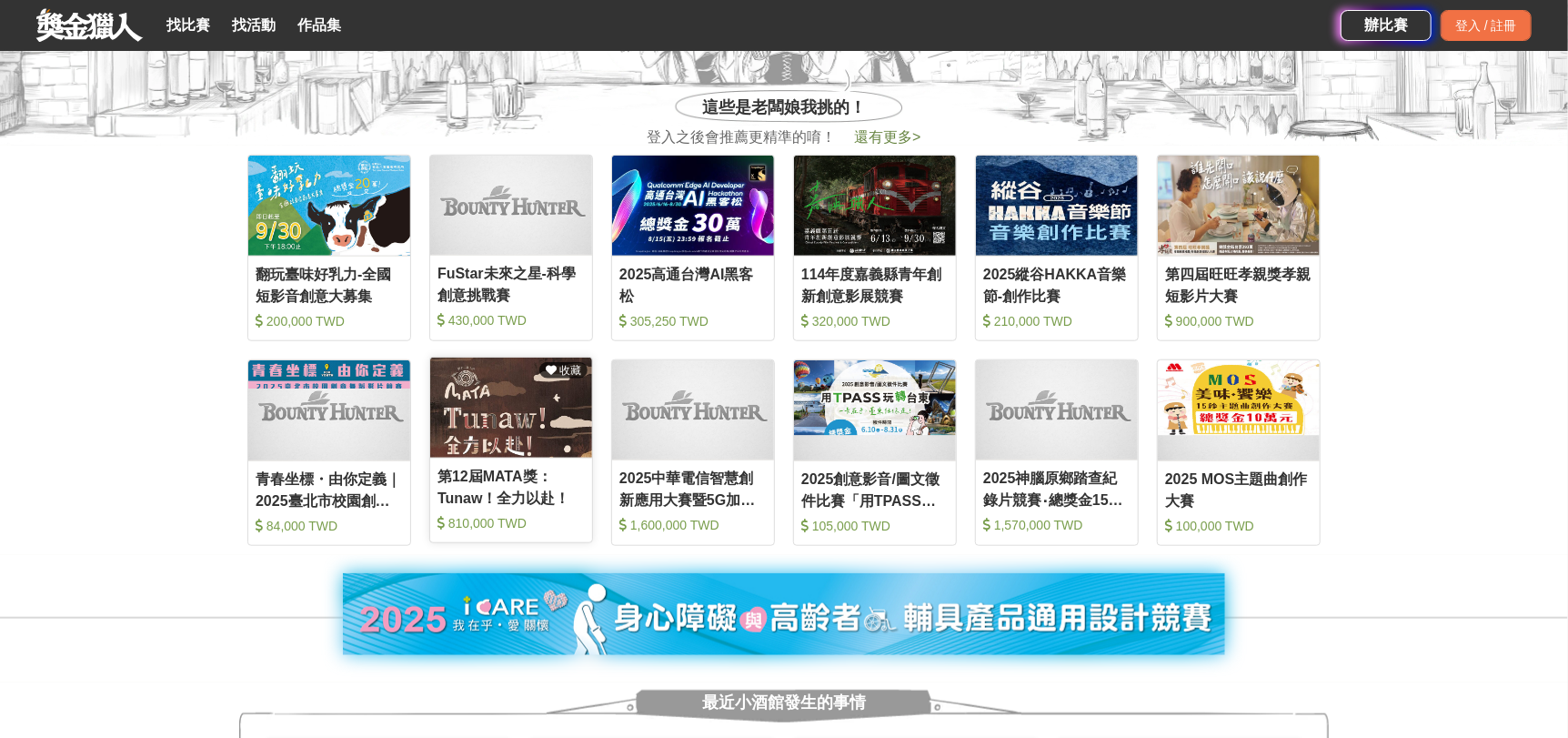
scroll to position [1000, 0]
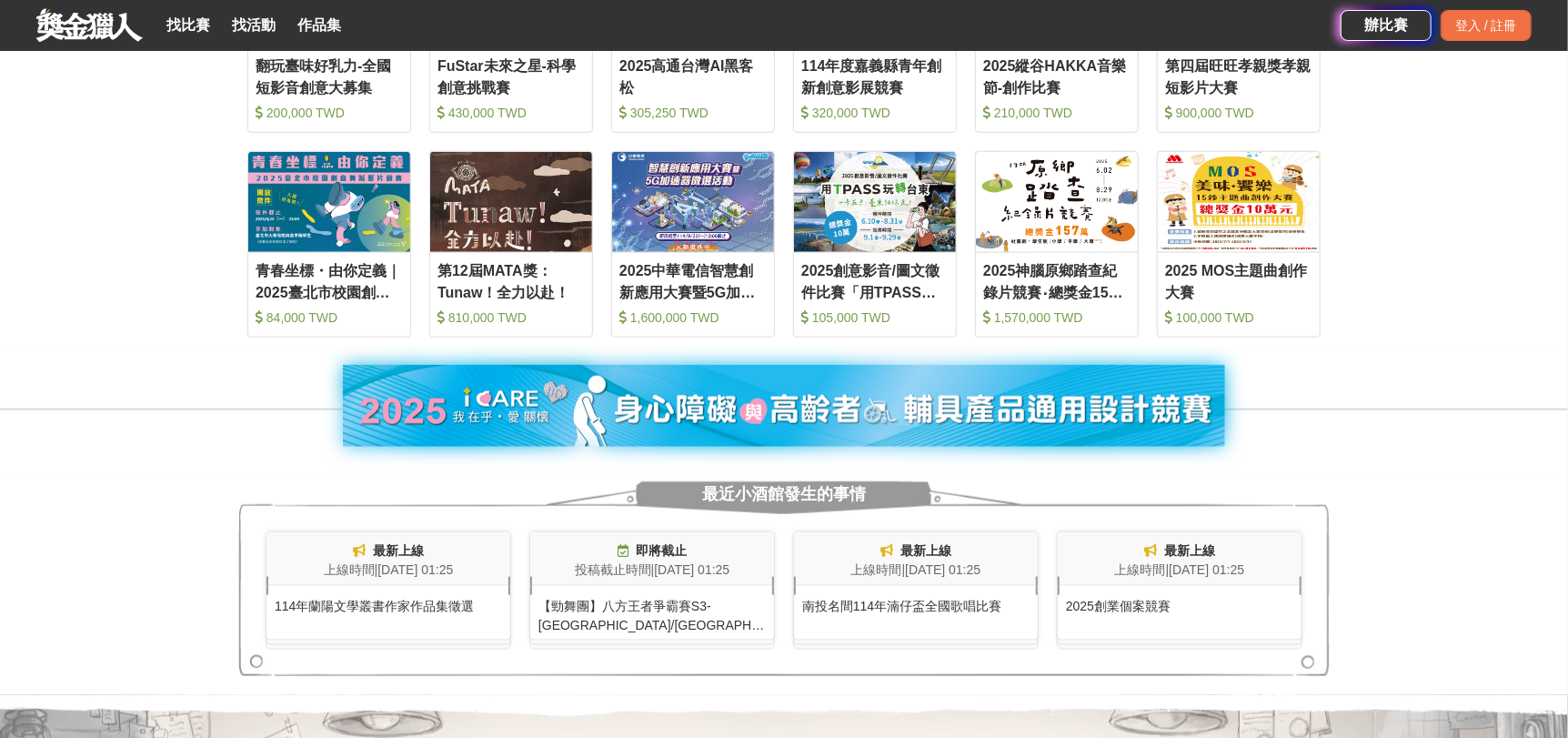
click at [79, 17] on link at bounding box center [90, 25] width 110 height 35
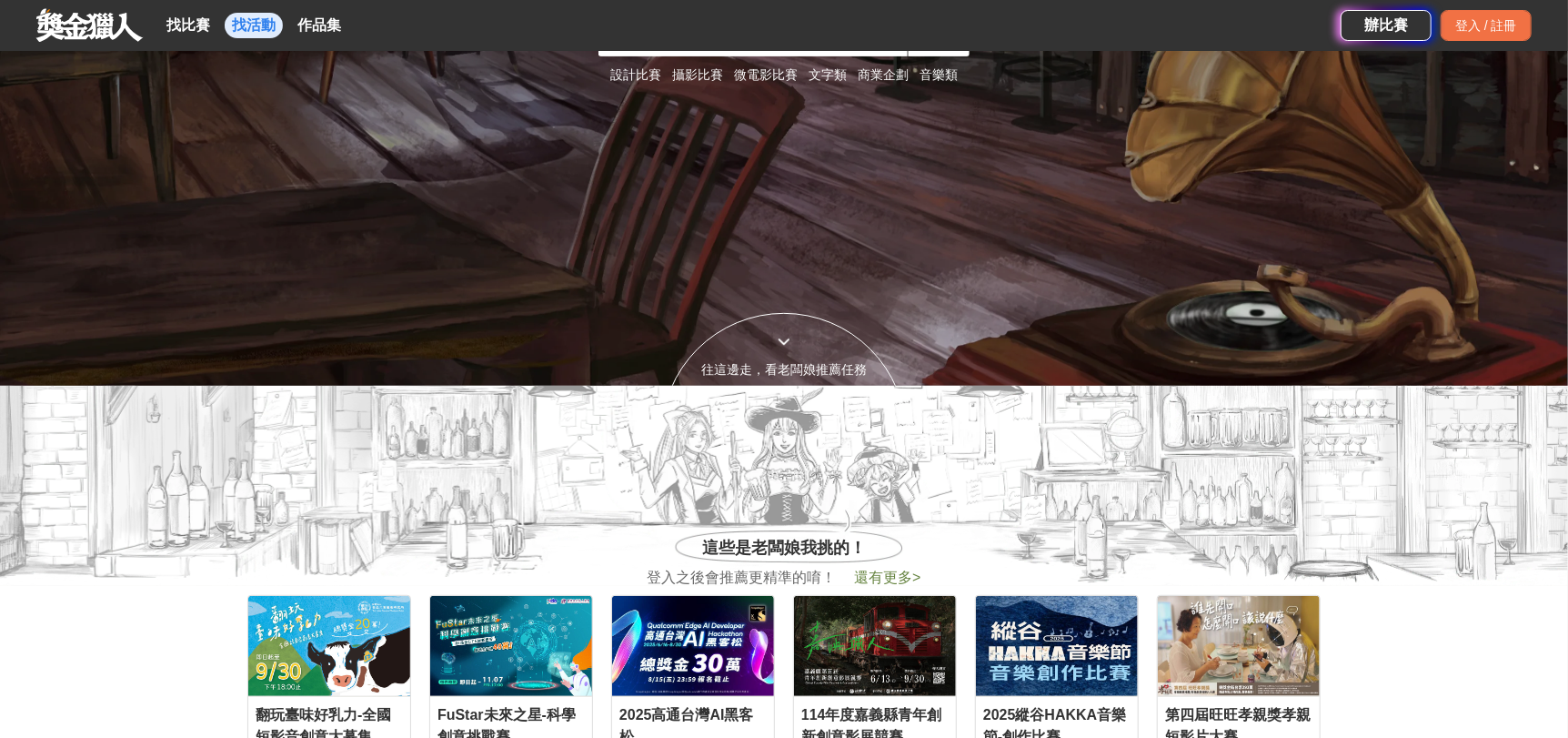
scroll to position [90, 0]
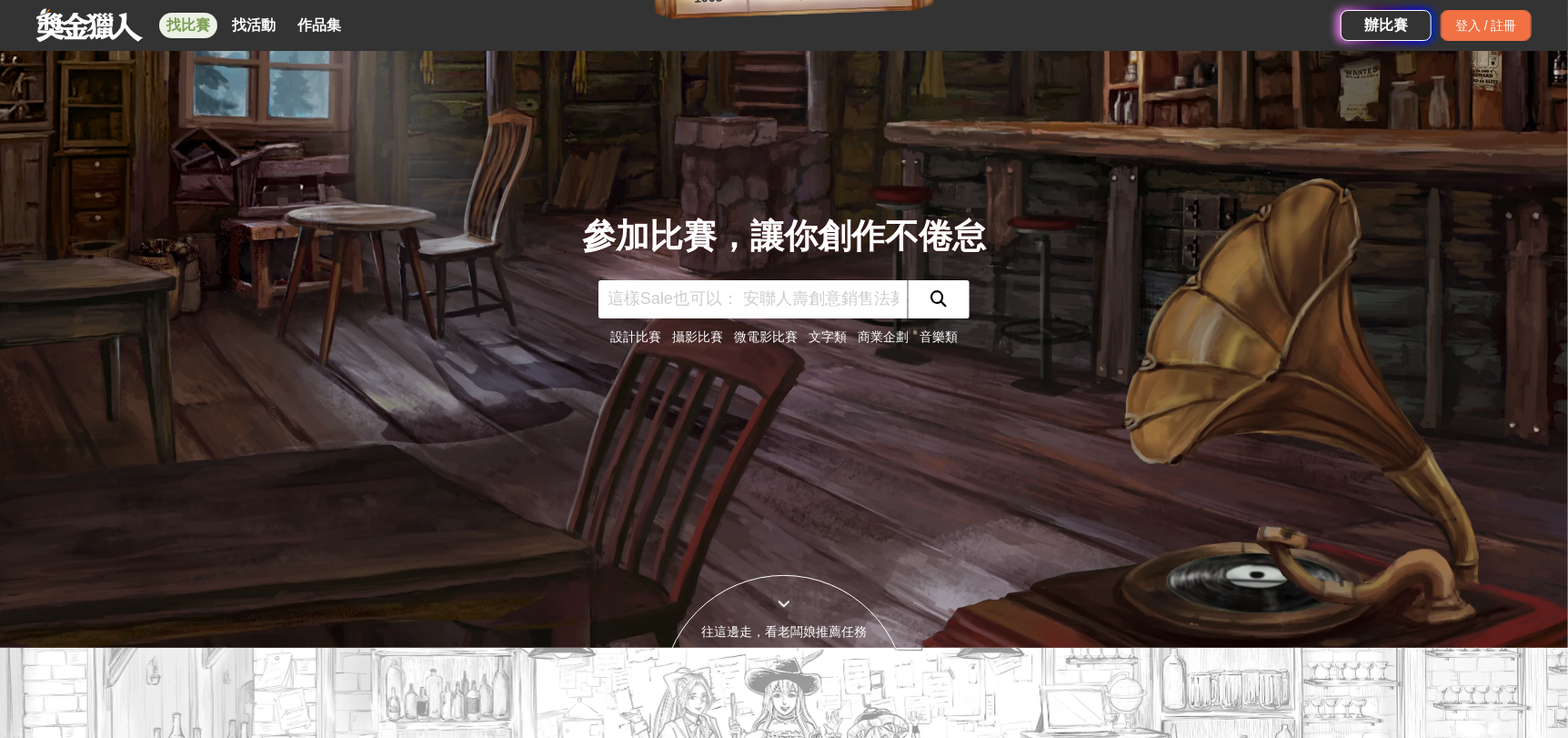
click at [201, 26] on link "找比賽" at bounding box center [188, 25] width 58 height 25
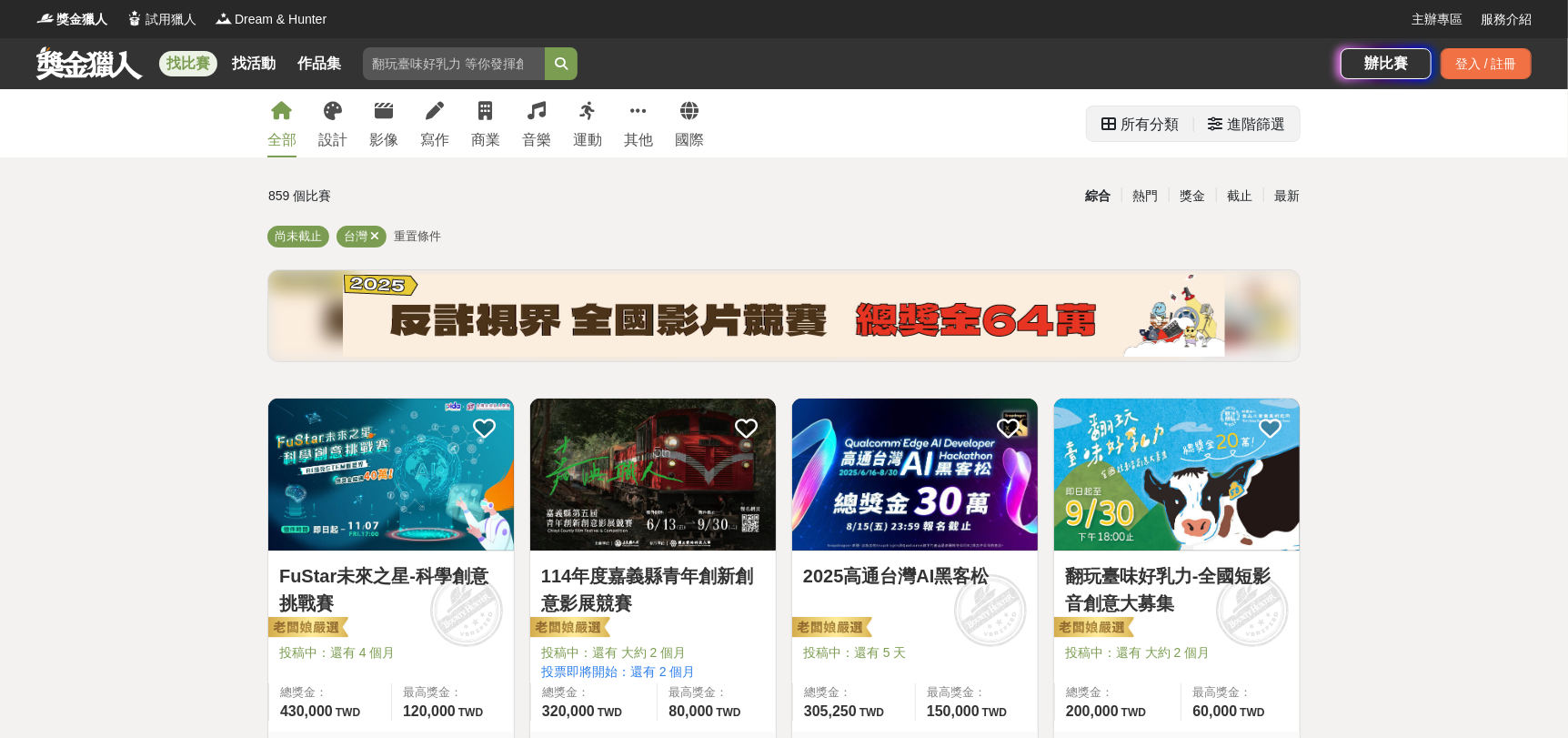
click at [1245, 124] on div "進階篩選" at bounding box center [1256, 124] width 58 height 37
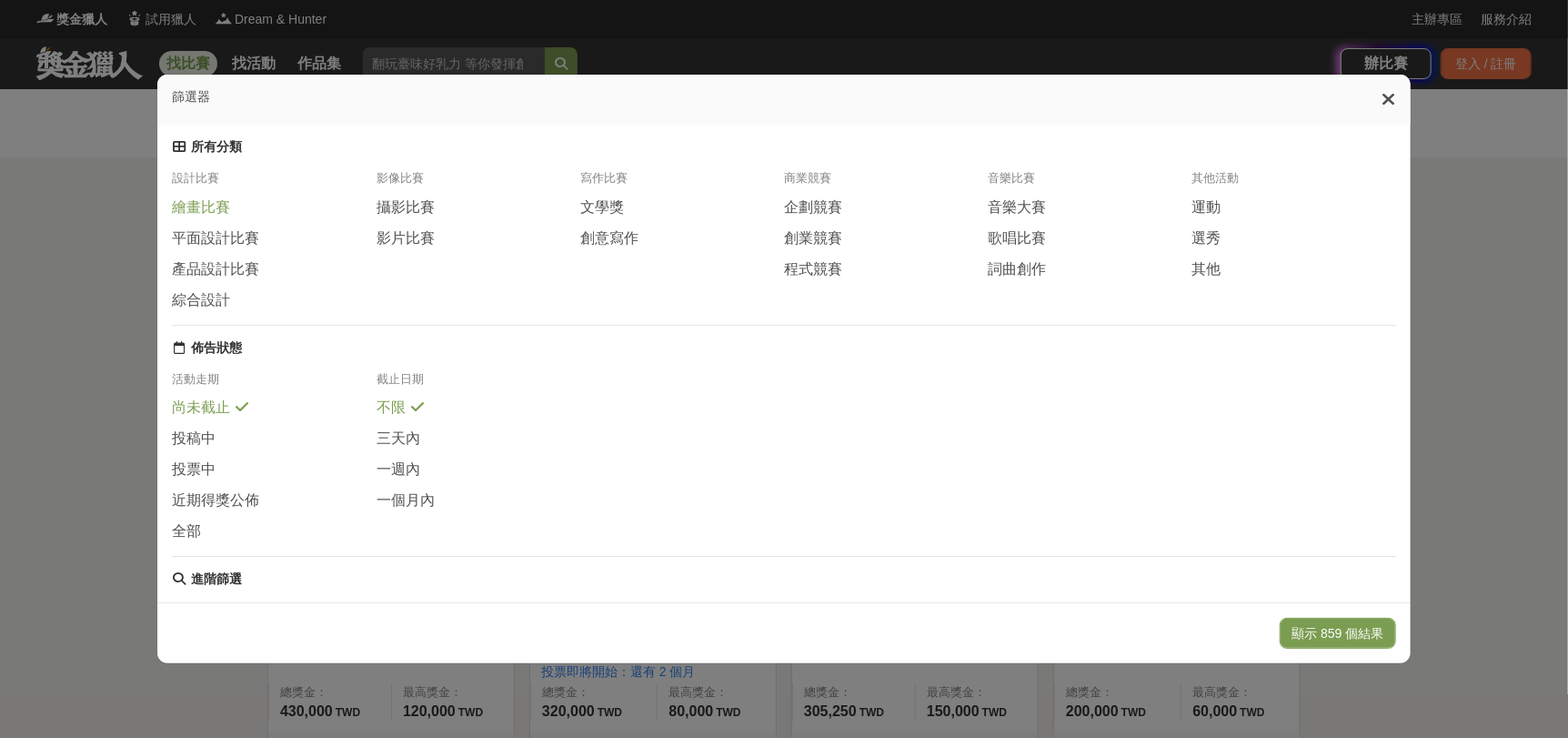
click at [166, 213] on div "所有分類 設計比賽 繪畫比賽 平面設計比賽 產品設計比賽 綜合設計 影像比賽 攝影比賽 影片比賽 寫作比賽 文學獎 創意寫作 商業競賽 企劃競賽 創業競賽 程…" at bounding box center [783, 363] width 1252 height 478
click at [210, 211] on span "繪畫比賽" at bounding box center [201, 207] width 58 height 19
click at [1361, 633] on button "顯示 120 個結果" at bounding box center [1337, 632] width 116 height 31
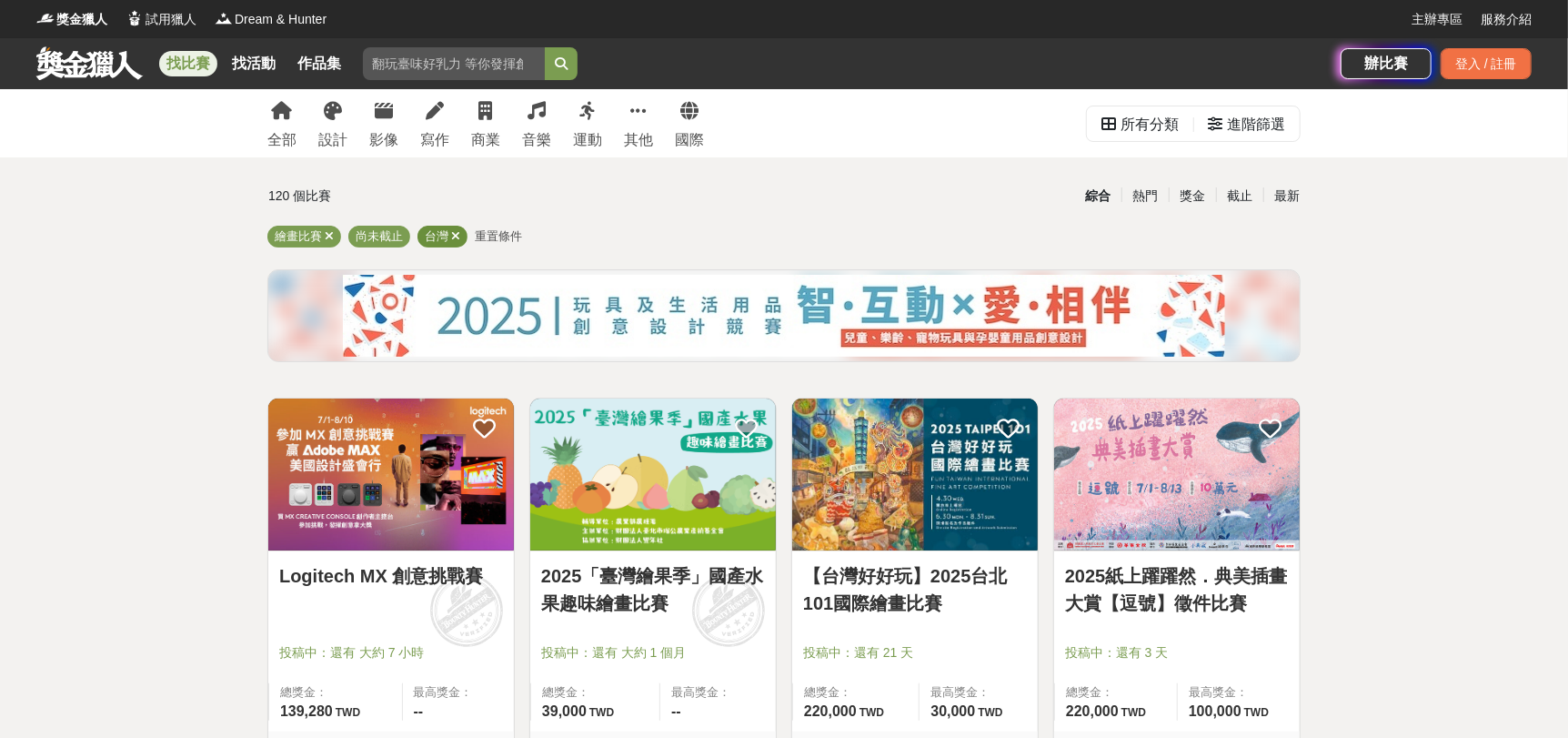
click at [454, 239] on icon at bounding box center [456, 236] width 9 height 12
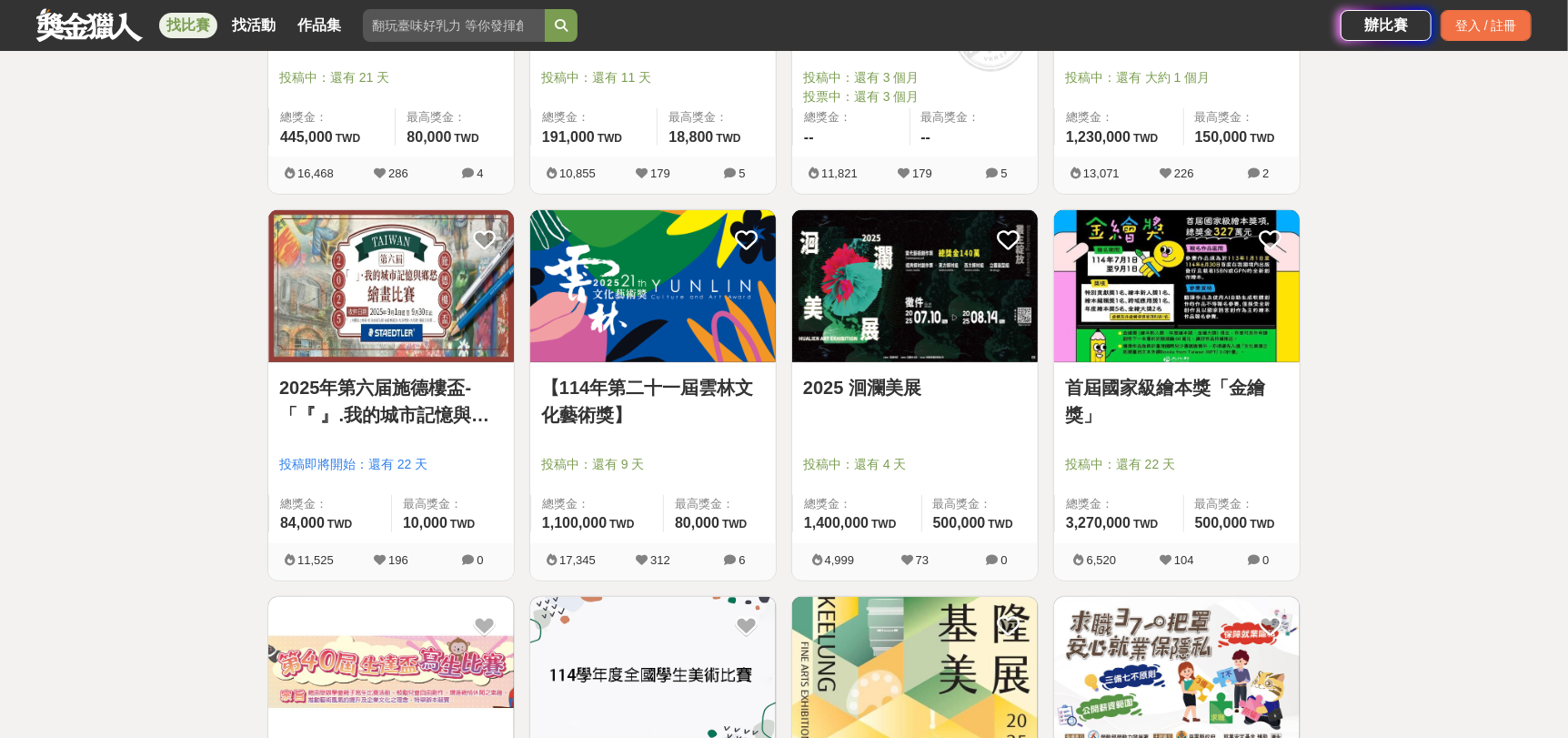
scroll to position [1091, 0]
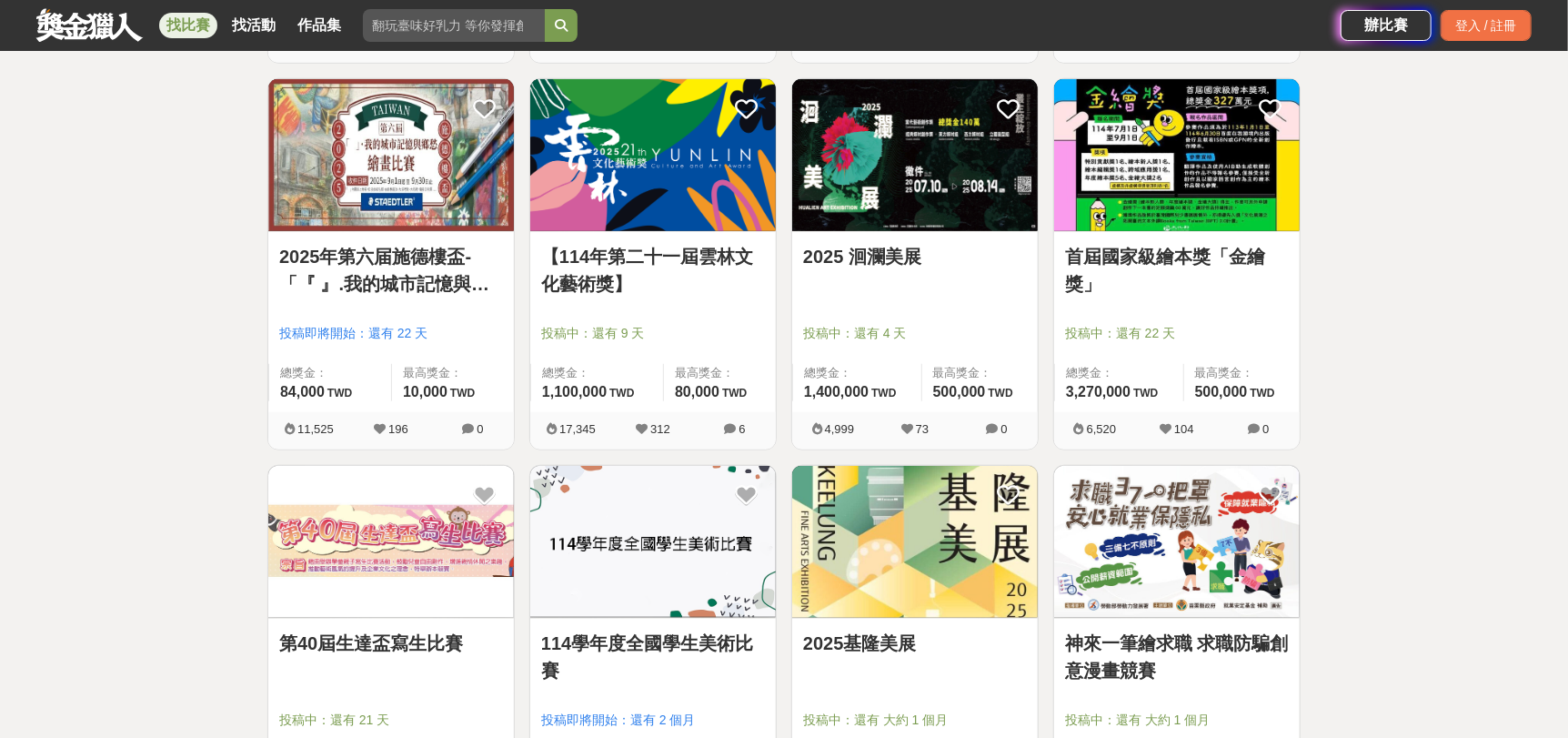
click at [441, 195] on img at bounding box center [391, 155] width 246 height 152
click at [733, 181] on img at bounding box center [653, 155] width 246 height 152
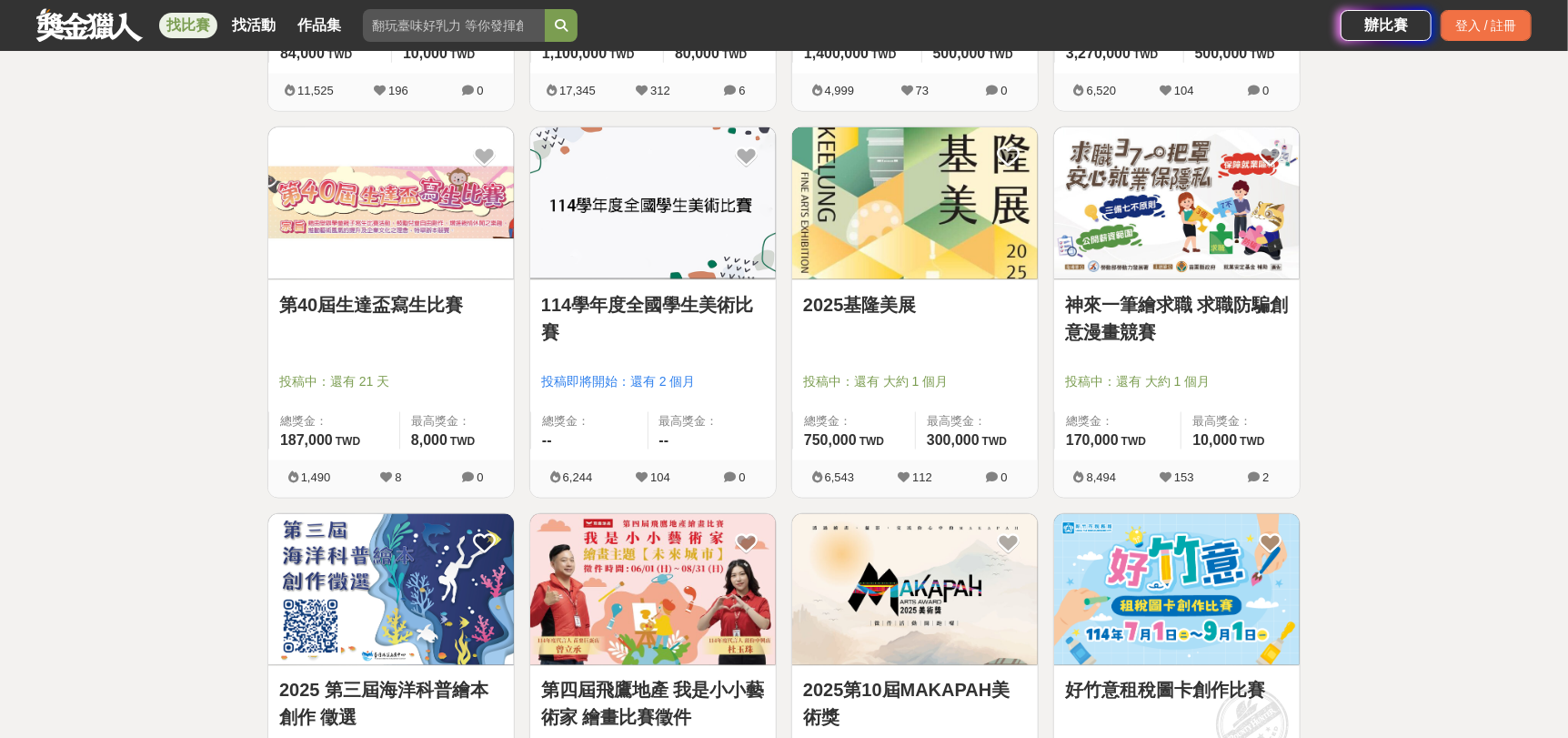
scroll to position [1455, 0]
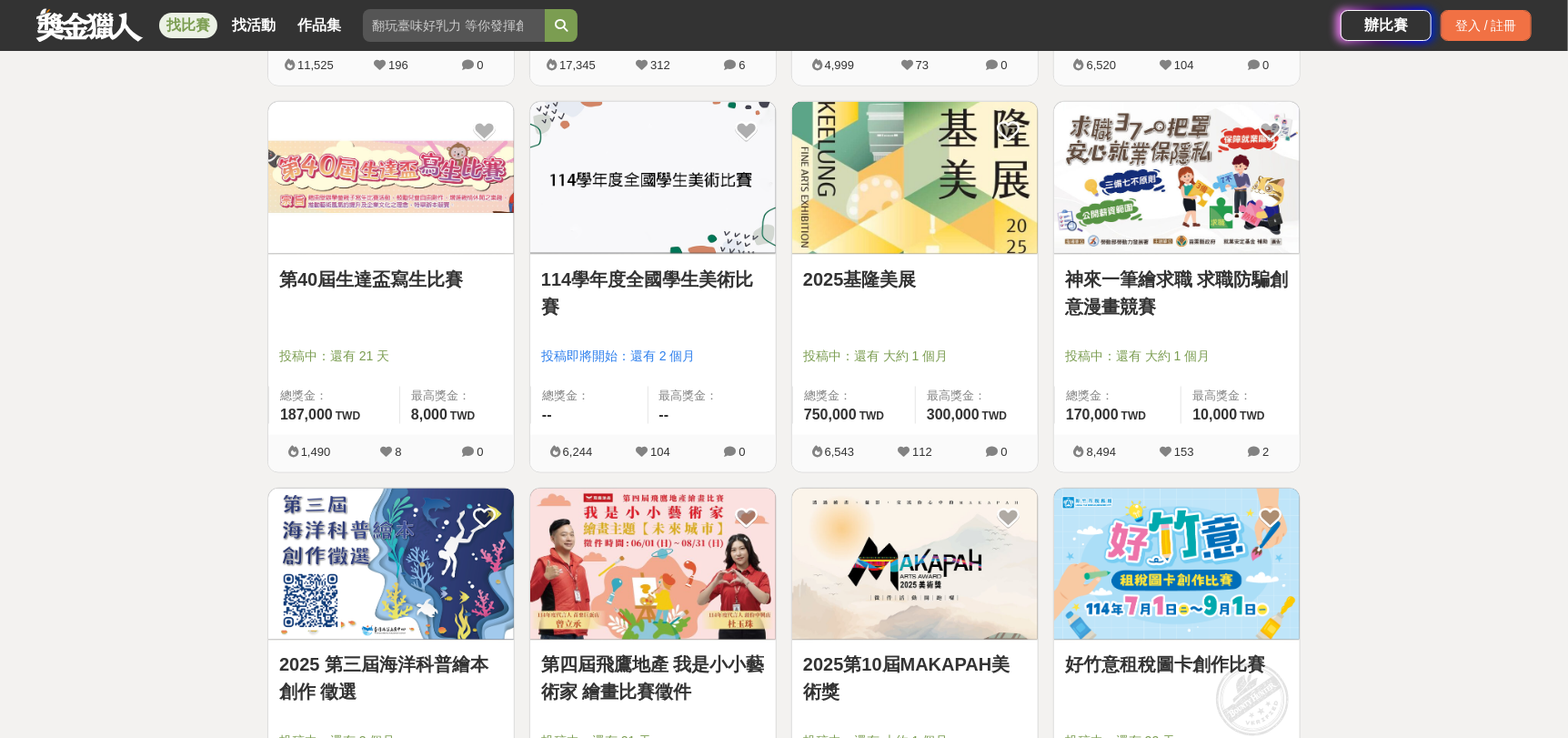
click at [933, 221] on img at bounding box center [914, 177] width 246 height 152
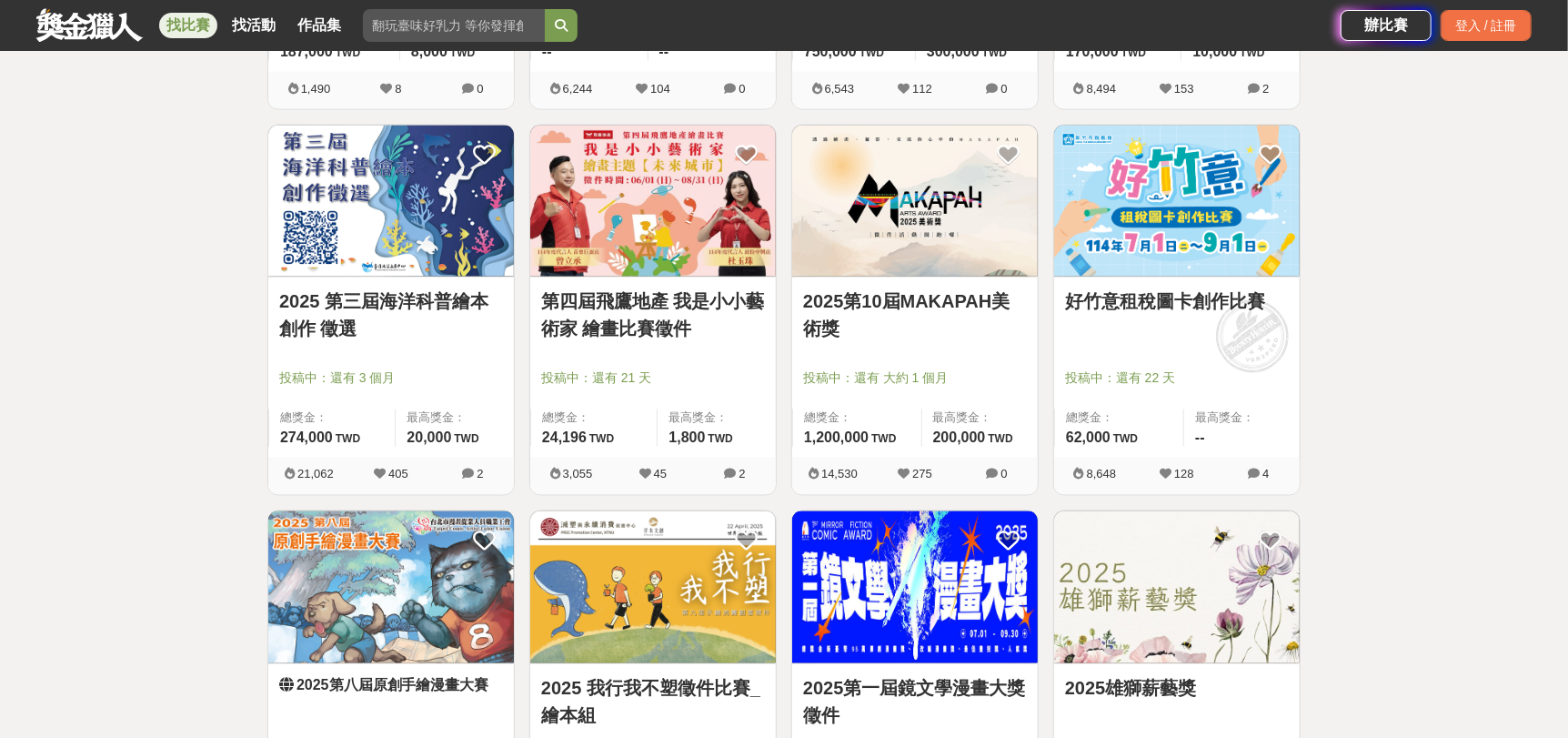
click at [659, 211] on img at bounding box center [653, 201] width 246 height 152
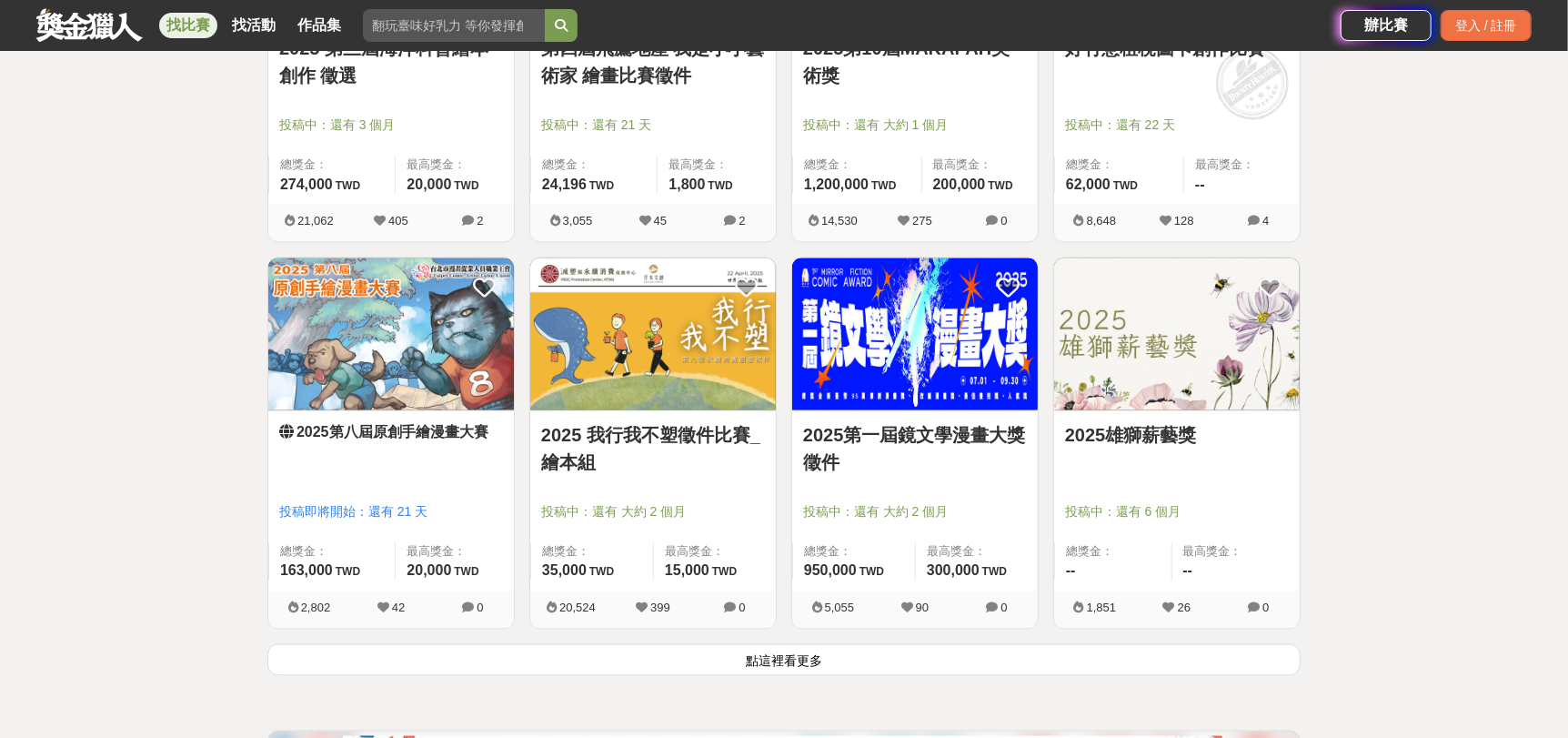
scroll to position [2091, 0]
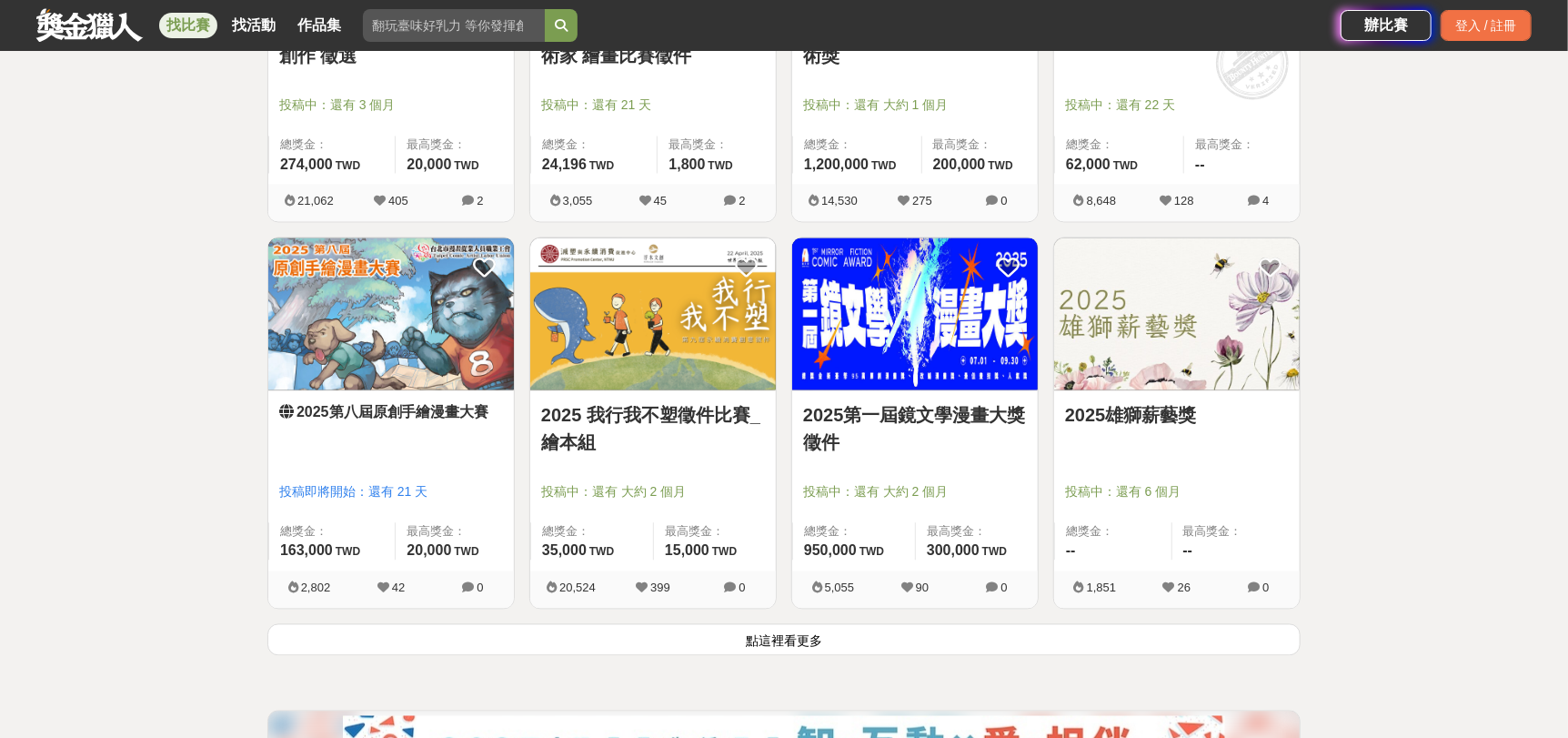
click at [776, 639] on button "點這裡看更多" at bounding box center [784, 639] width 1033 height 32
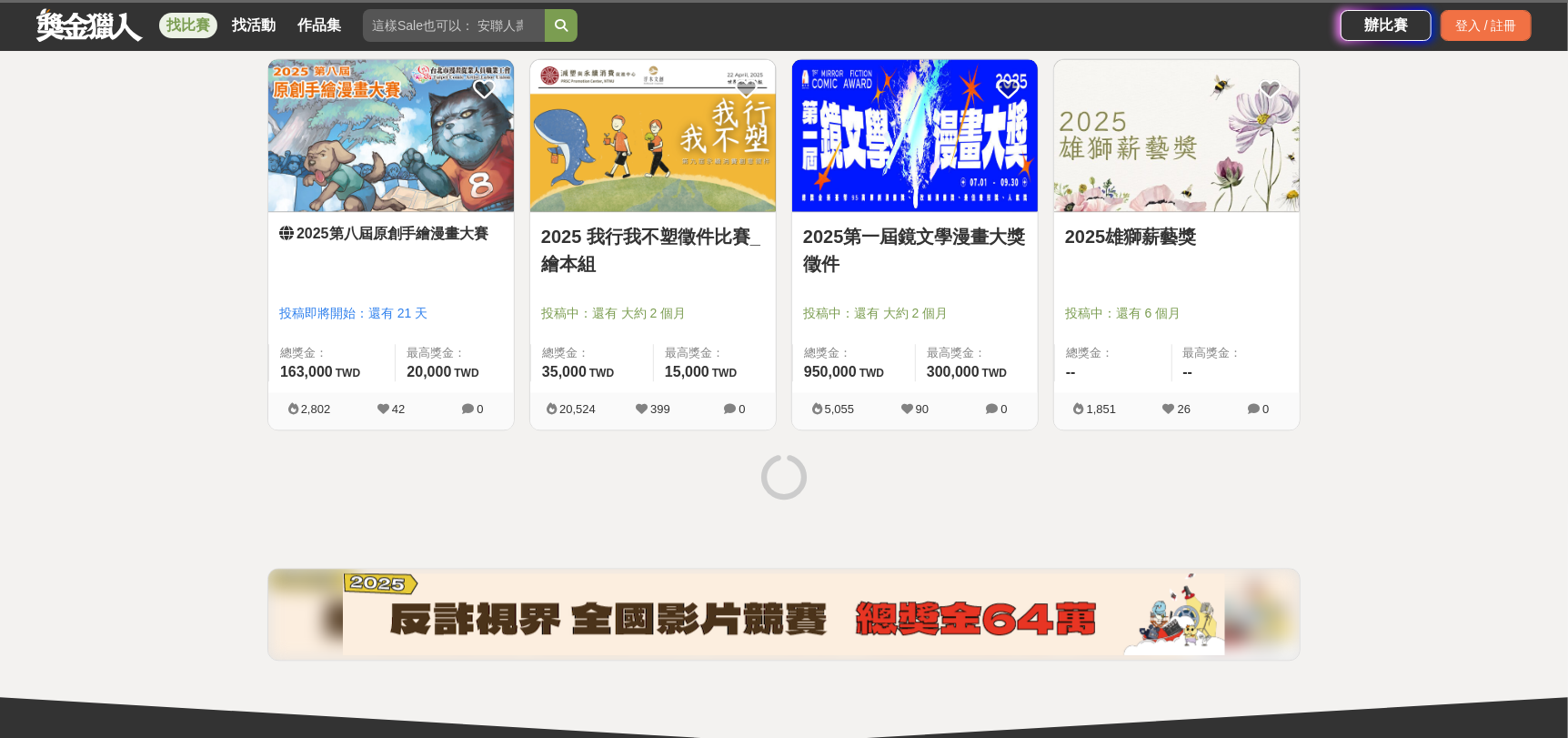
scroll to position [2272, 0]
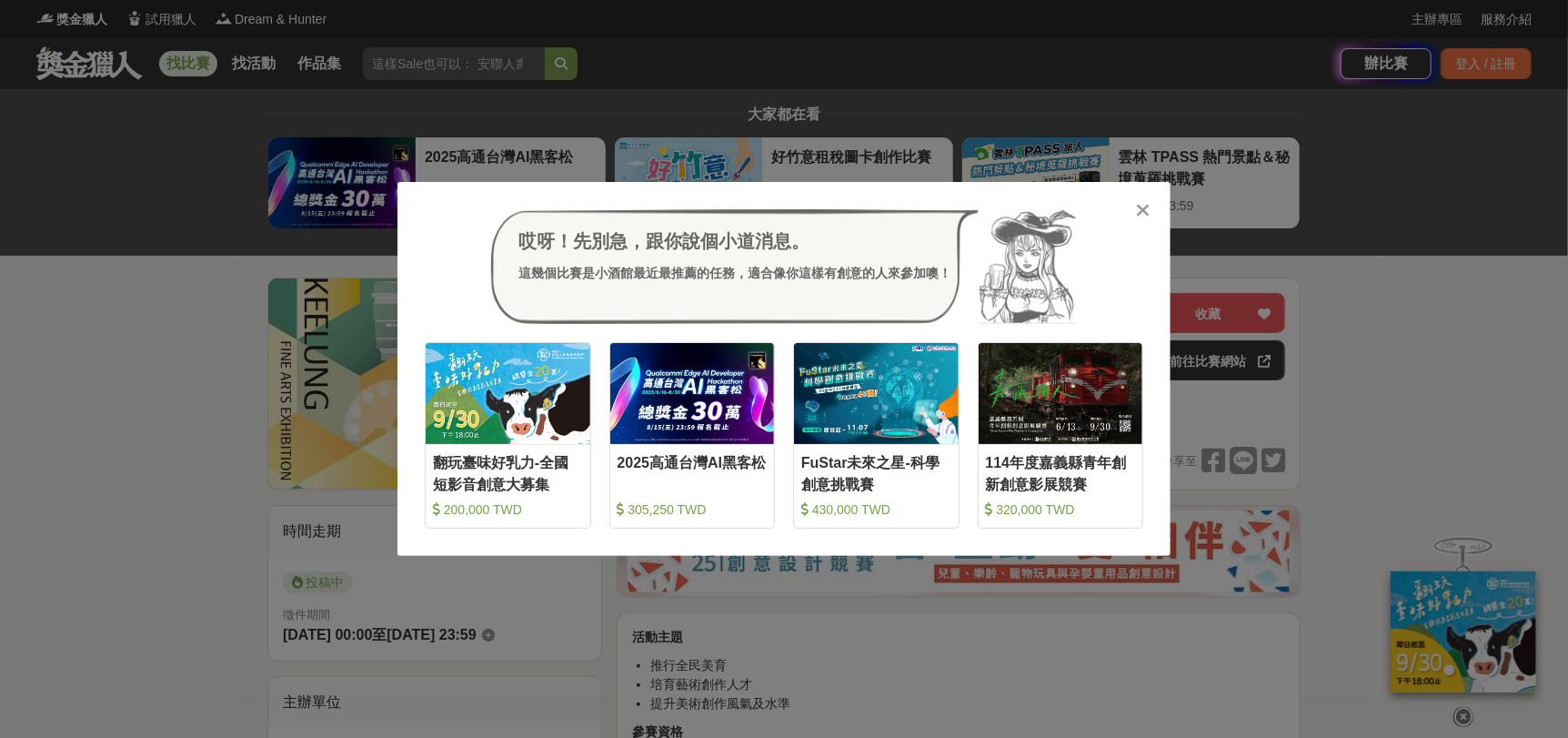
click at [1144, 210] on icon at bounding box center [1143, 209] width 13 height 18
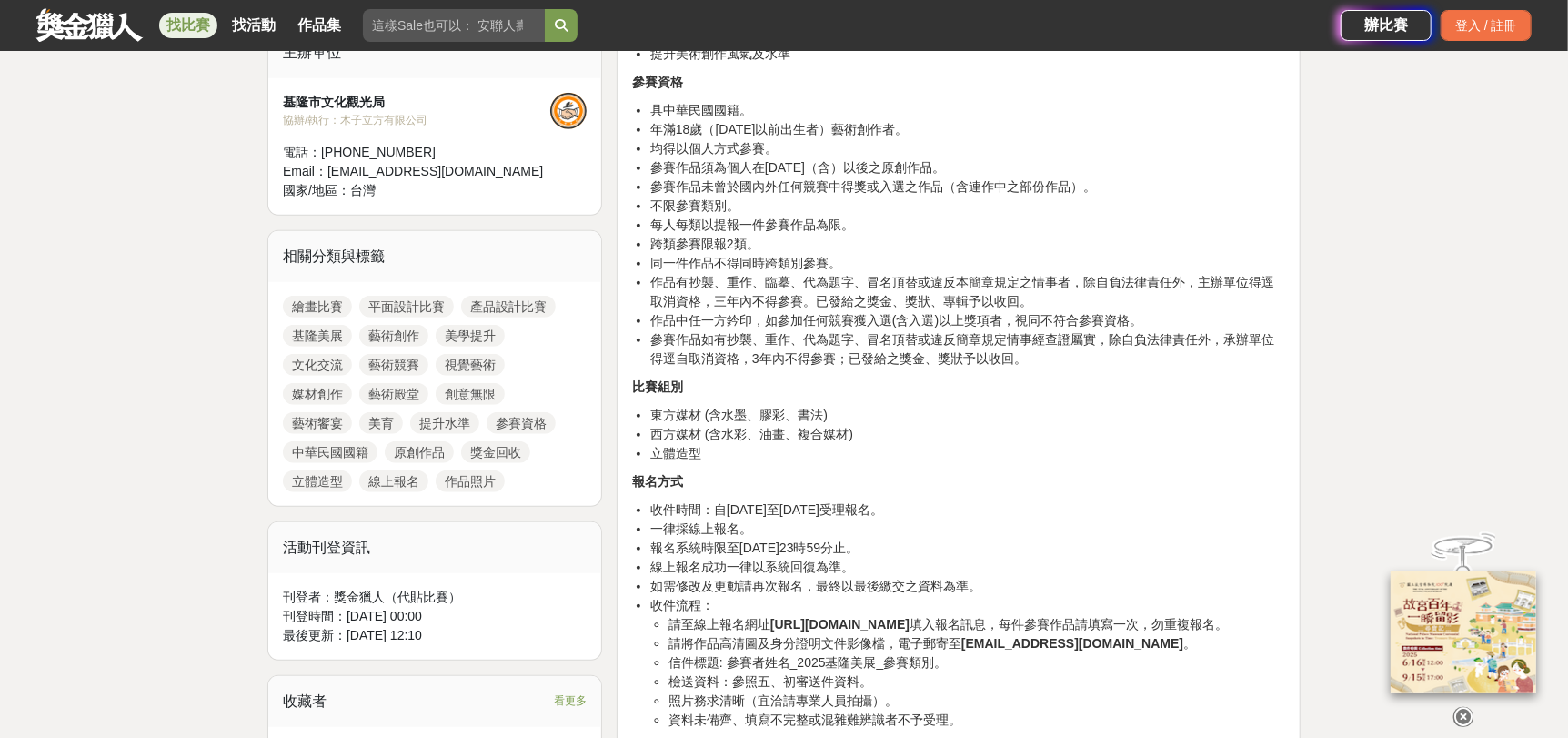
scroll to position [818, 0]
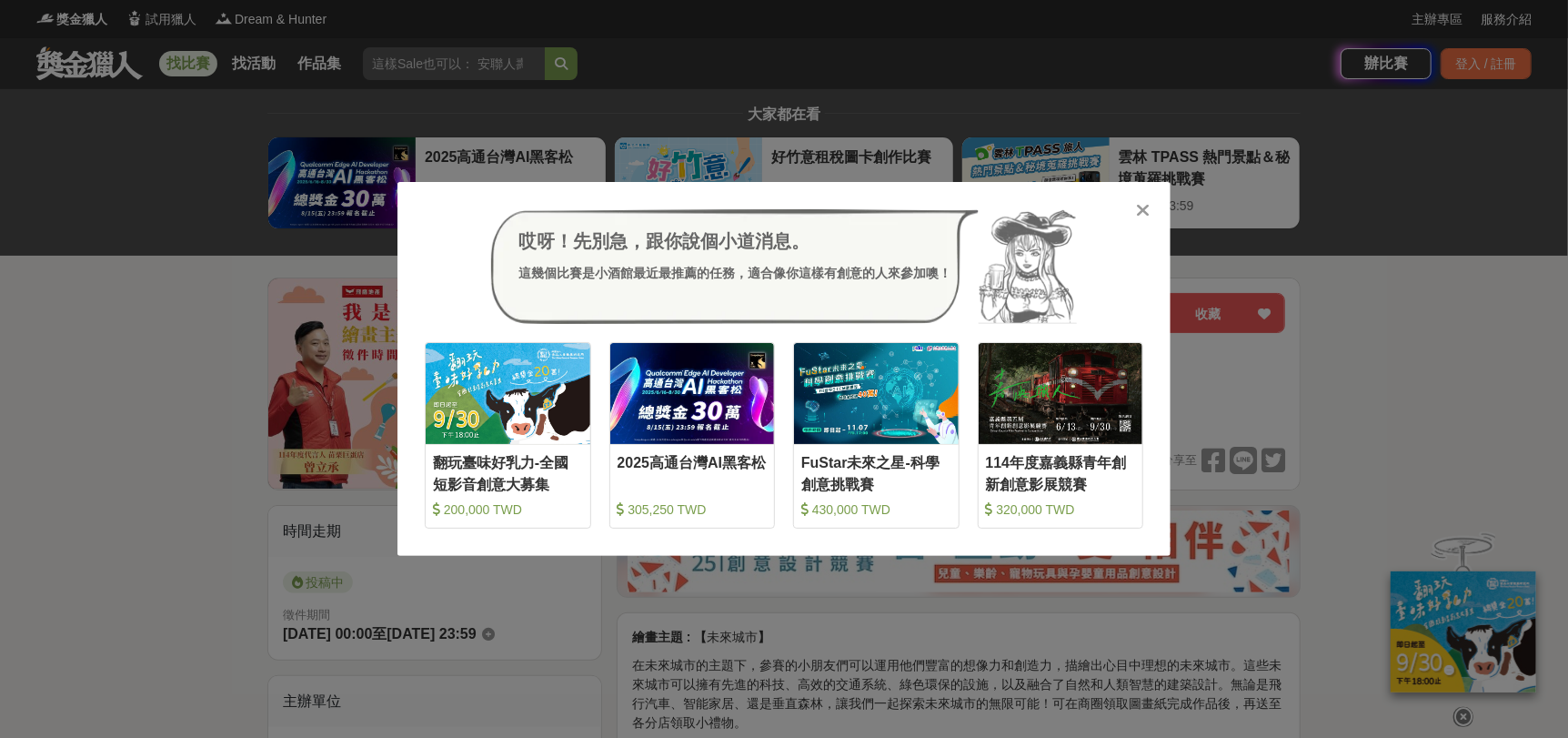
click at [1144, 209] on icon at bounding box center [1143, 209] width 13 height 18
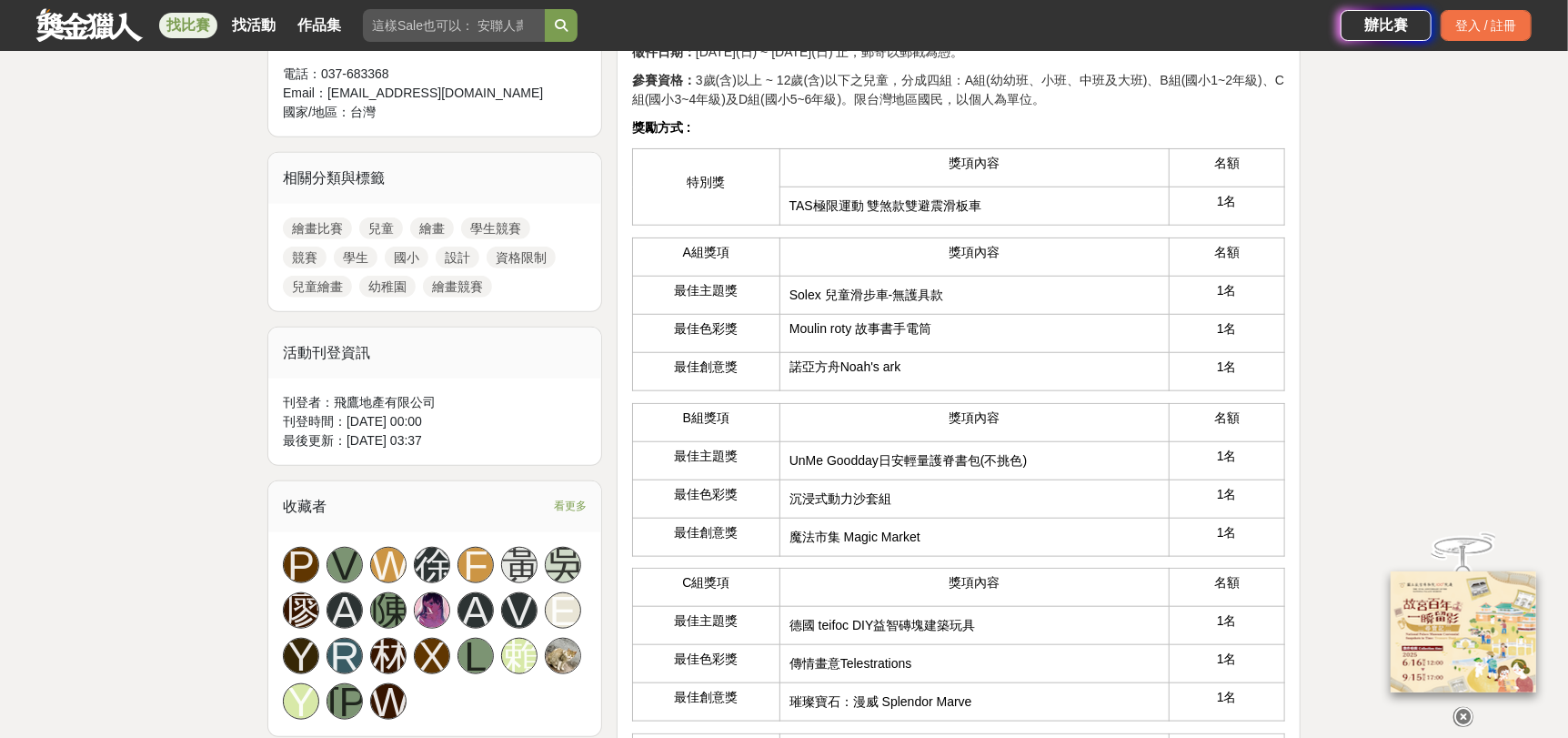
scroll to position [90, 0]
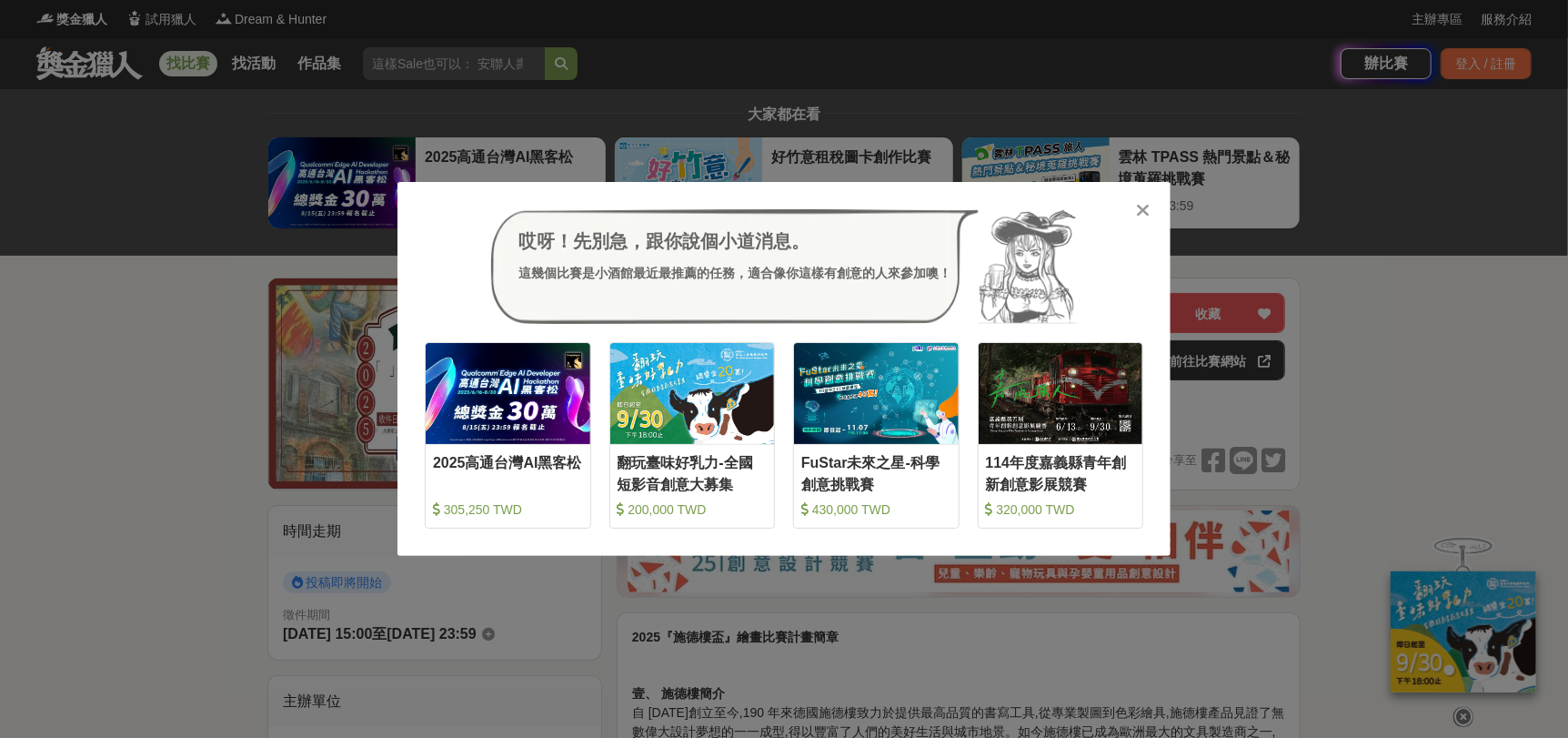
click at [1142, 204] on icon at bounding box center [1143, 209] width 13 height 18
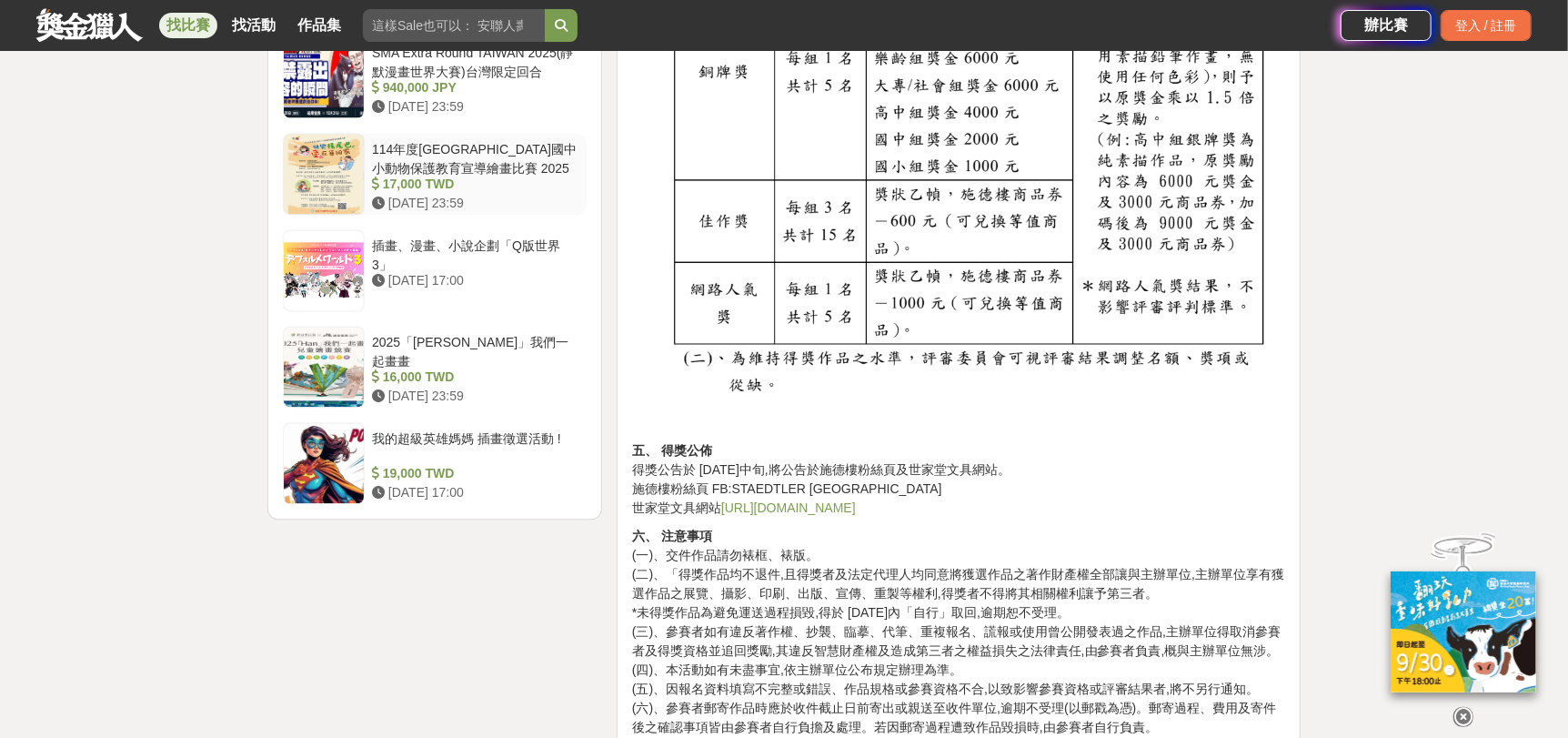
scroll to position [2272, 0]
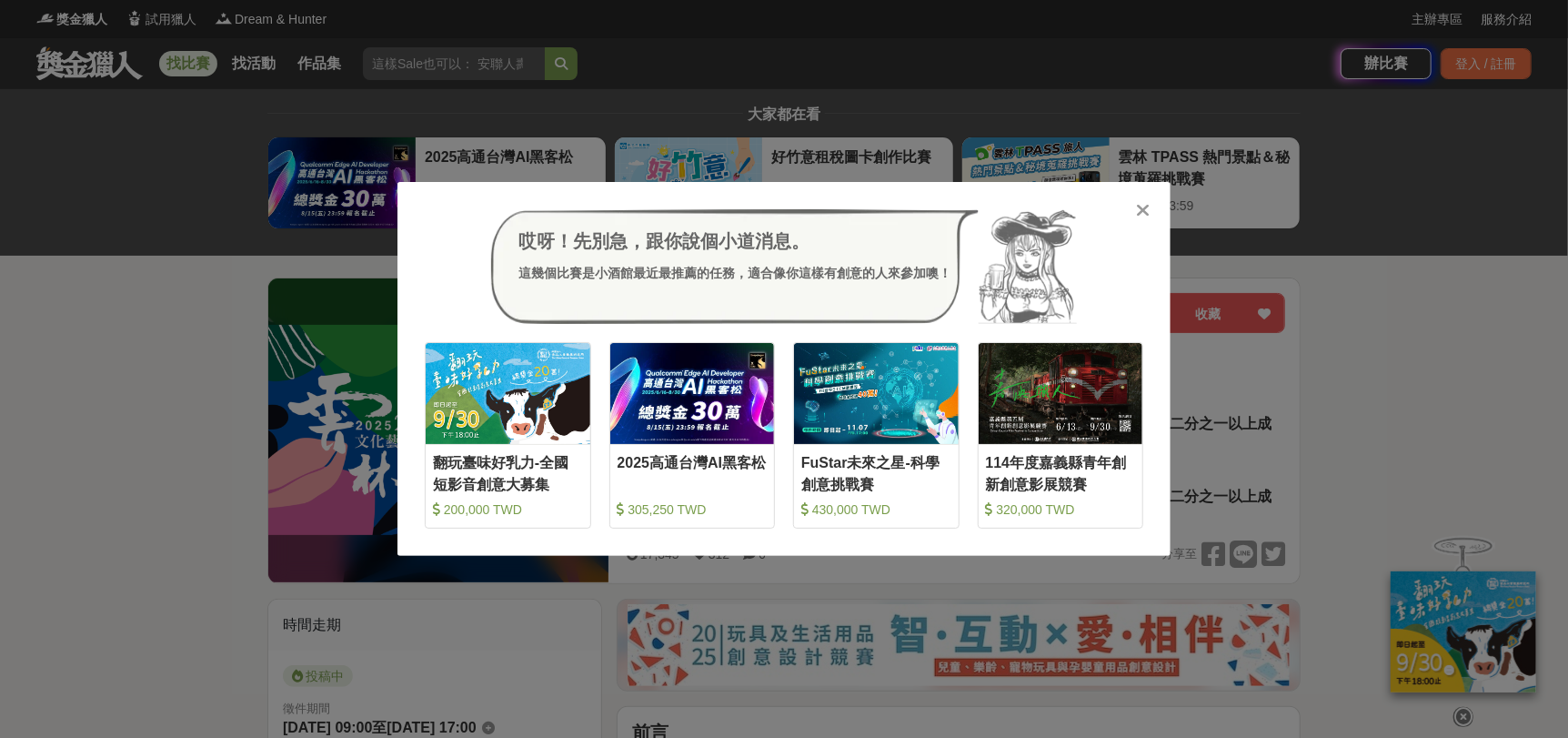
click at [1143, 211] on icon at bounding box center [1143, 209] width 13 height 18
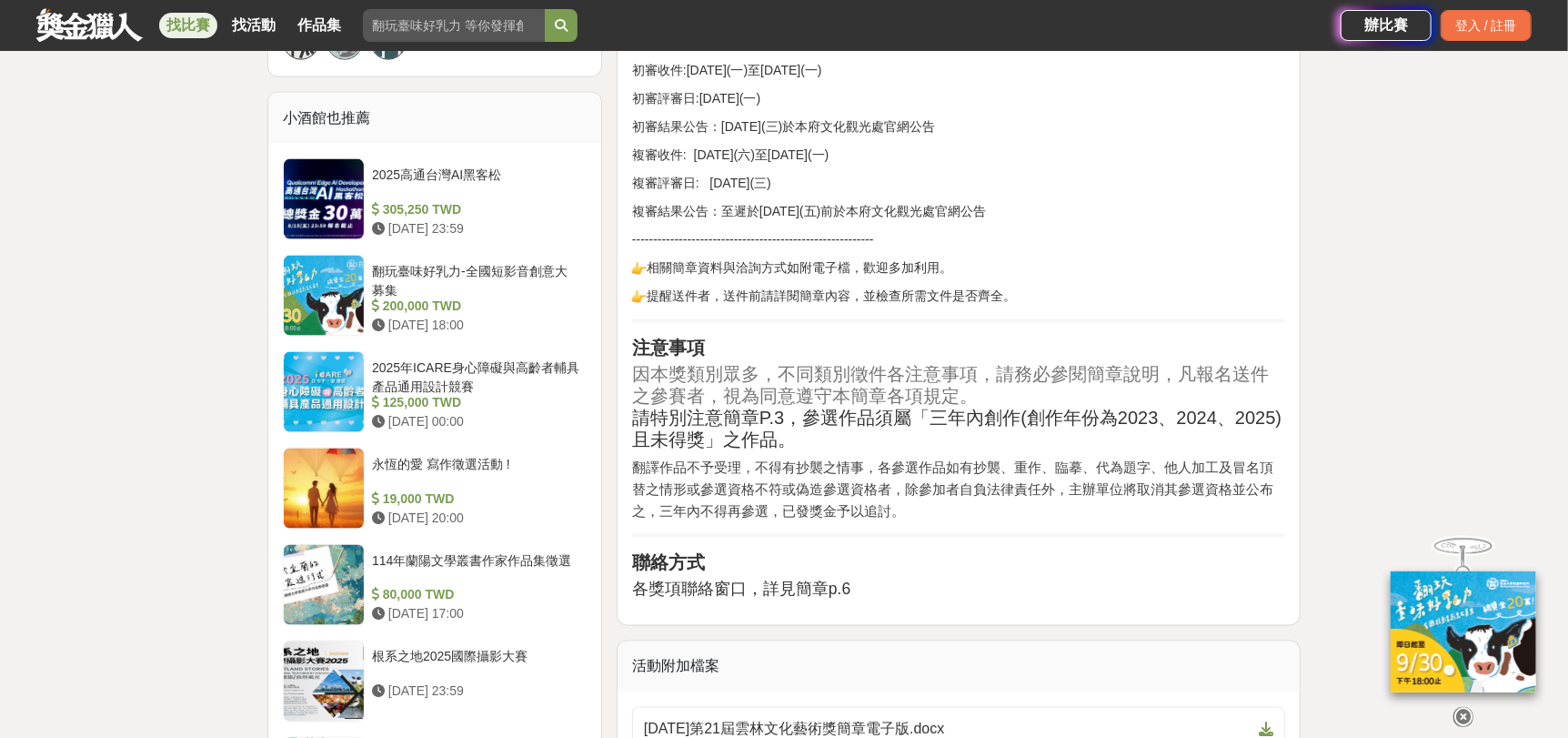
scroll to position [1636, 0]
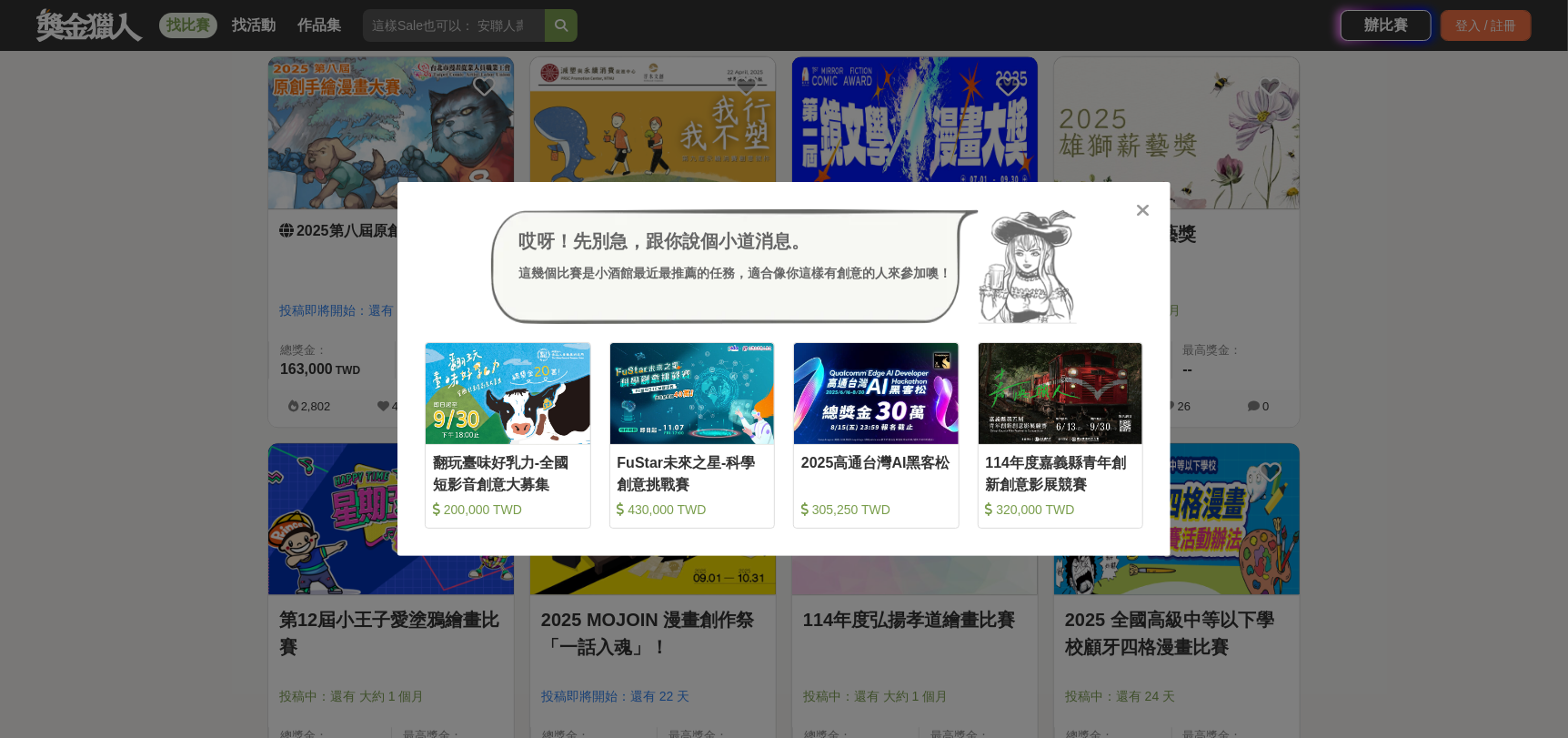
click at [1152, 203] on div at bounding box center [1142, 208] width 18 height 18
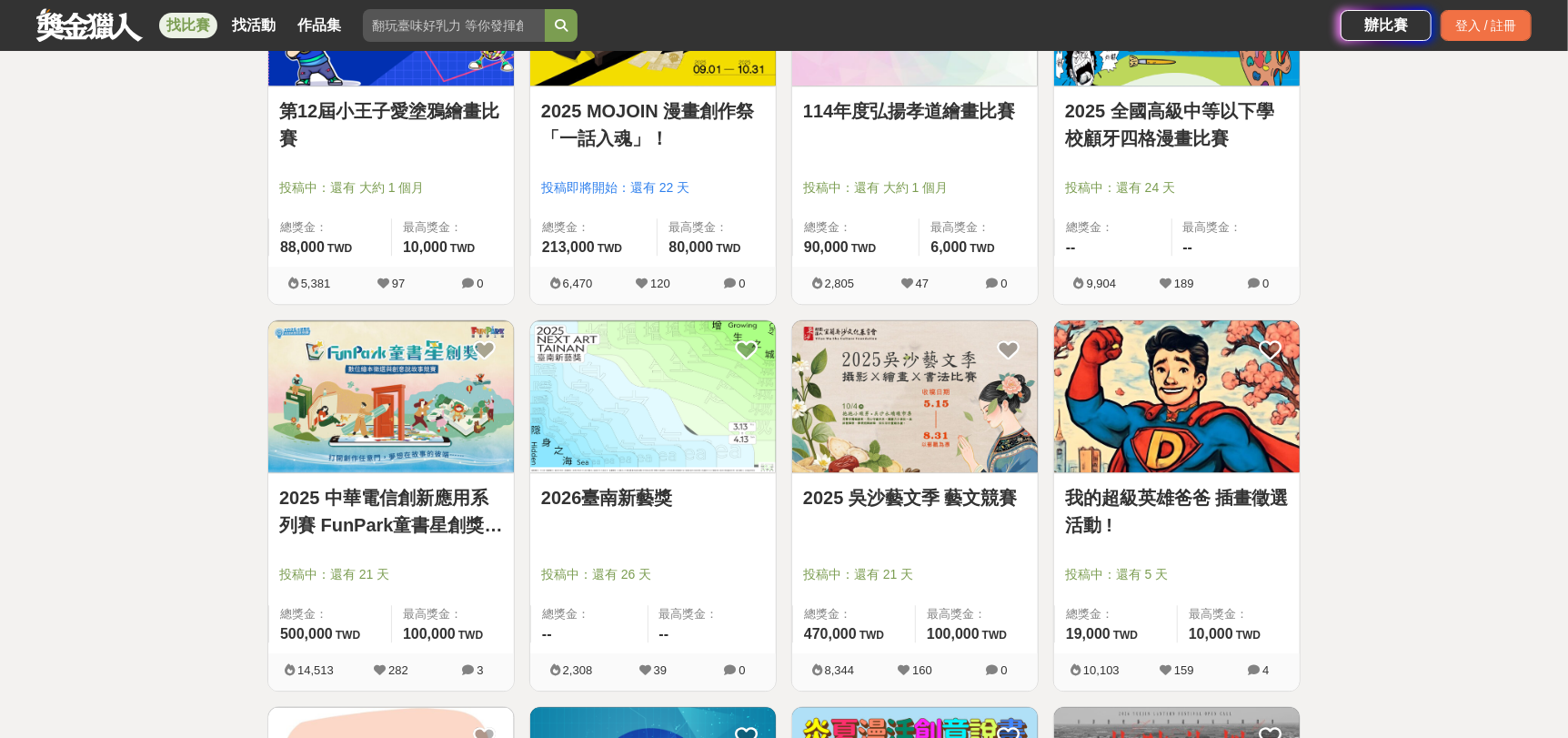
scroll to position [3001, 0]
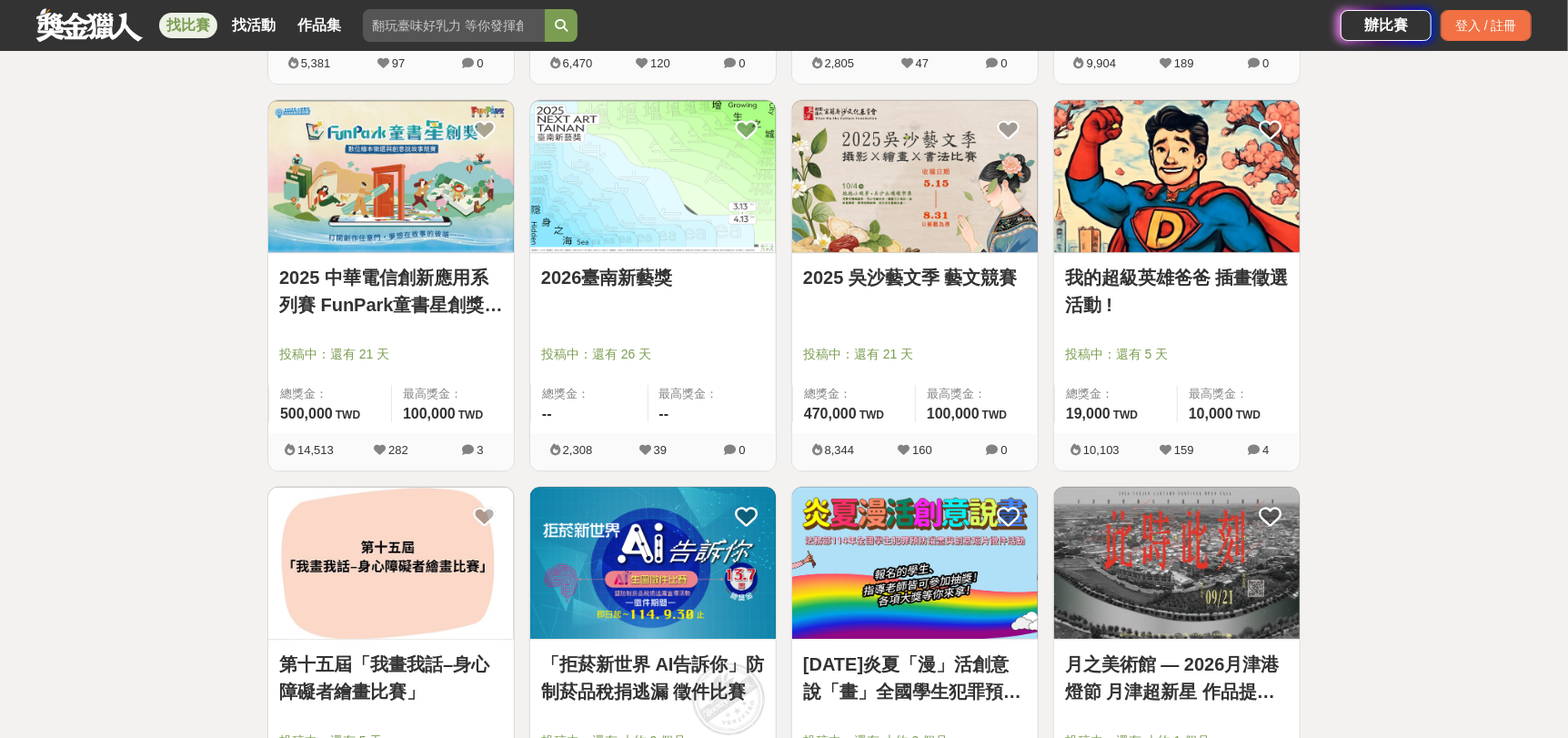
click at [686, 156] on img at bounding box center [653, 175] width 246 height 152
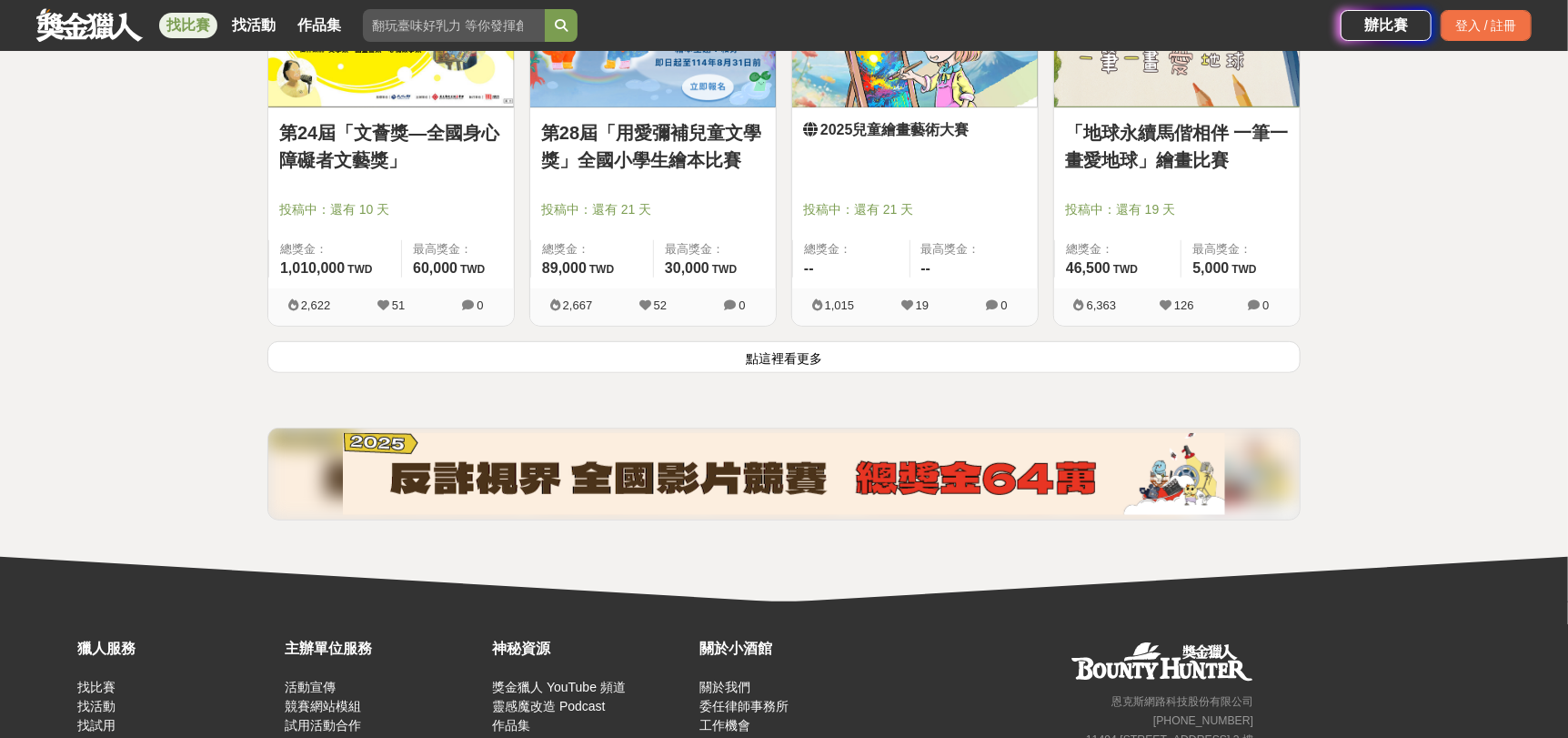
scroll to position [4730, 0]
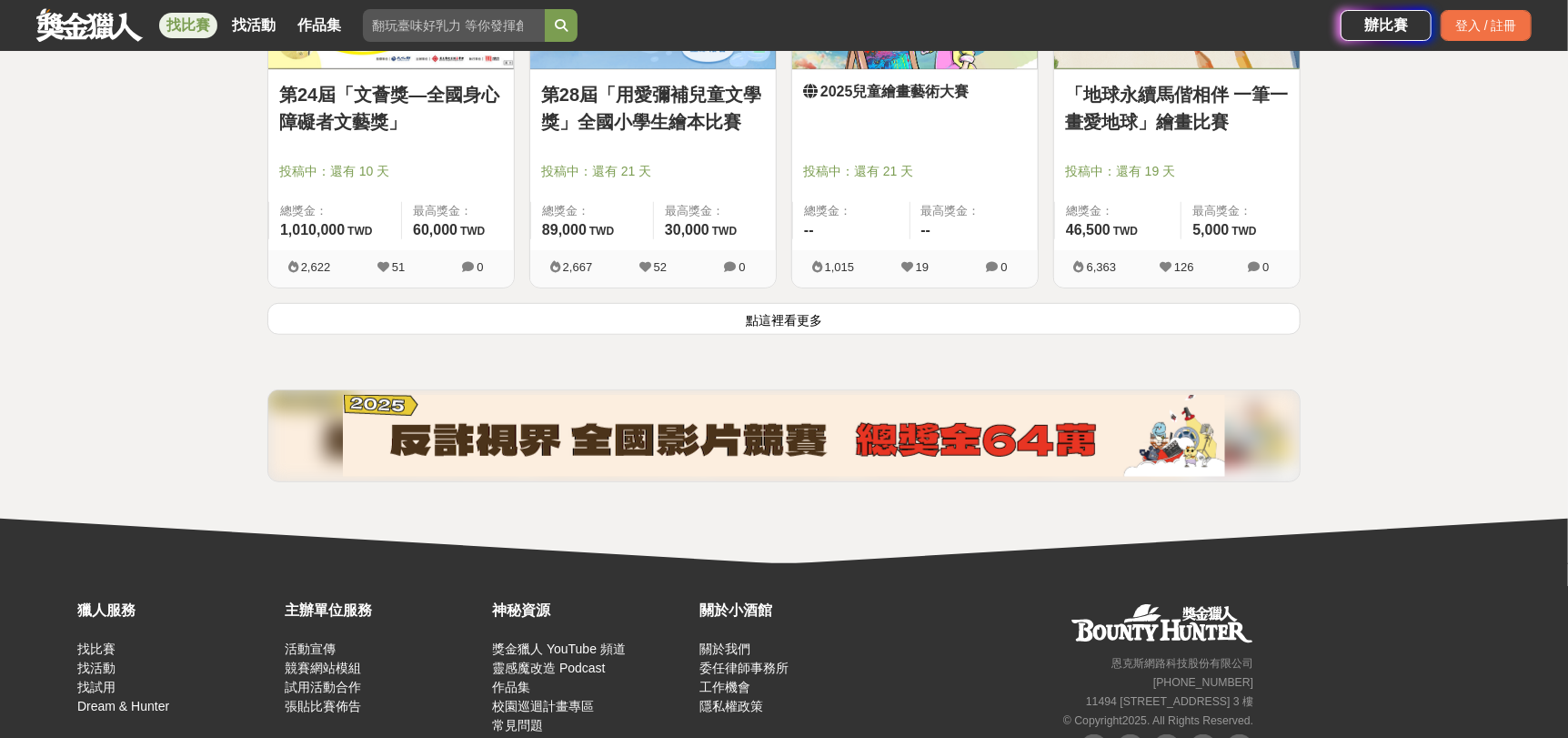
click at [870, 327] on button "點這裡看更多" at bounding box center [784, 319] width 1033 height 32
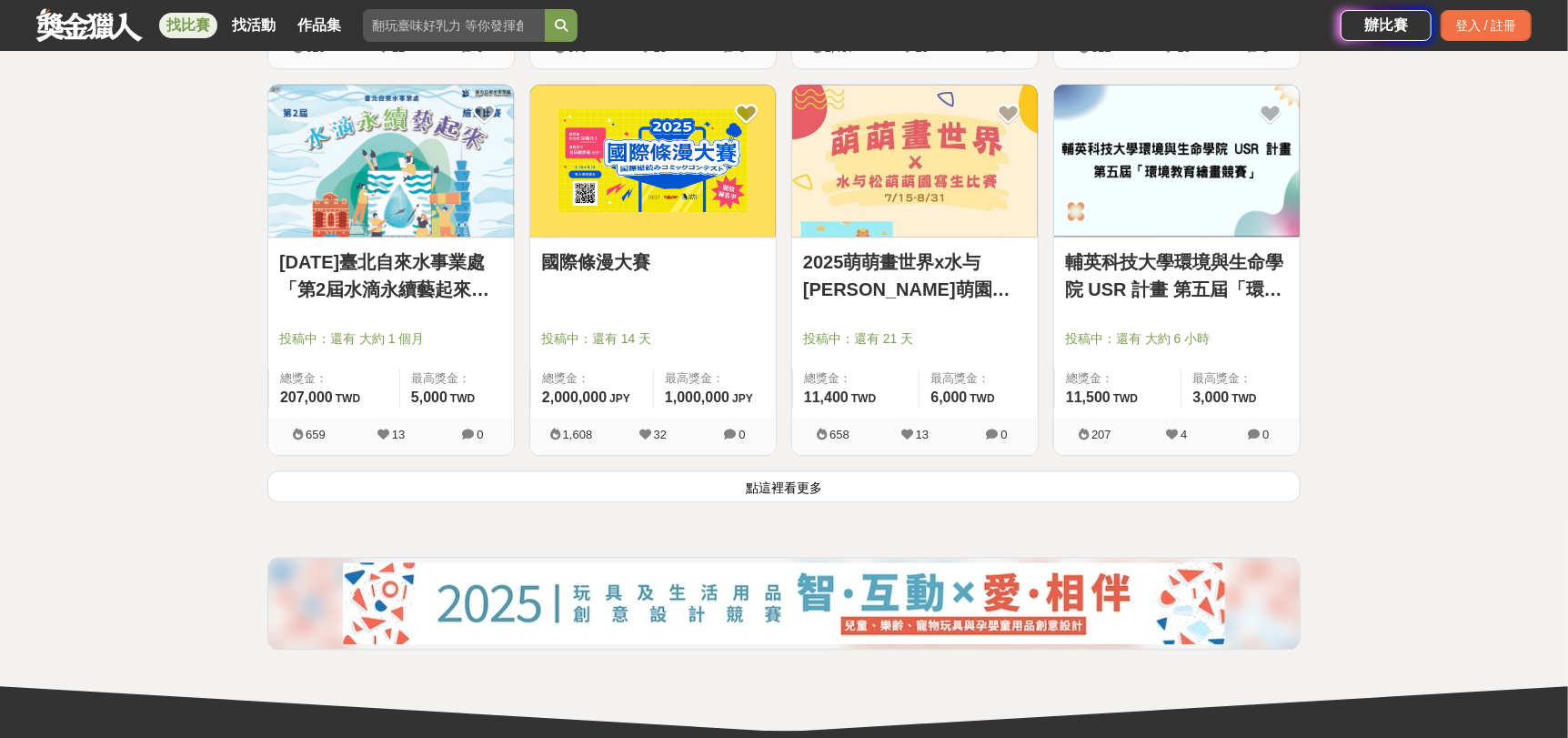
scroll to position [6912, 0]
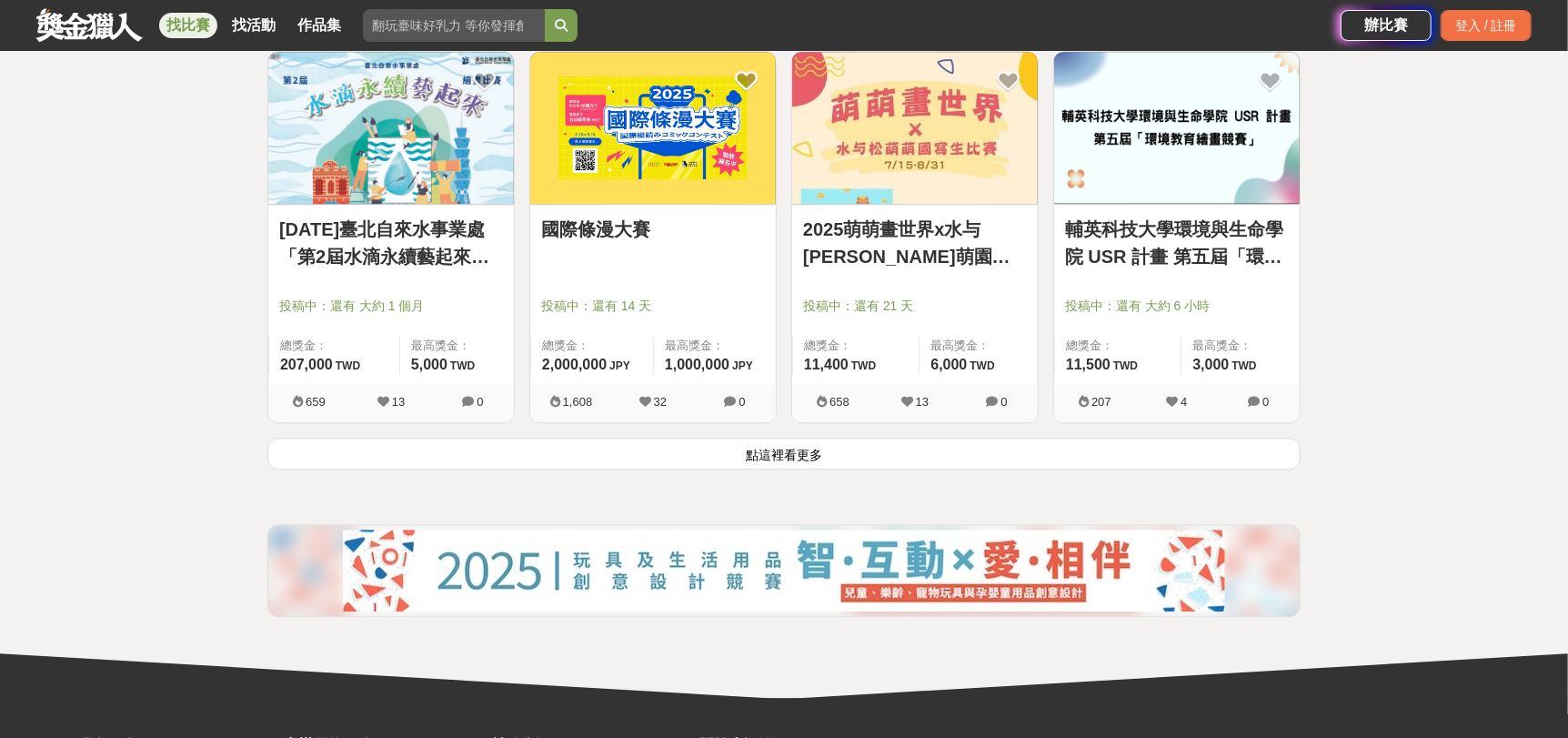
click at [866, 460] on button "點這裡看更多" at bounding box center [784, 453] width 1033 height 32
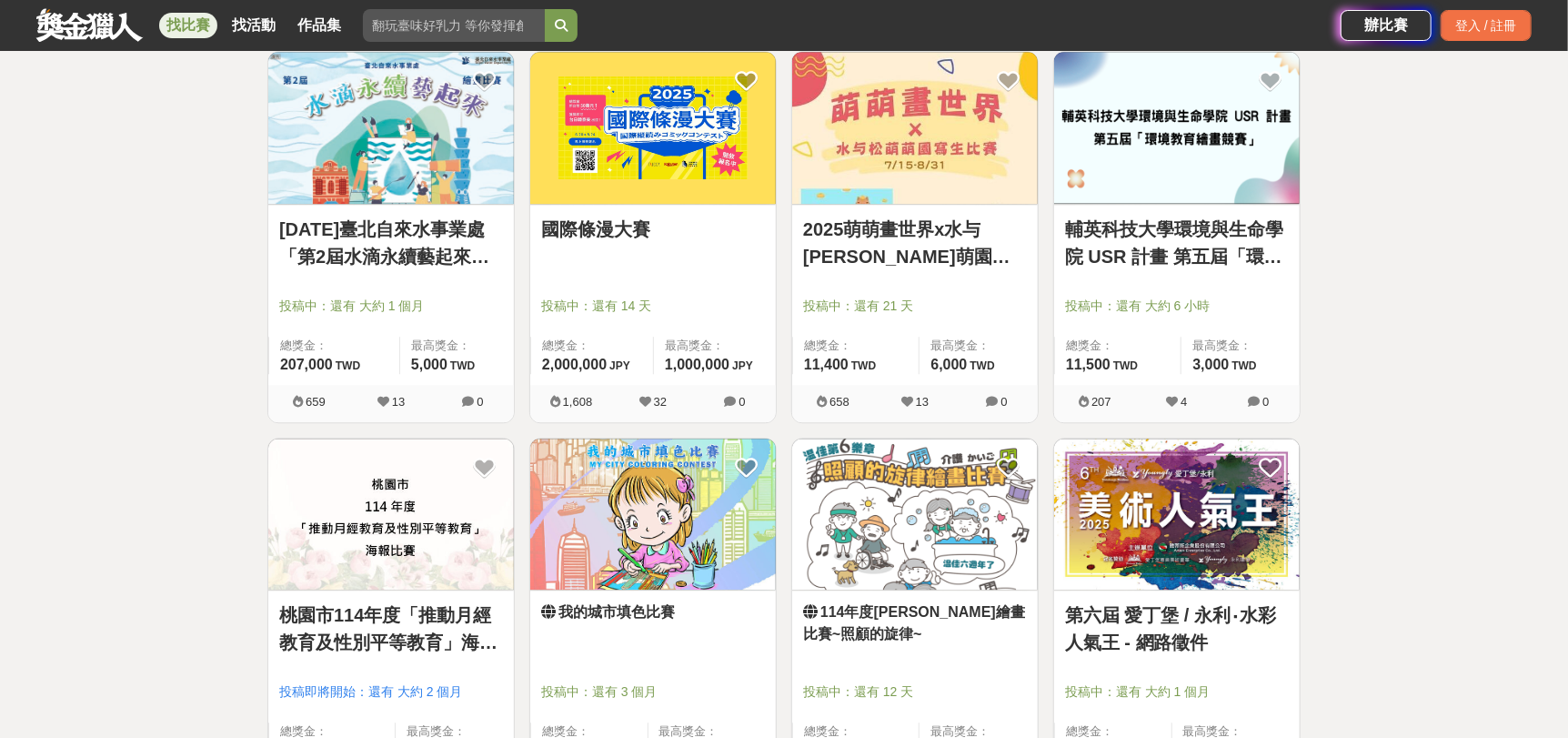
click at [956, 164] on img at bounding box center [914, 127] width 246 height 152
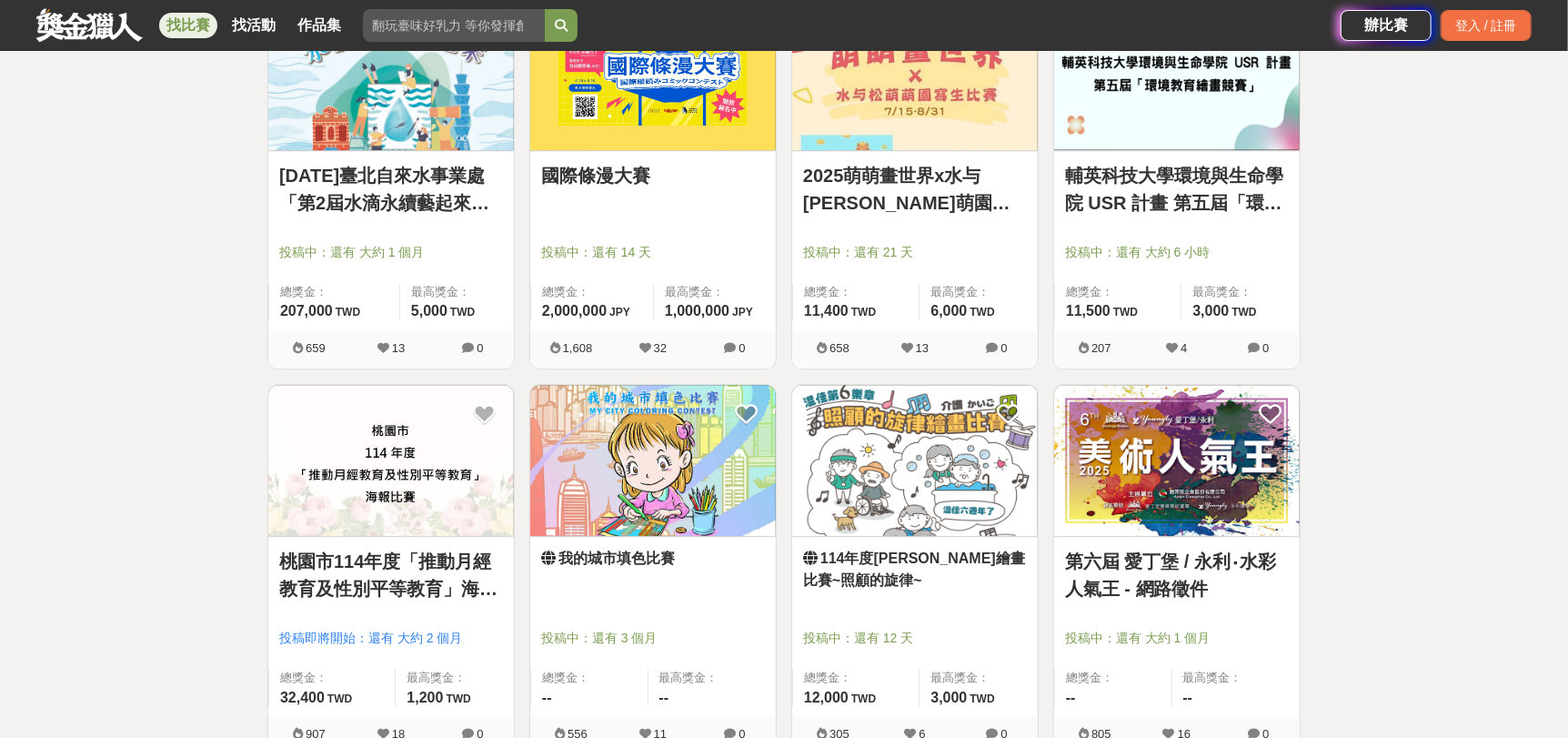
scroll to position [7185, 0]
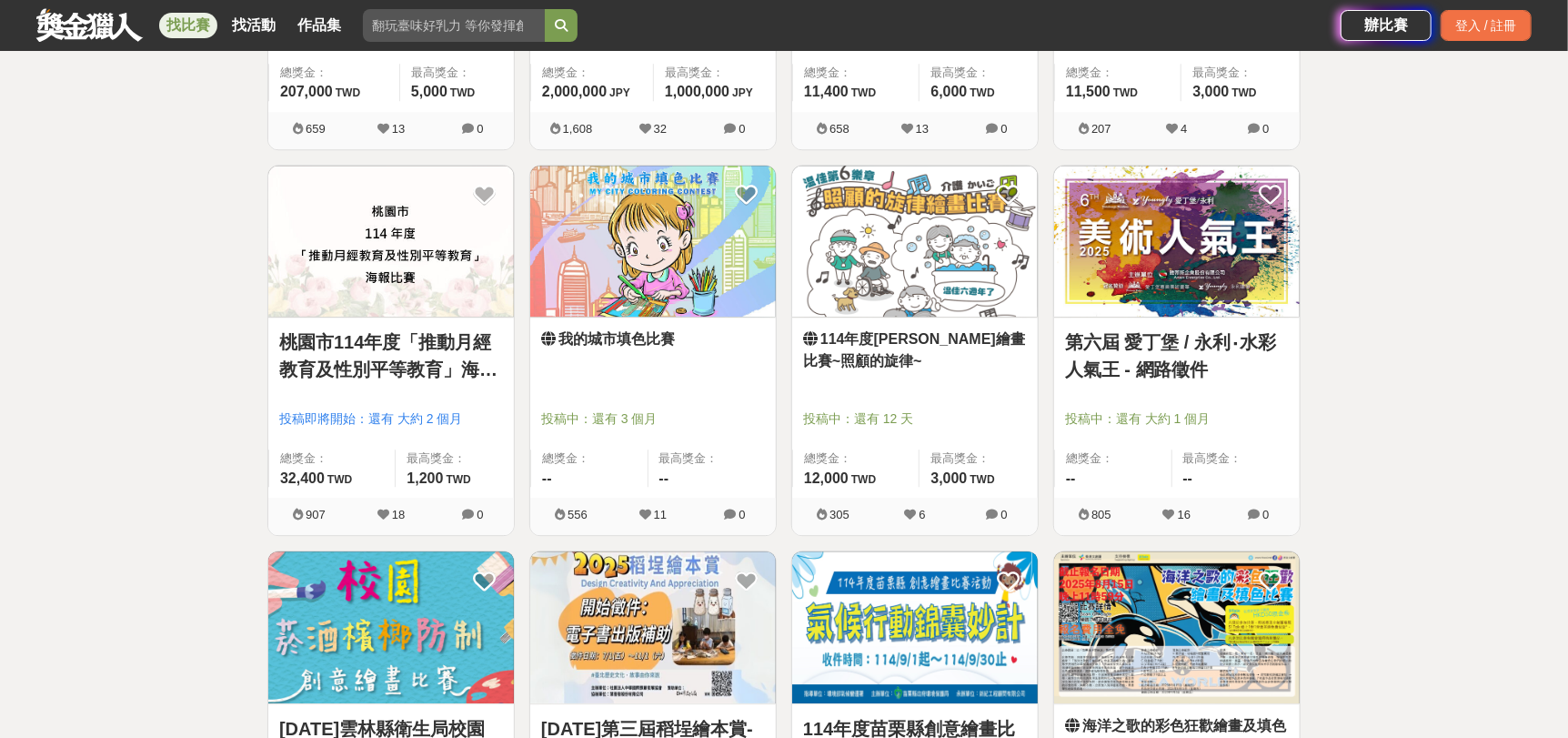
click at [1239, 239] on img at bounding box center [1176, 241] width 246 height 152
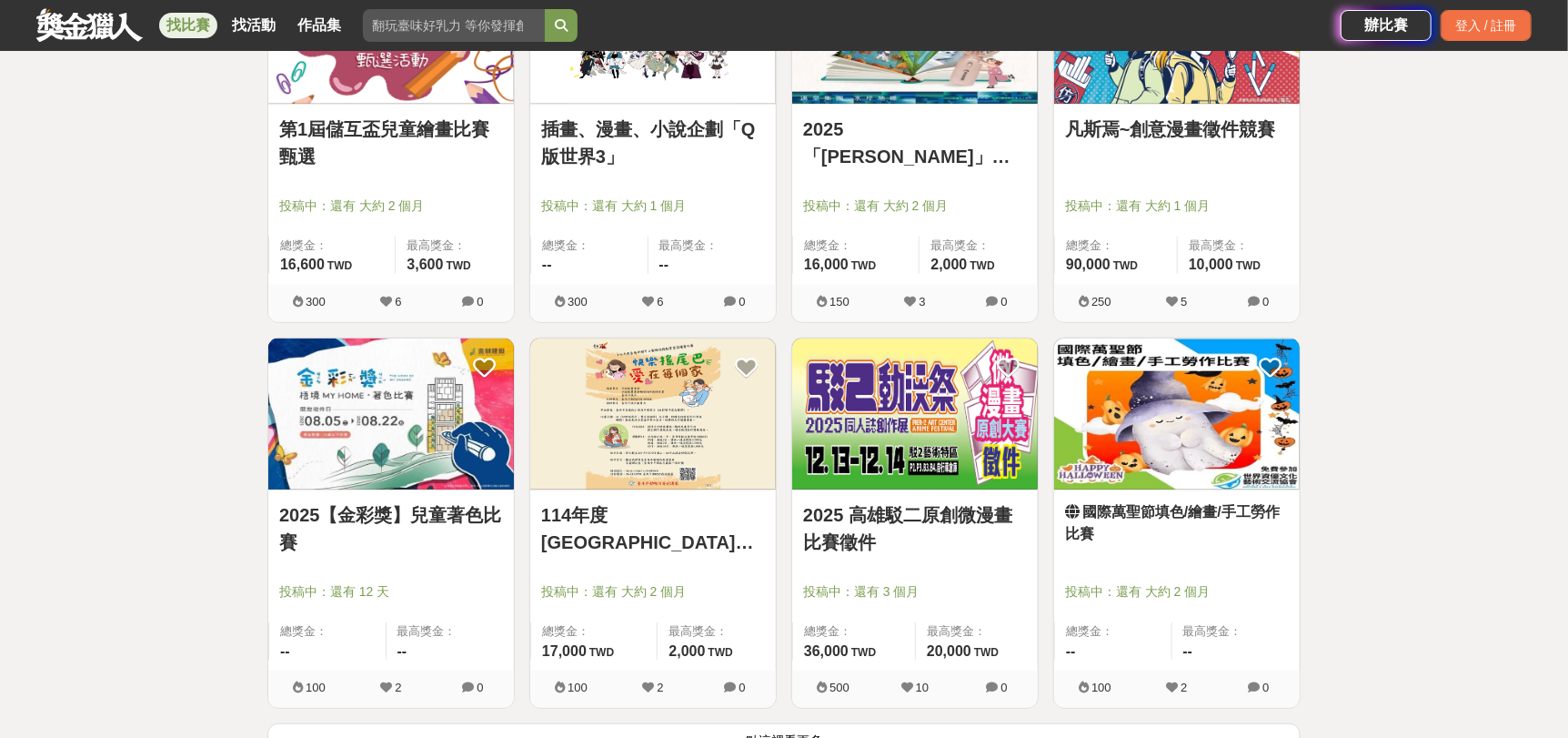
scroll to position [9094, 0]
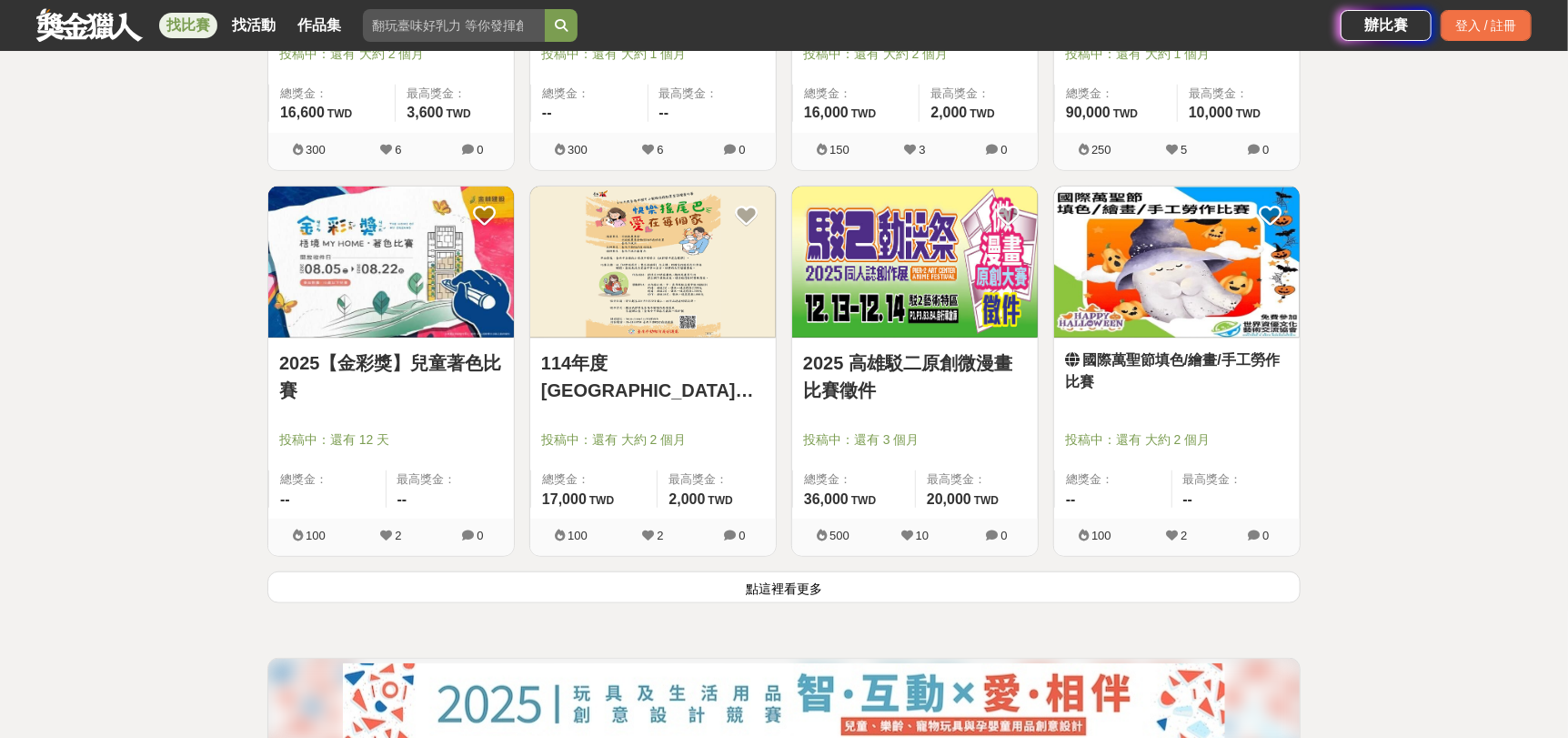
click at [908, 581] on button "點這裡看更多" at bounding box center [784, 587] width 1033 height 32
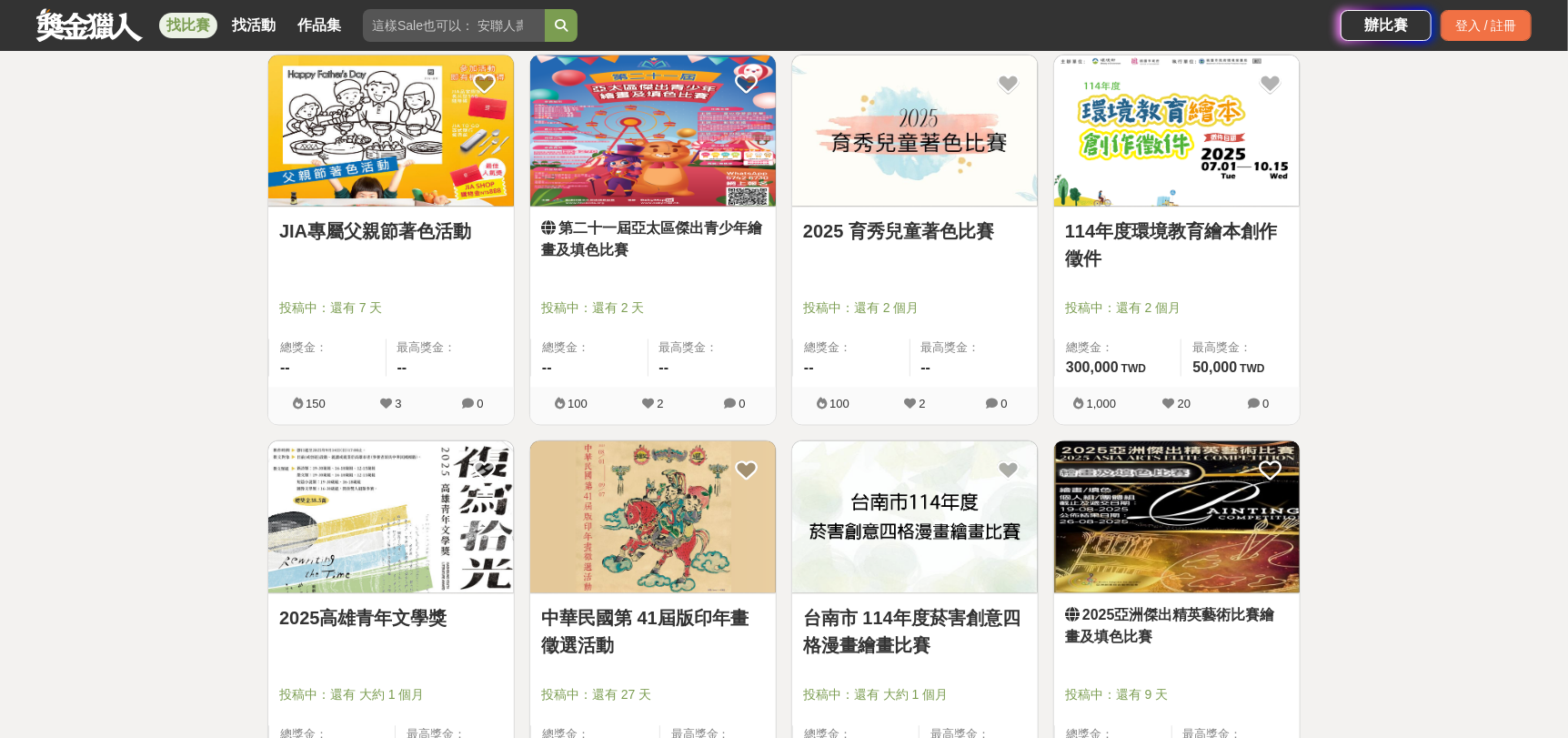
scroll to position [10748, 0]
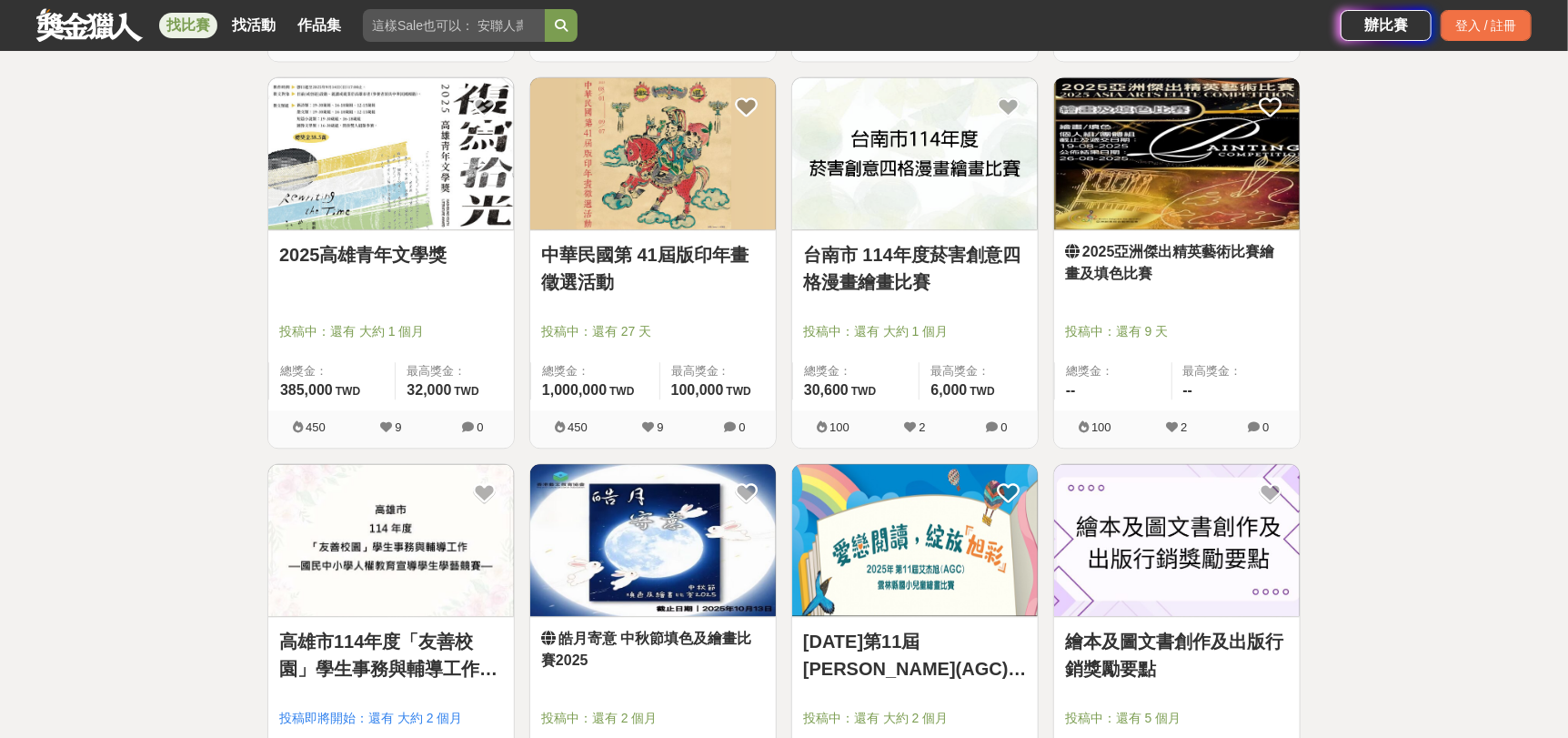
click at [1173, 134] on img at bounding box center [1176, 153] width 246 height 152
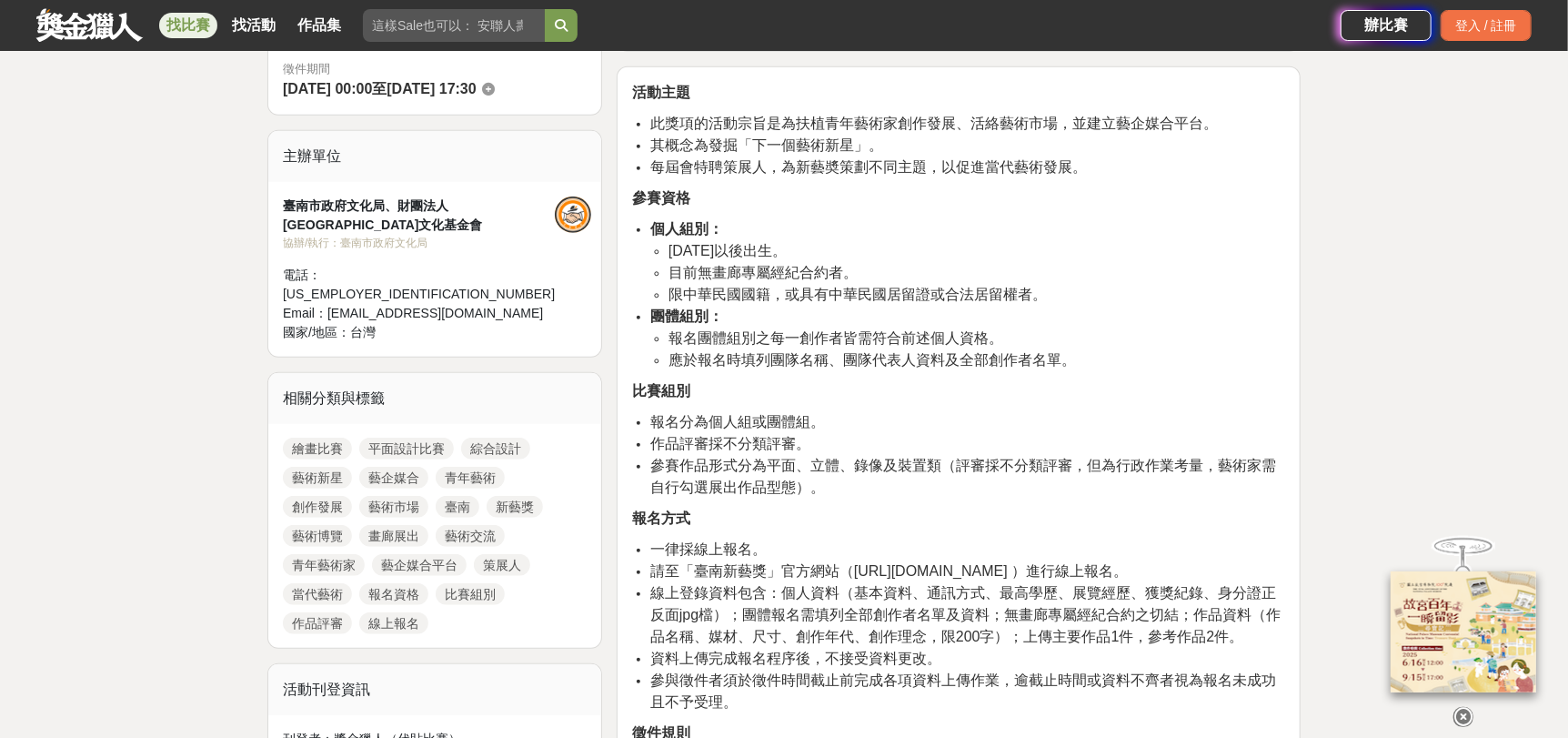
scroll to position [546, 0]
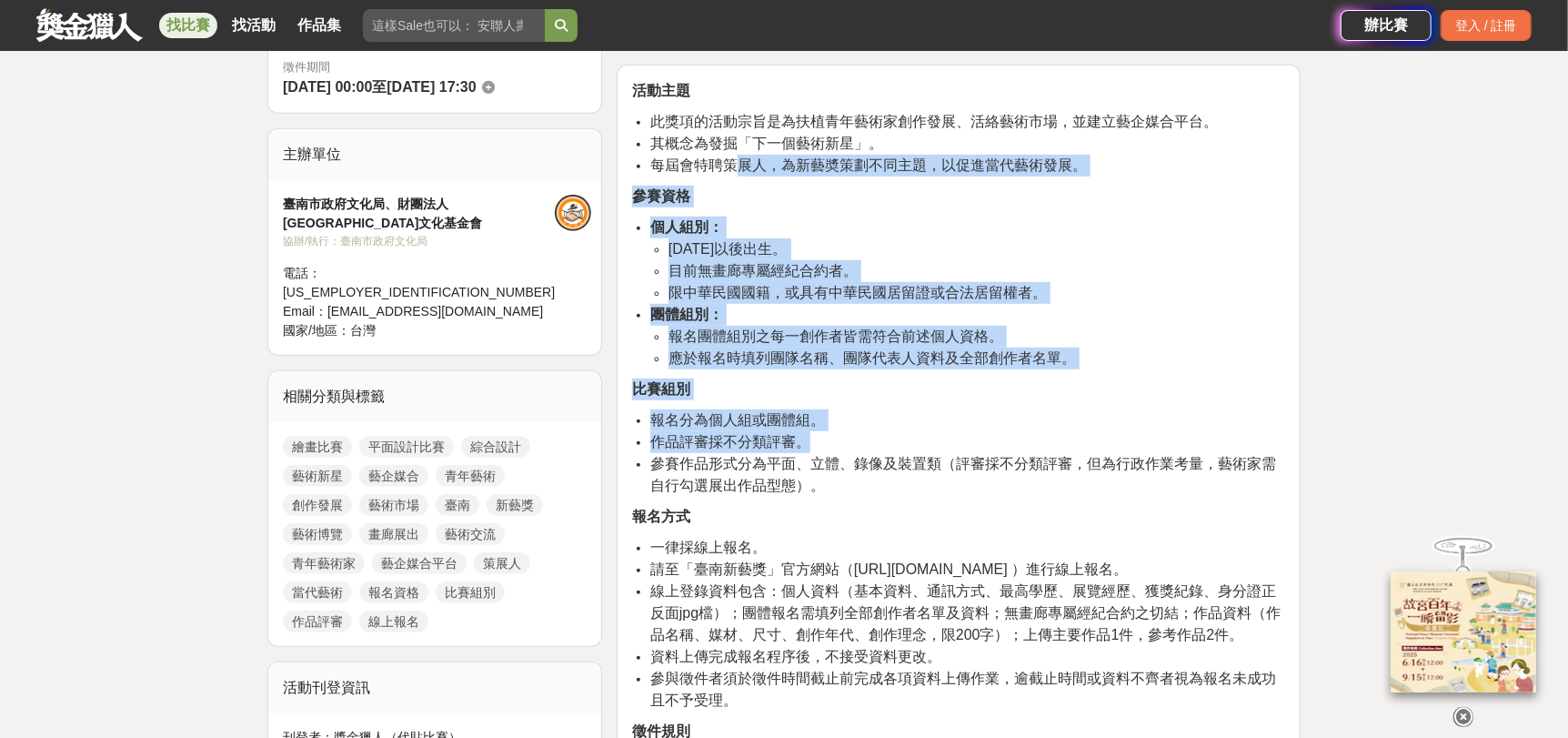
drag, startPoint x: 739, startPoint y: 157, endPoint x: 913, endPoint y: 447, distance: 338.2
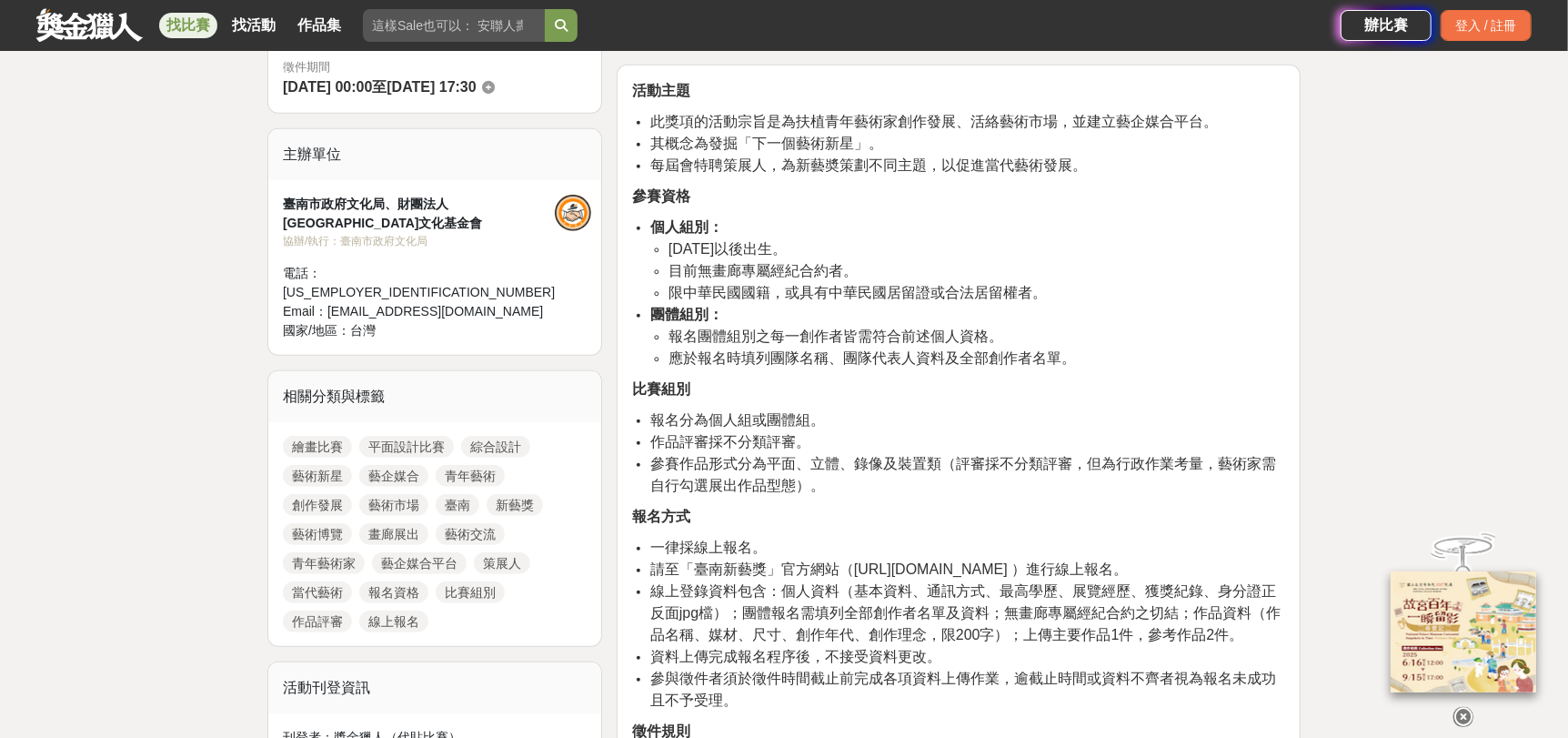
click at [920, 457] on span "參賽作品形式分為平面、立體、錄像及裝置類（評審採不分類評審，但為行政作業考量，藝術家需自行勾選展出作品型態）。" at bounding box center [963, 474] width 626 height 38
drag, startPoint x: 748, startPoint y: 301, endPoint x: 908, endPoint y: 520, distance: 271.2
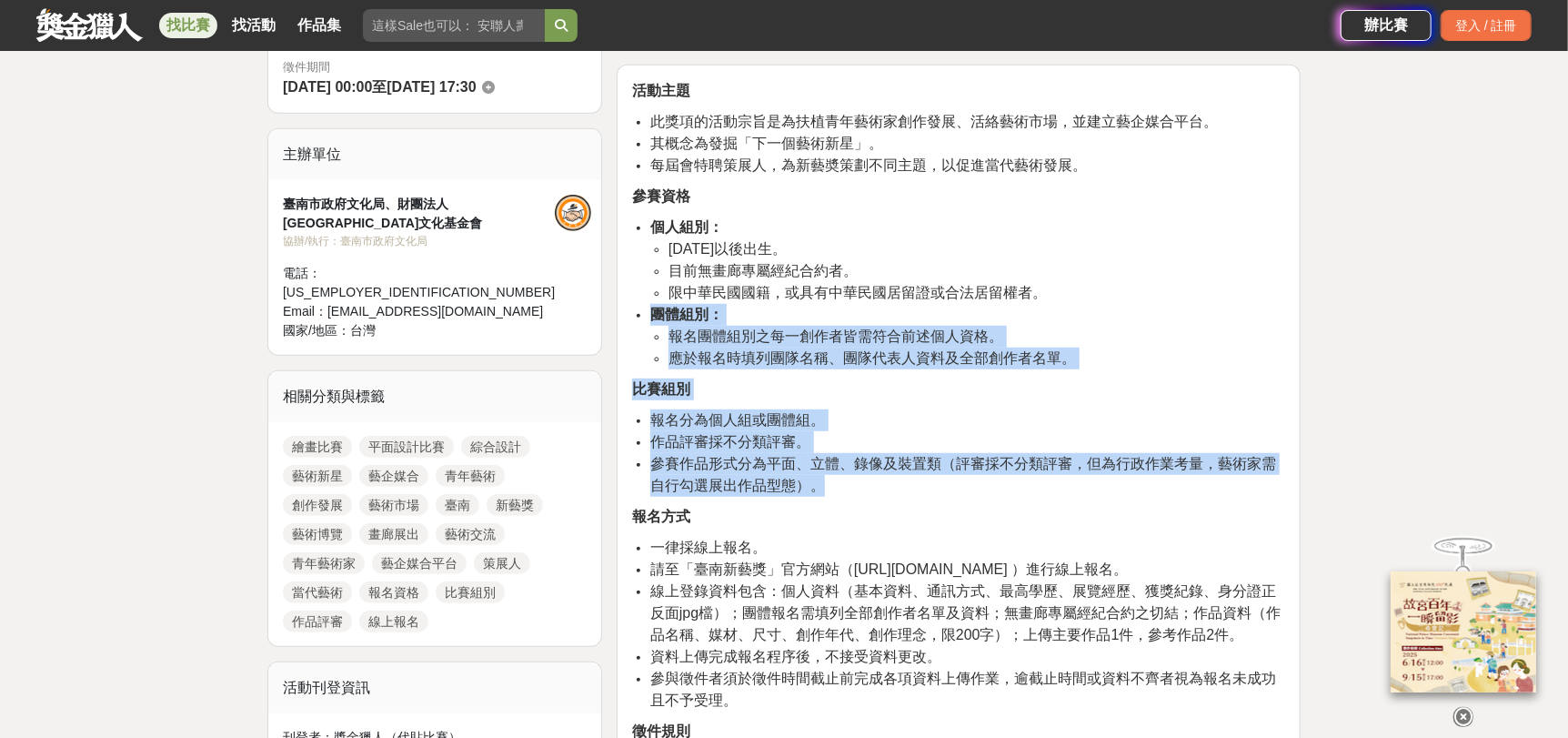
drag, startPoint x: 764, startPoint y: 319, endPoint x: 828, endPoint y: 496, distance: 188.2
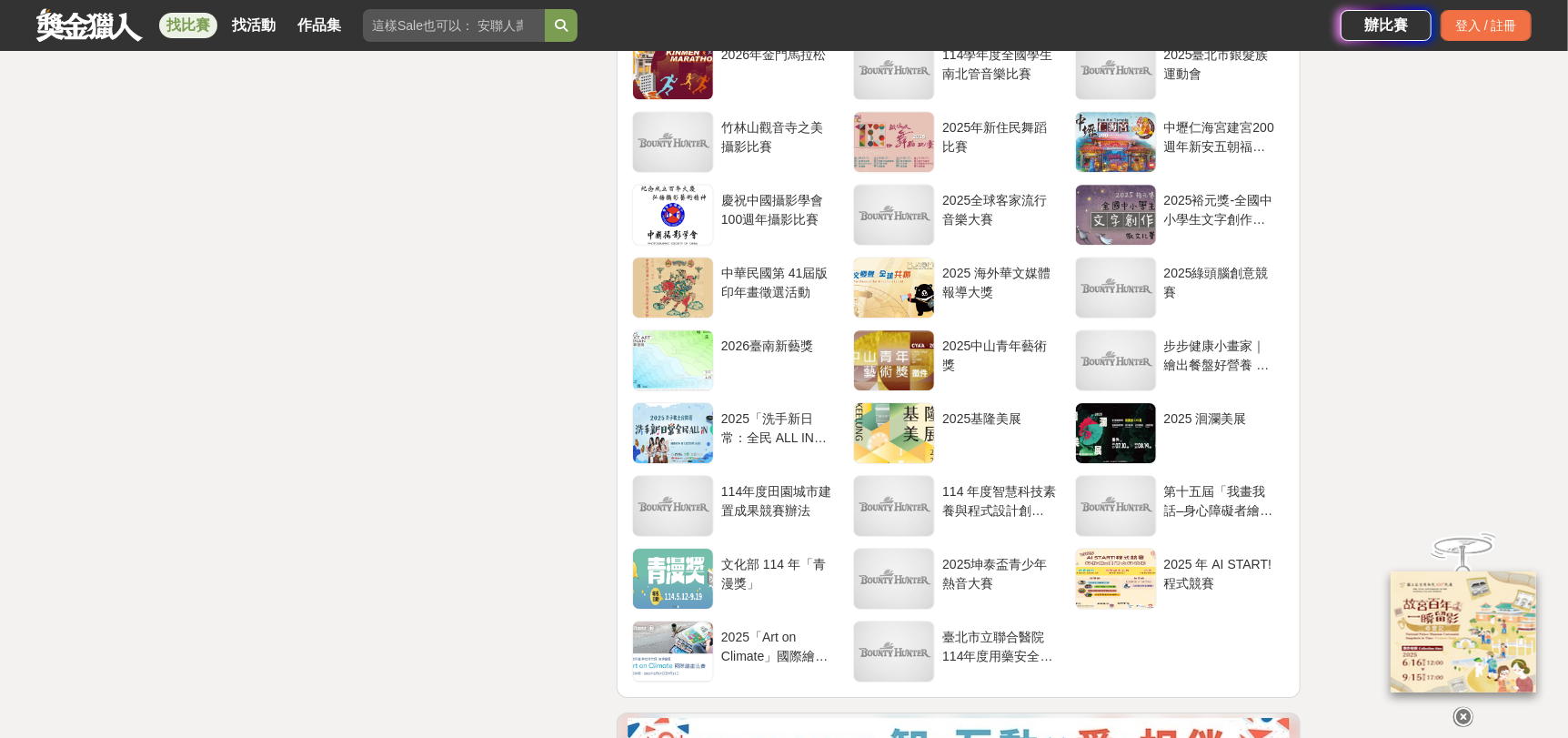
scroll to position [3183, 0]
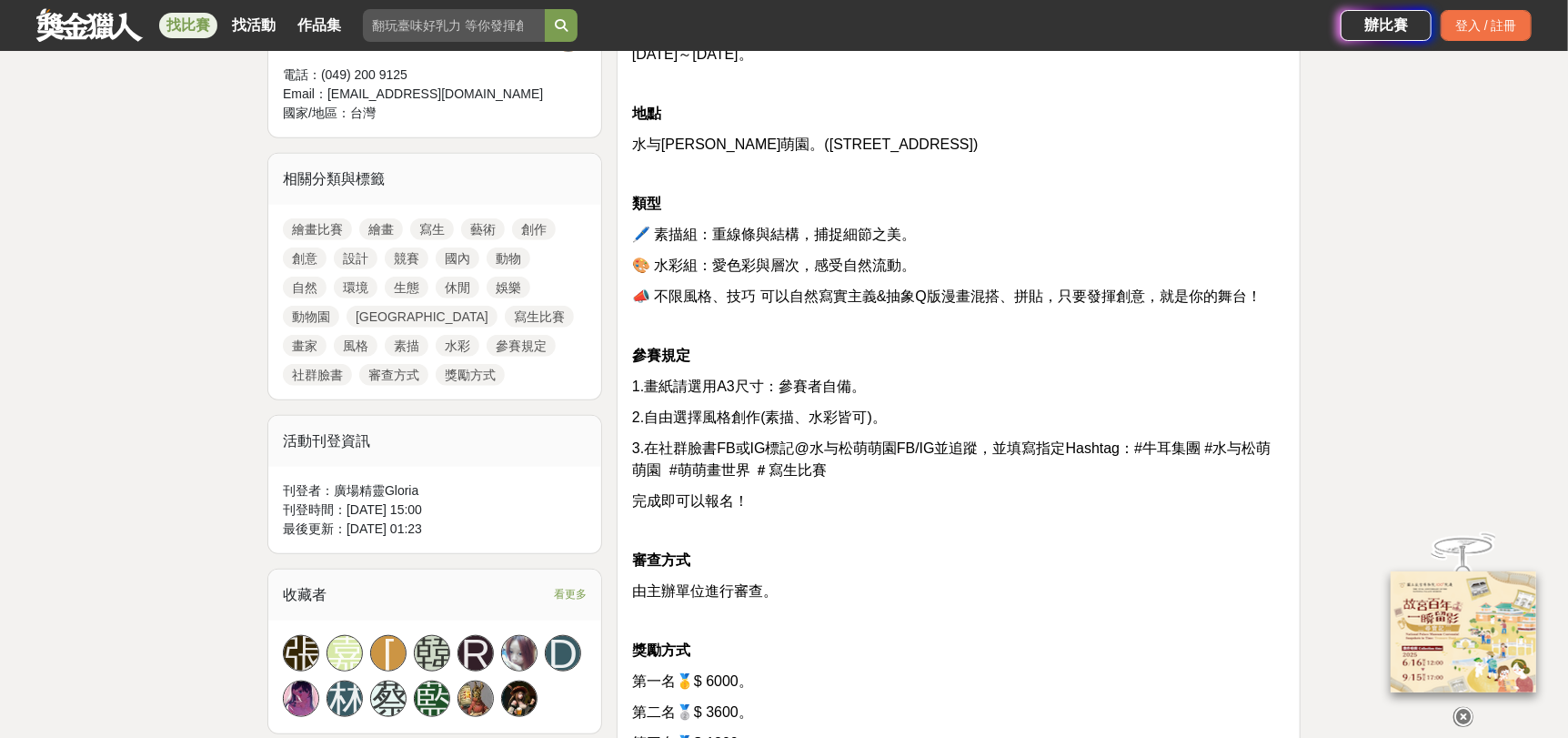
scroll to position [636, 0]
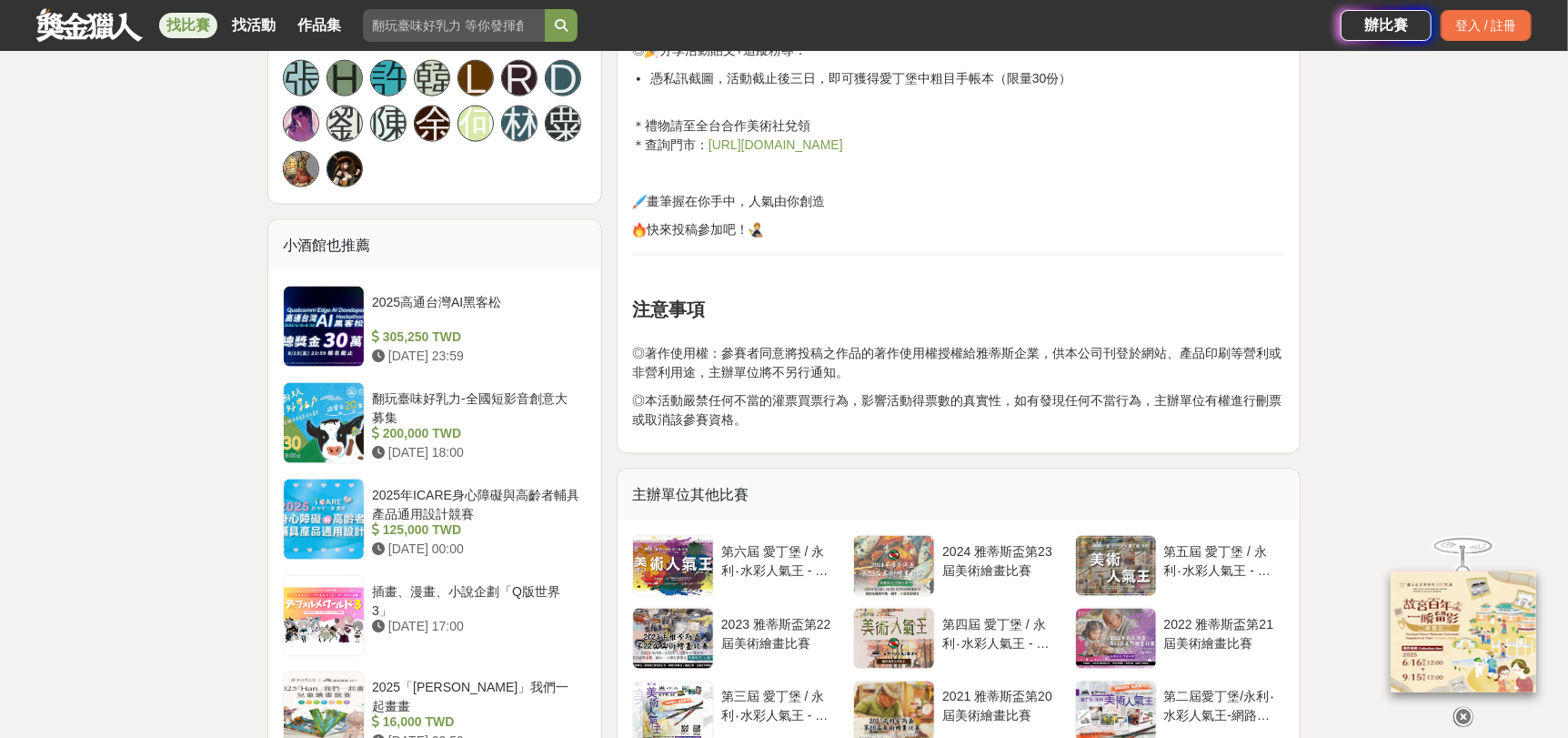
scroll to position [1386, 0]
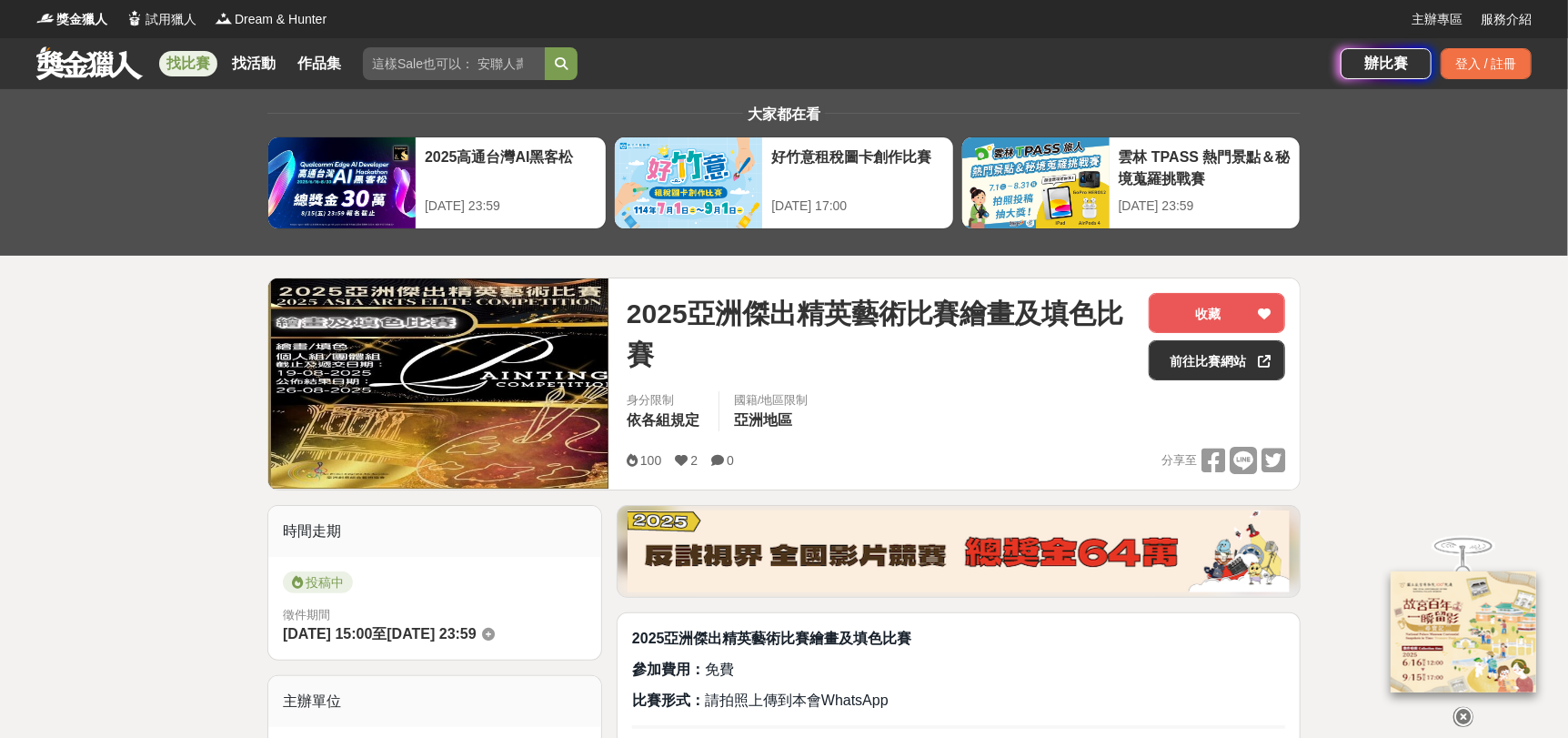
click at [76, 62] on link at bounding box center [90, 62] width 110 height 35
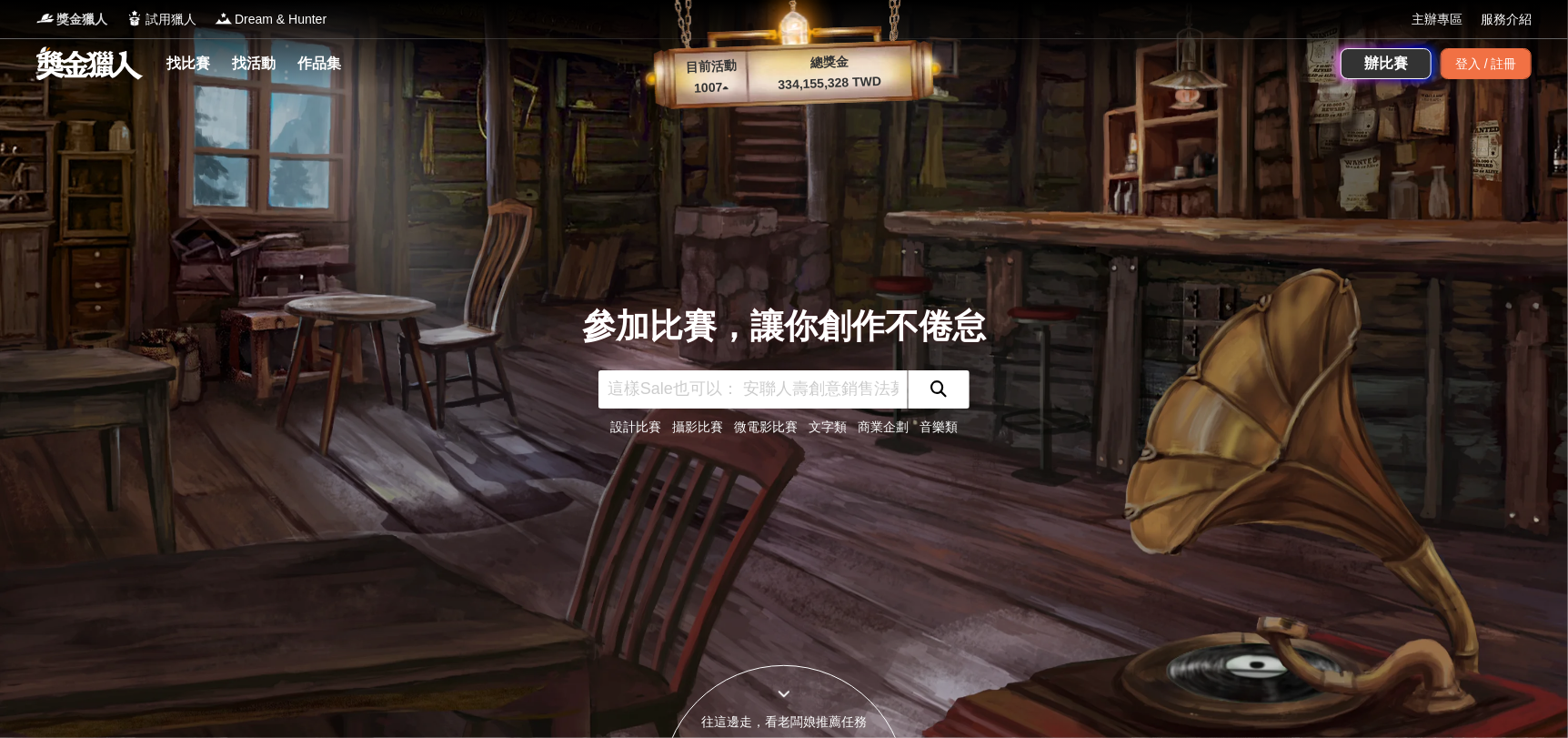
click at [69, 14] on span "獎金獵人" at bounding box center [82, 20] width 51 height 19
click at [81, 71] on link at bounding box center [90, 62] width 110 height 35
click at [189, 64] on link "找比賽" at bounding box center [188, 63] width 58 height 25
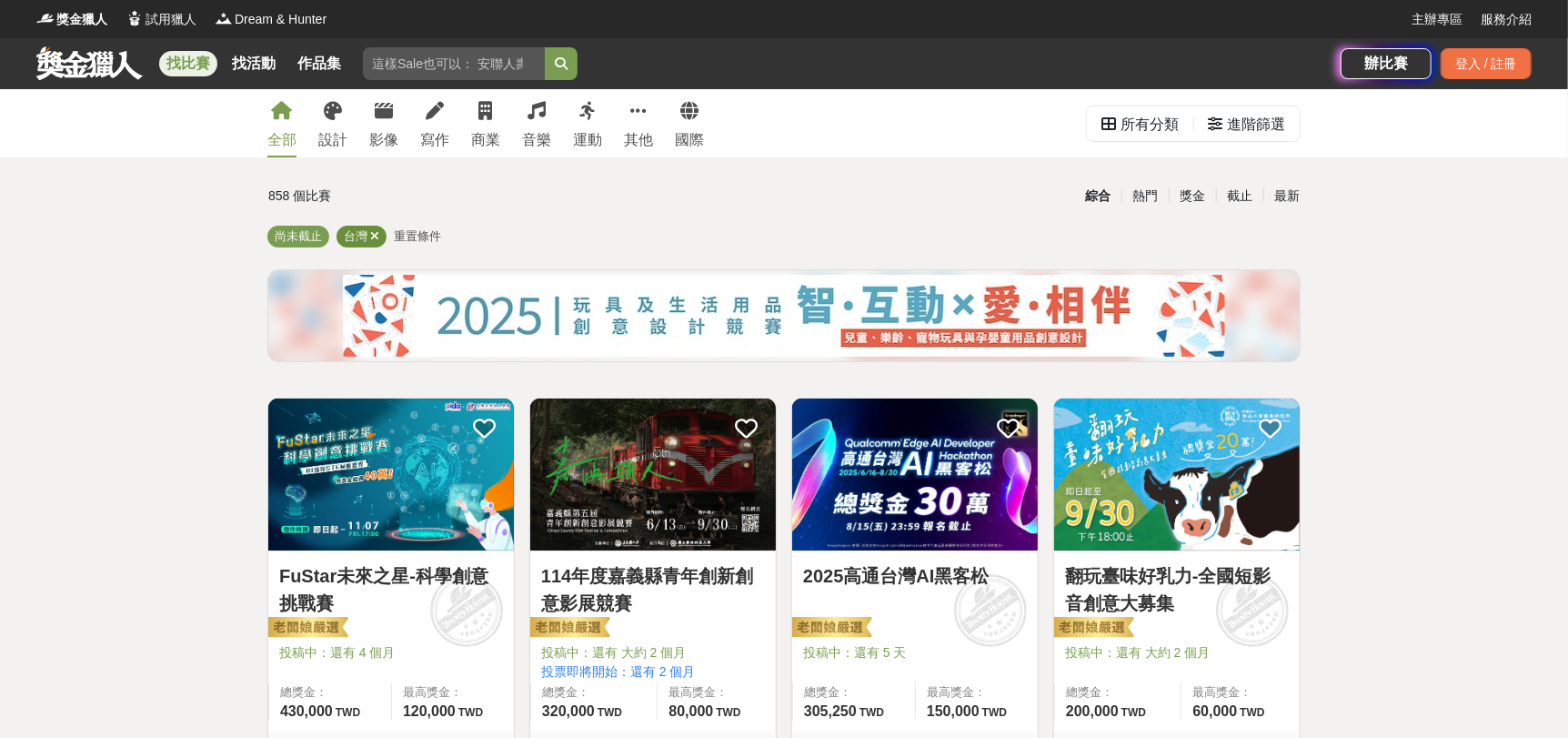
click at [372, 233] on icon at bounding box center [375, 236] width 9 height 12
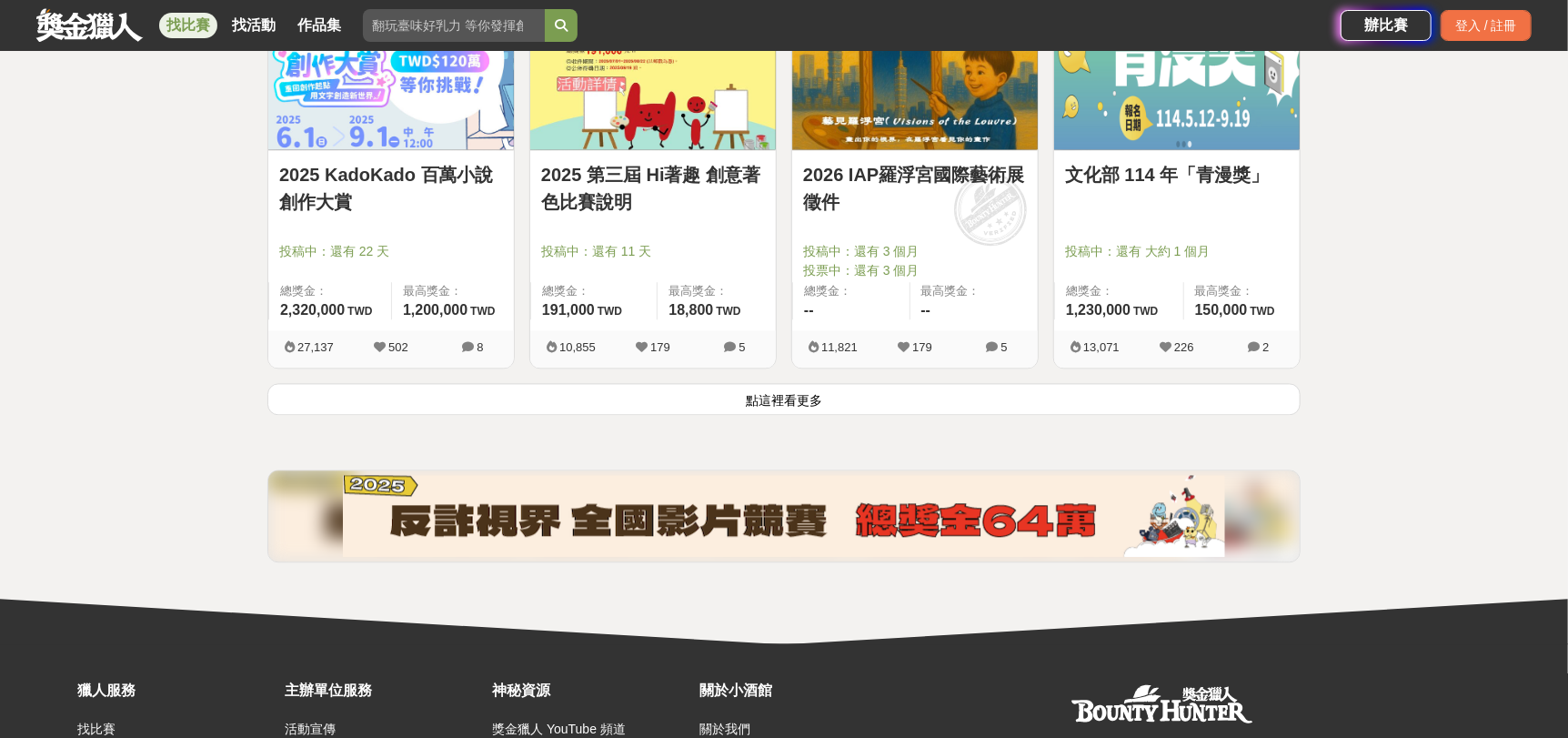
scroll to position [2365, 0]
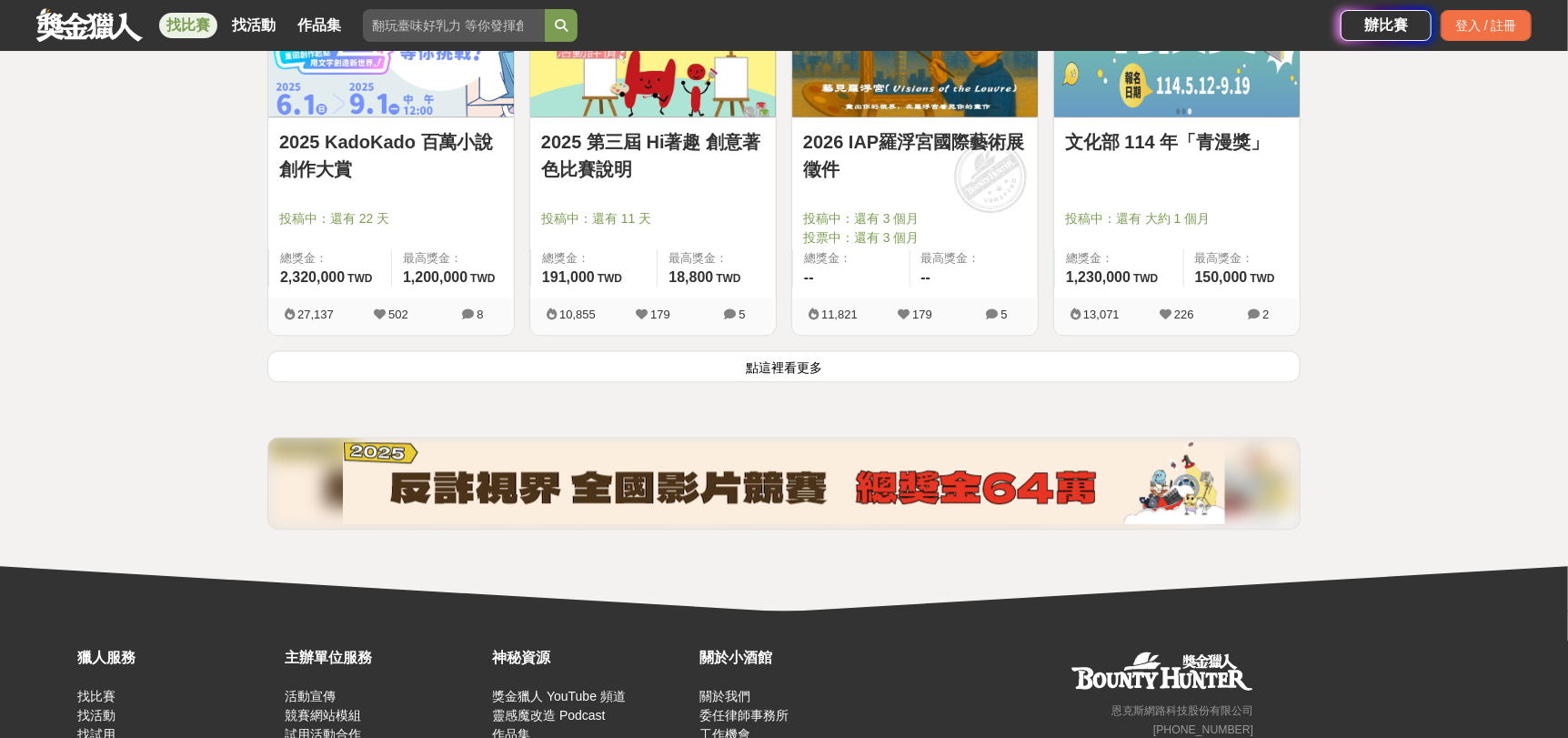
click at [823, 370] on button "點這裡看更多" at bounding box center [784, 366] width 1033 height 32
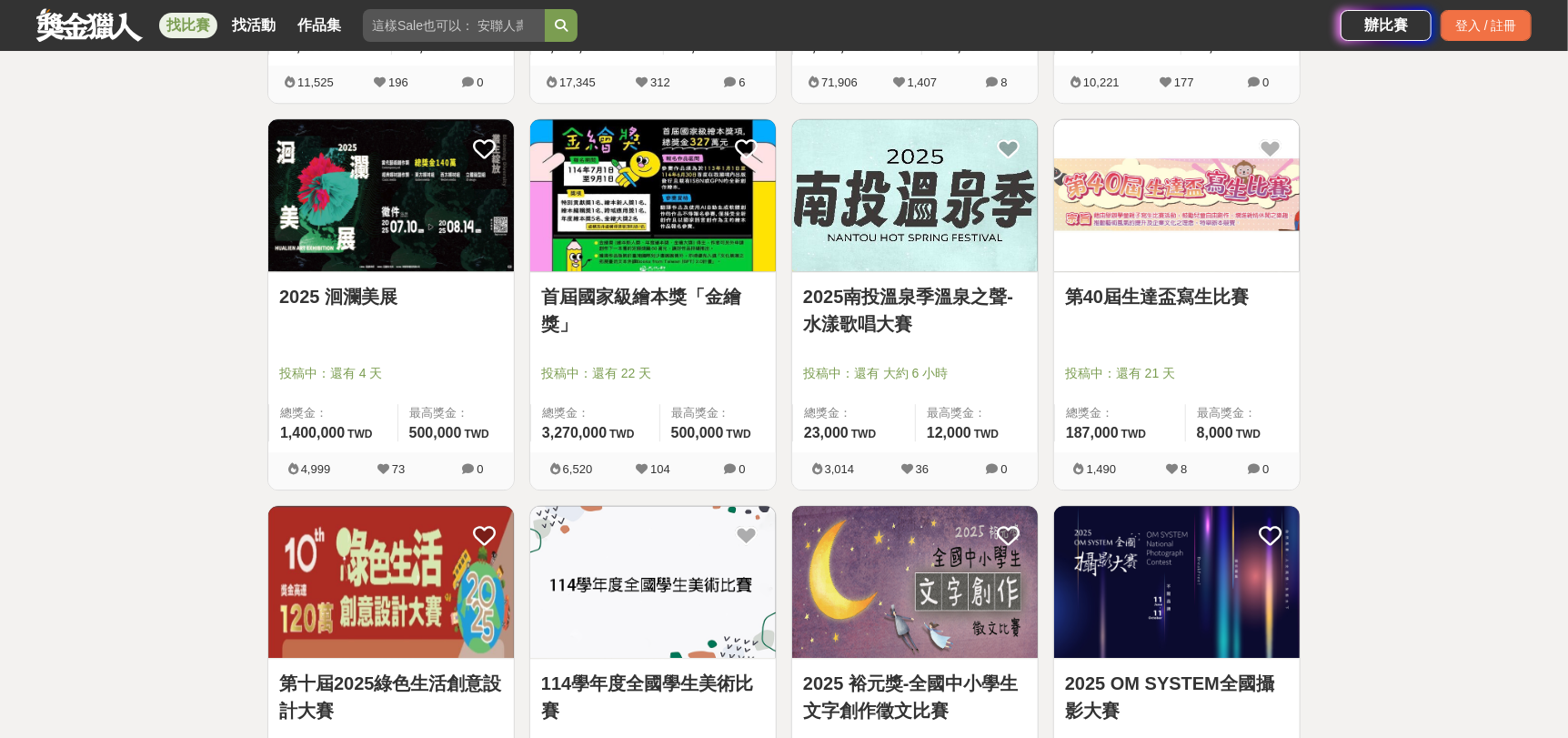
scroll to position [2981, 0]
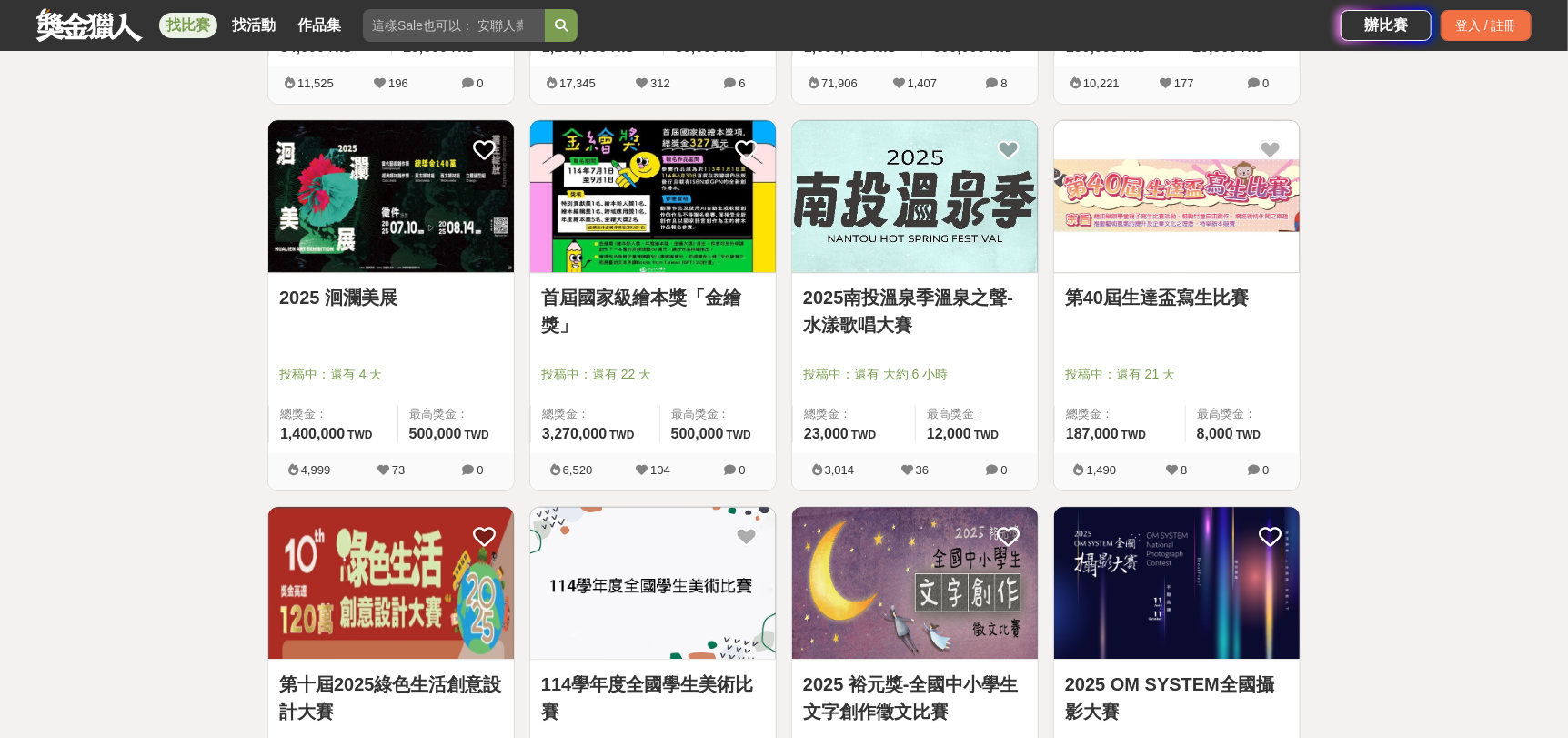
click at [386, 212] on img at bounding box center [391, 195] width 246 height 152
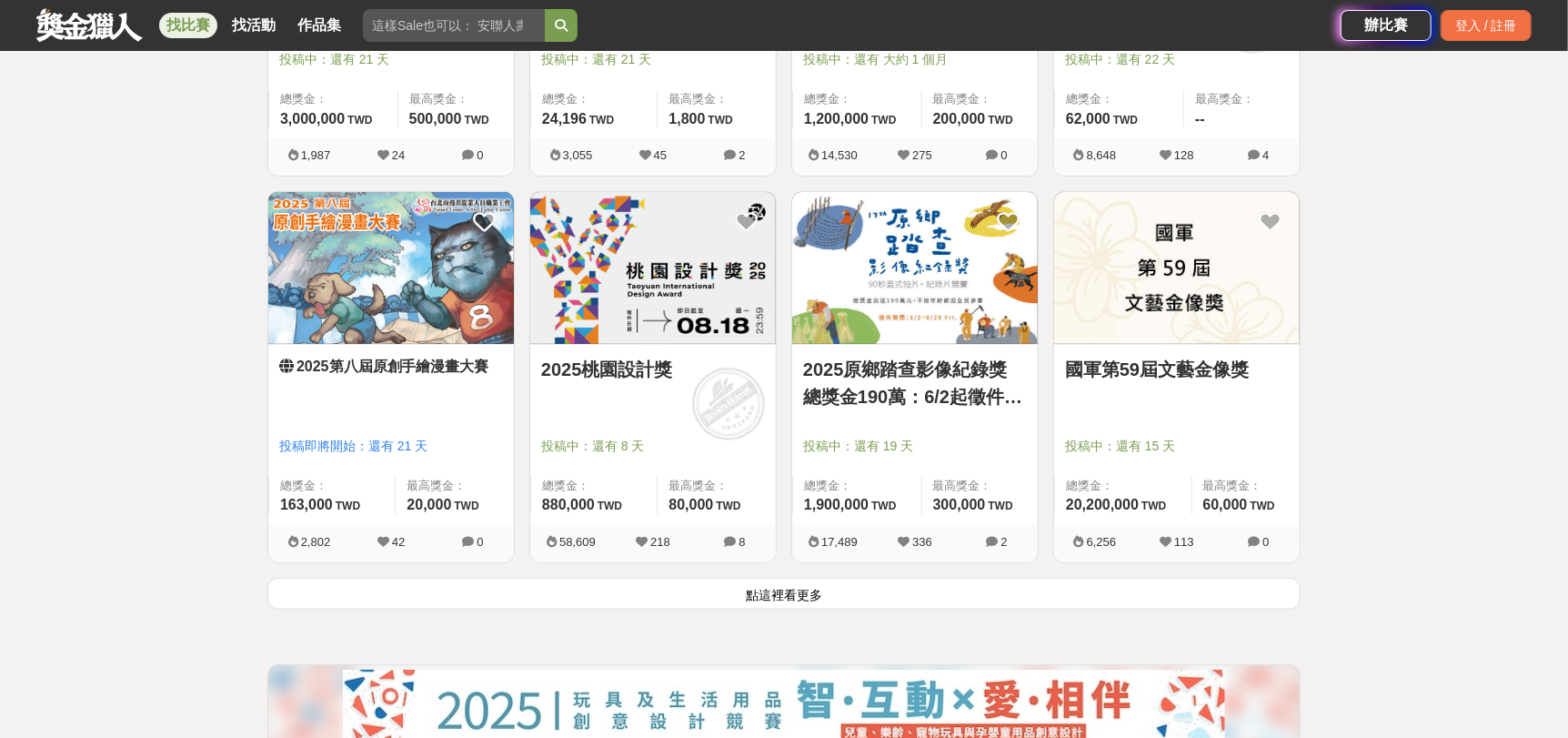
scroll to position [4618, 0]
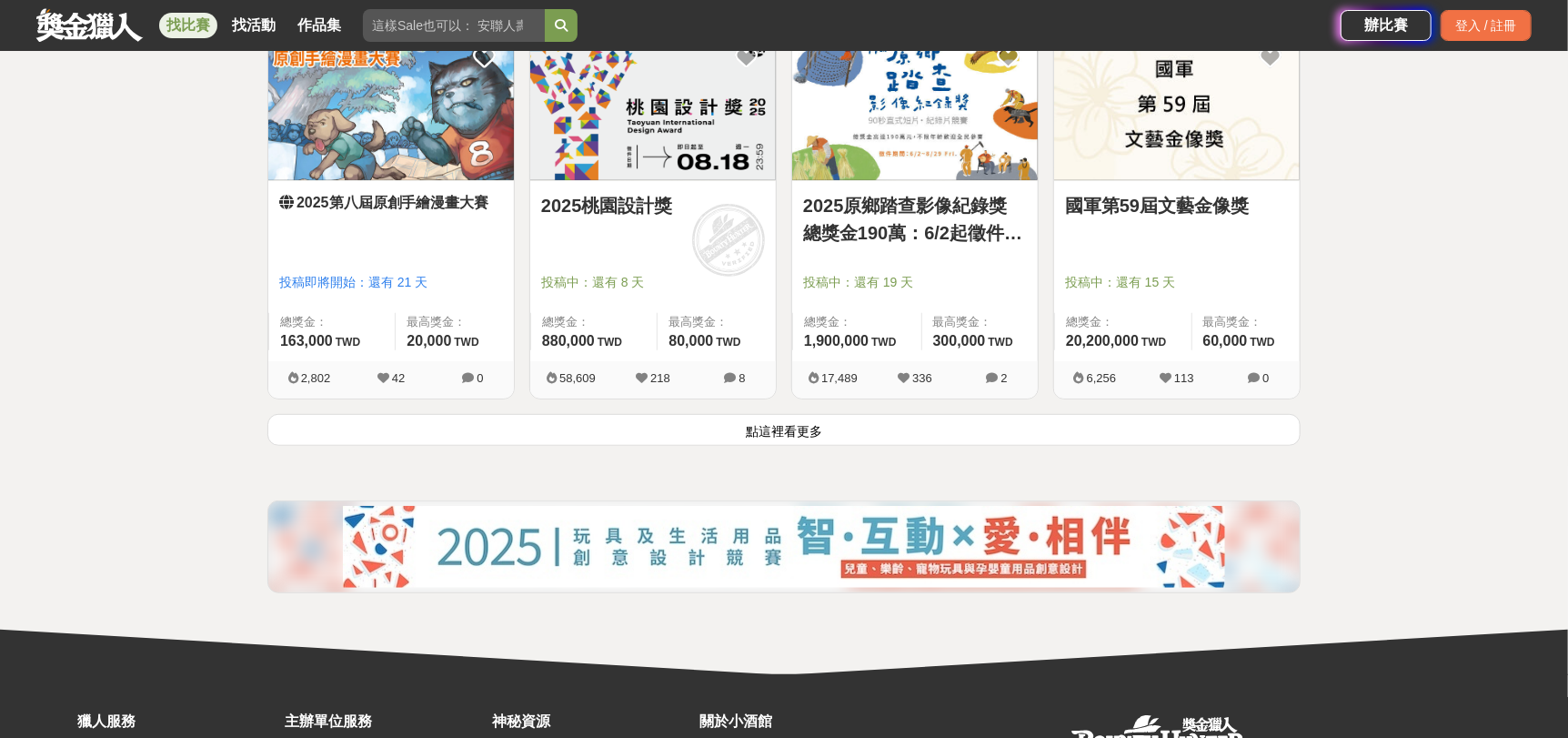
click at [786, 431] on button "點這裡看更多" at bounding box center [784, 430] width 1033 height 32
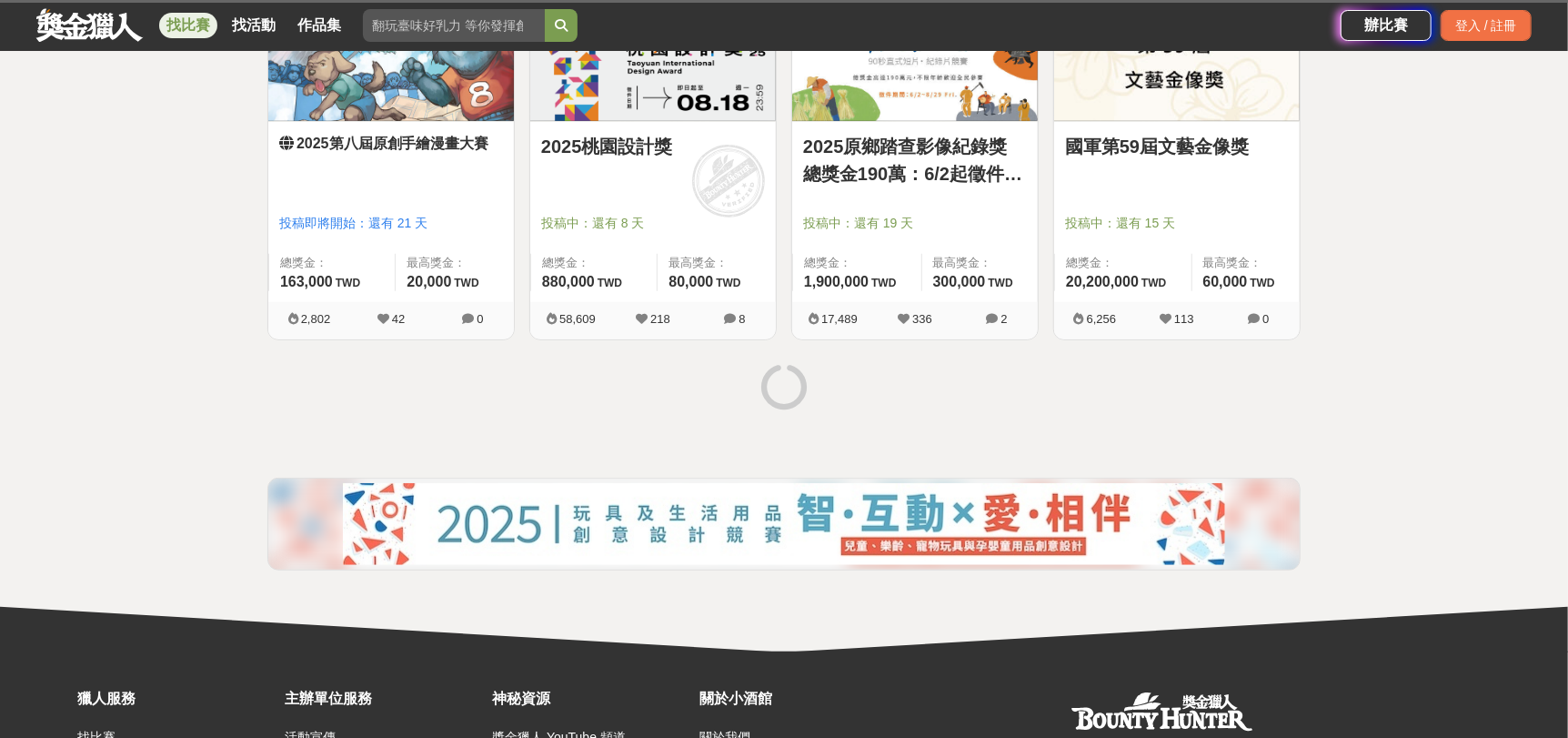
scroll to position [4709, 0]
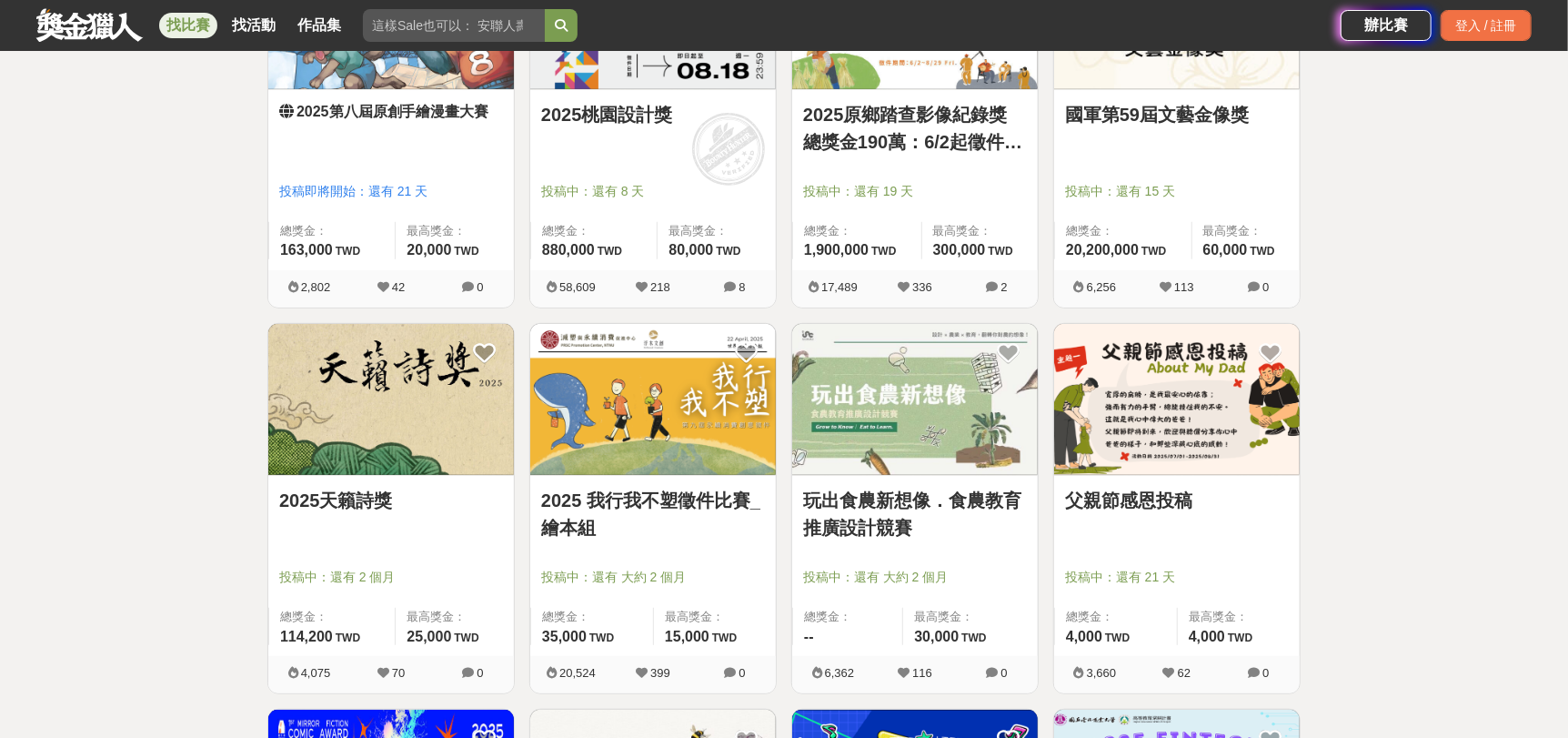
click at [672, 73] on img at bounding box center [653, 12] width 246 height 152
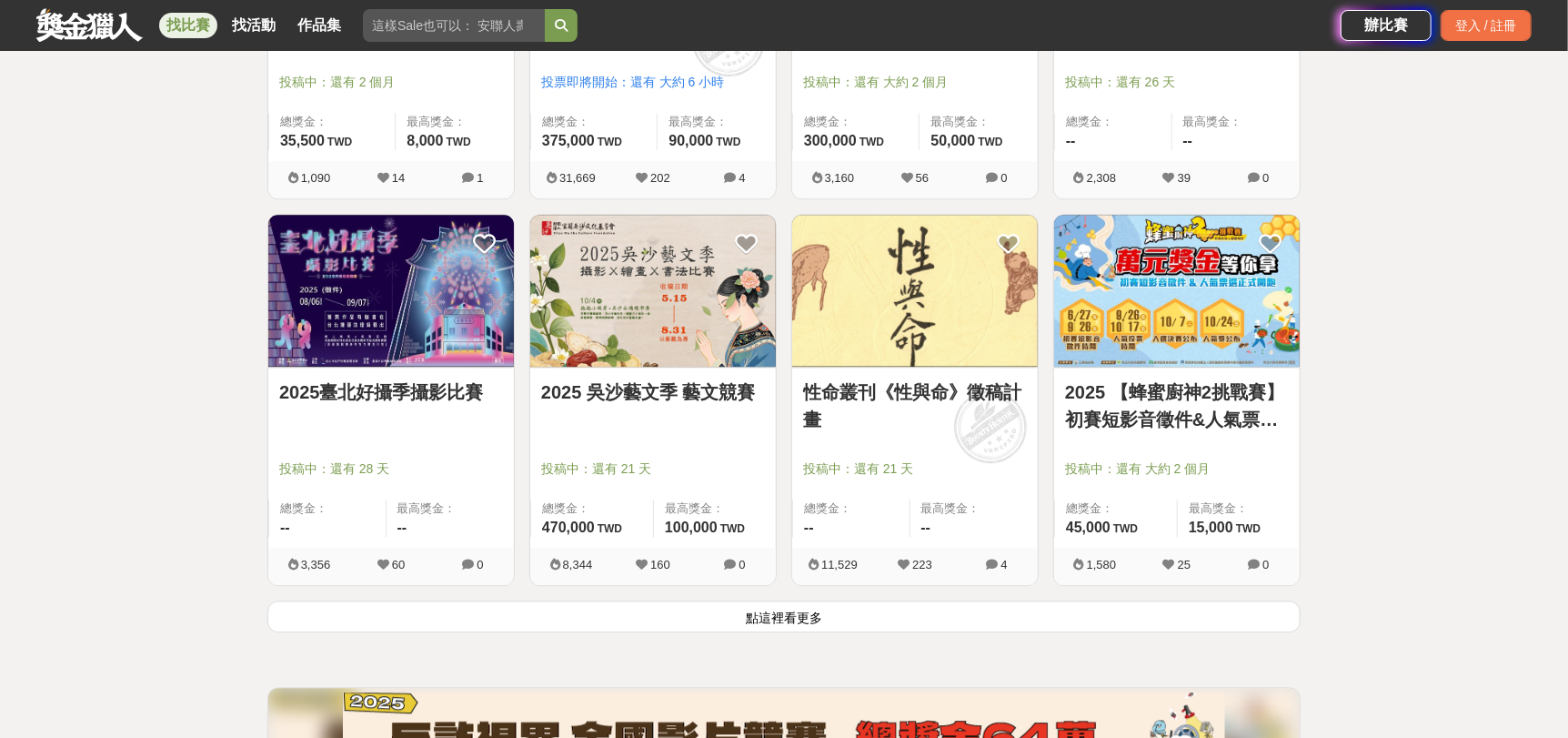
scroll to position [6892, 0]
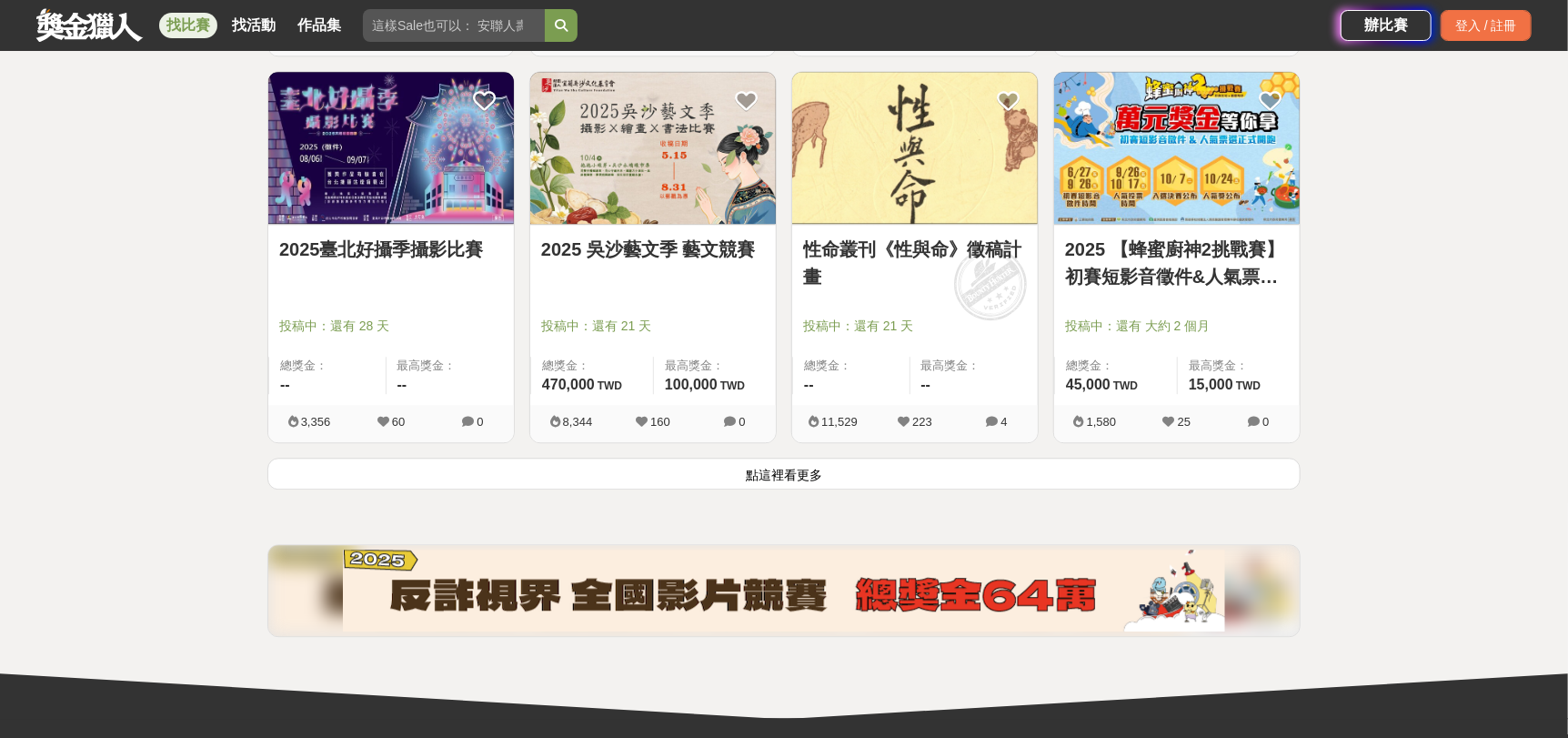
click at [778, 468] on button "點這裡看更多" at bounding box center [784, 473] width 1033 height 32
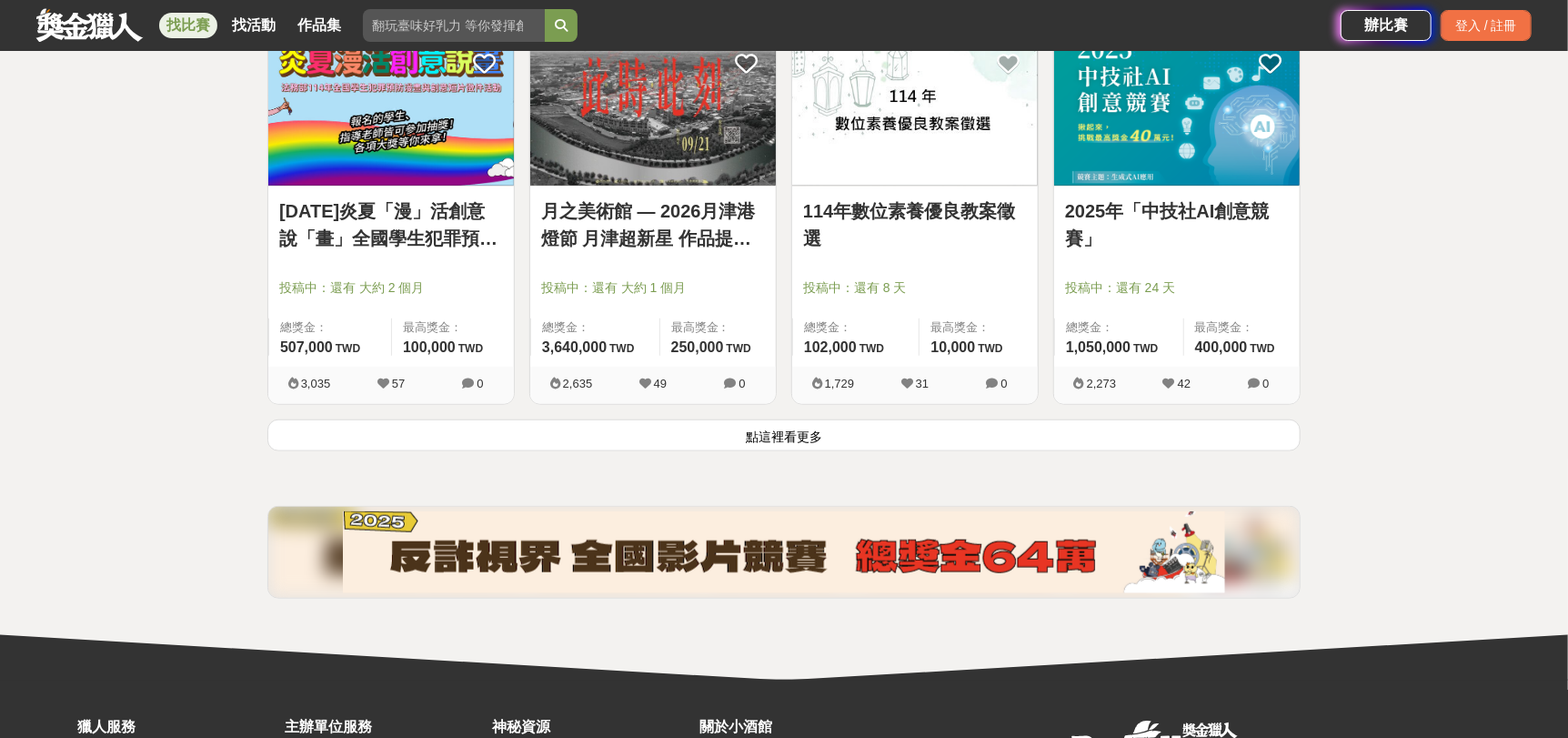
scroll to position [9251, 0]
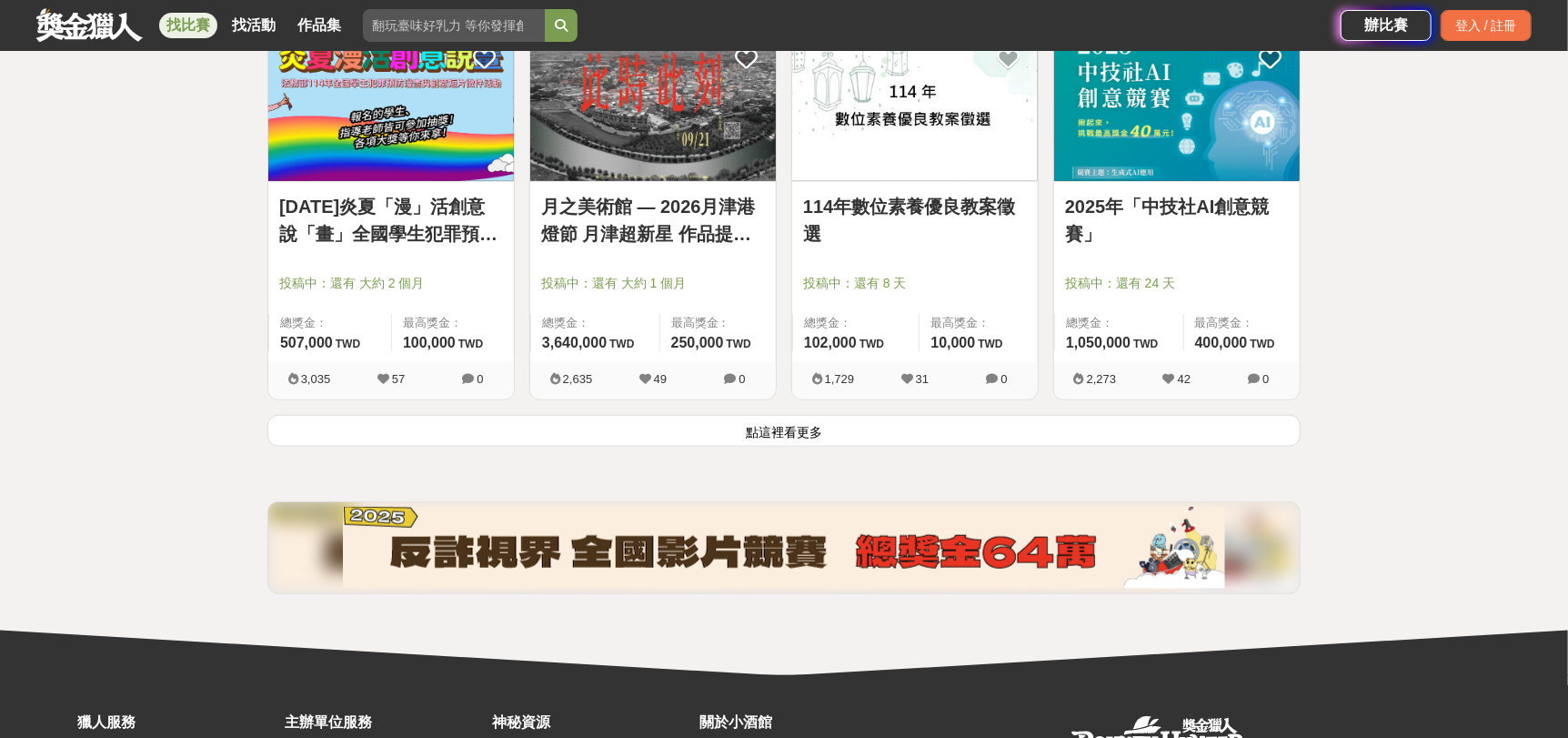
click at [757, 425] on button "點這裡看更多" at bounding box center [784, 431] width 1033 height 32
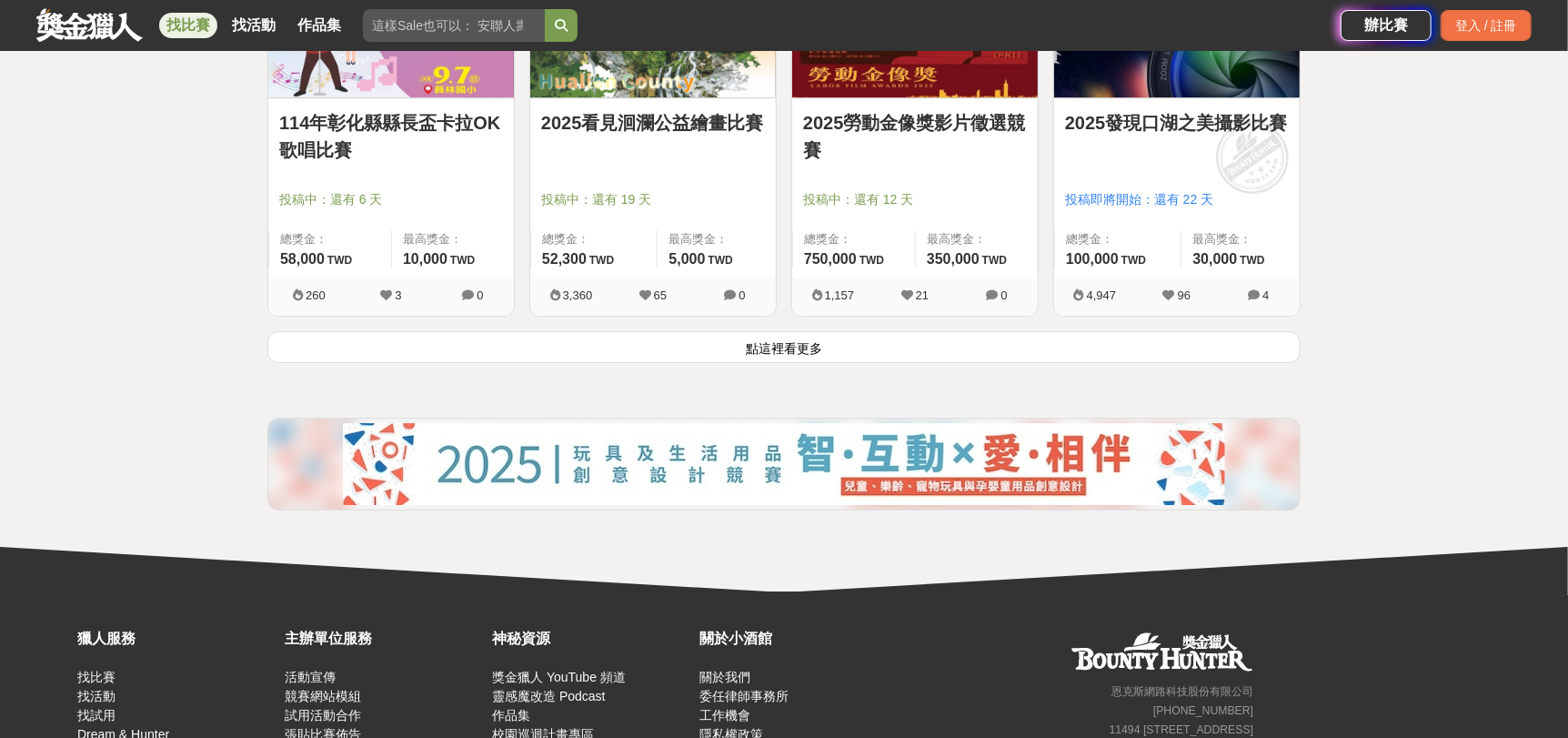
scroll to position [11568, 0]
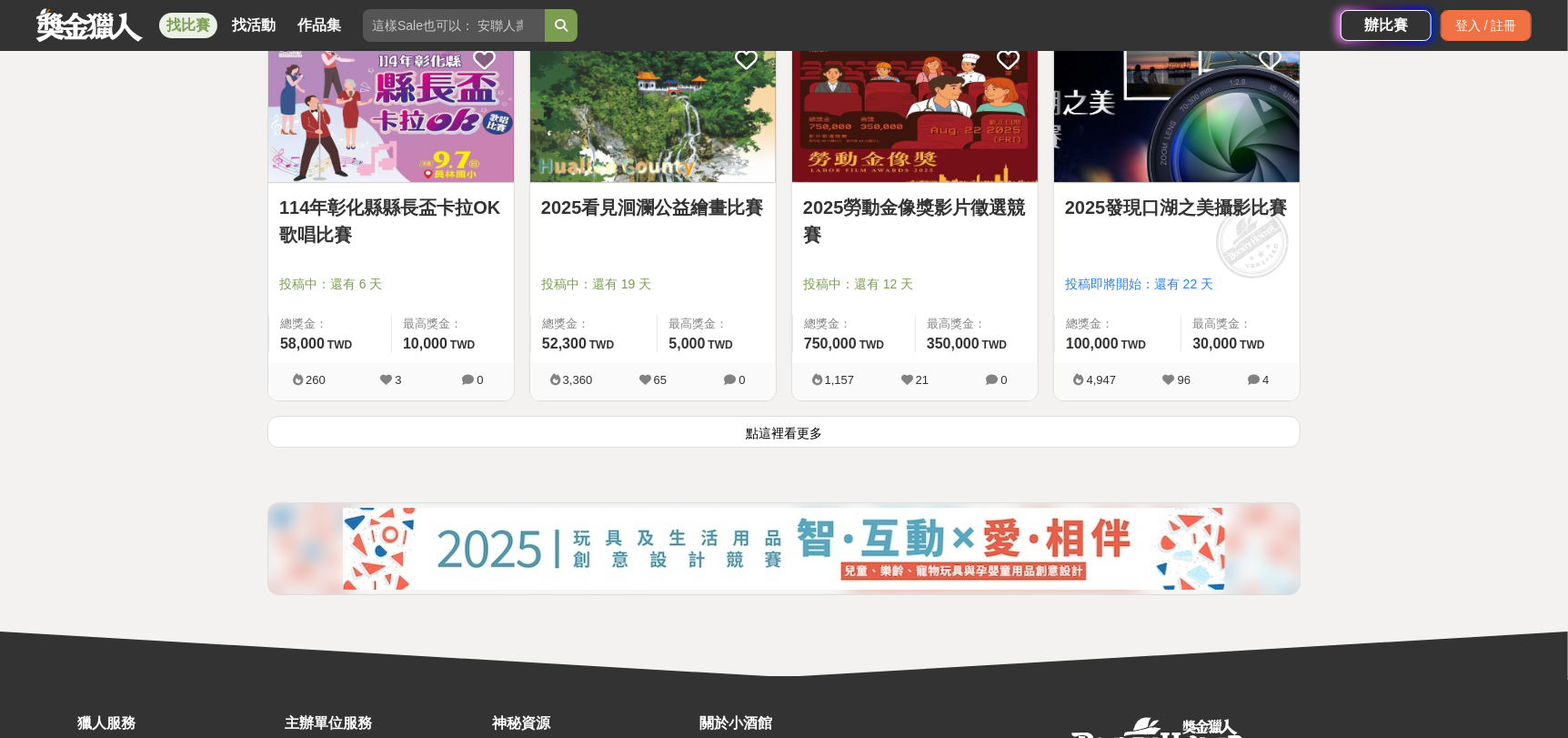
click at [808, 419] on button "點這裡看更多" at bounding box center [784, 432] width 1033 height 32
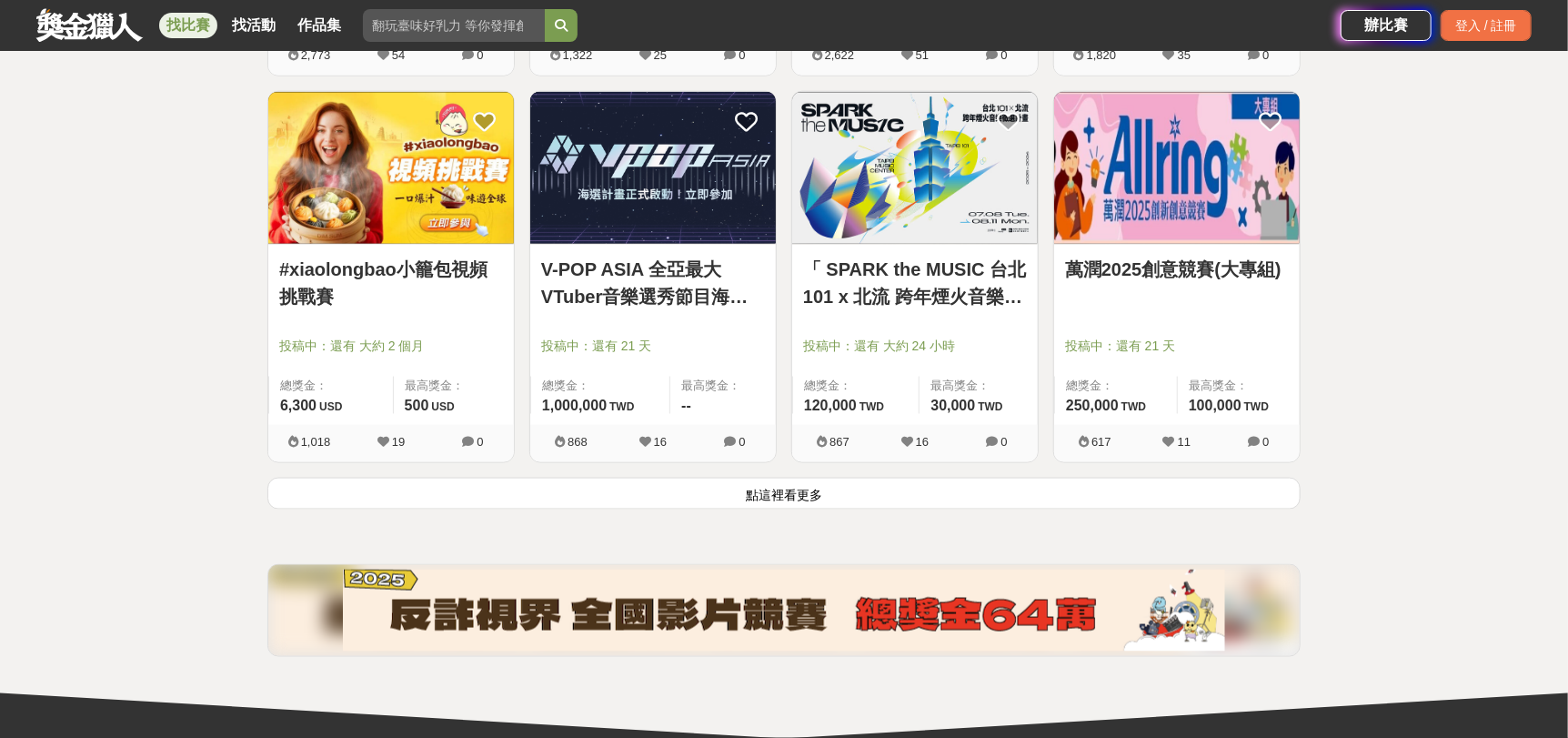
scroll to position [13888, 0]
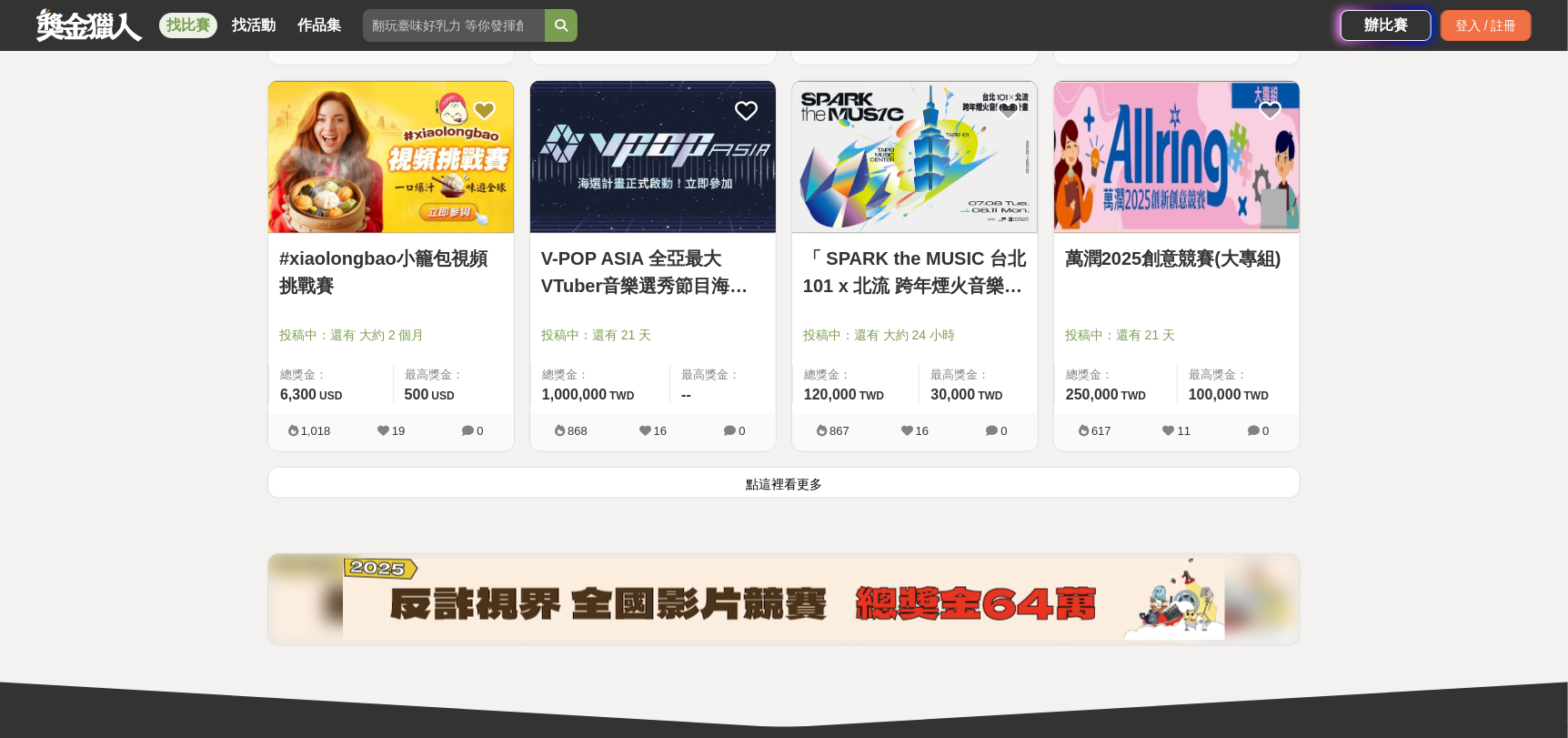
scroll to position [13616, 0]
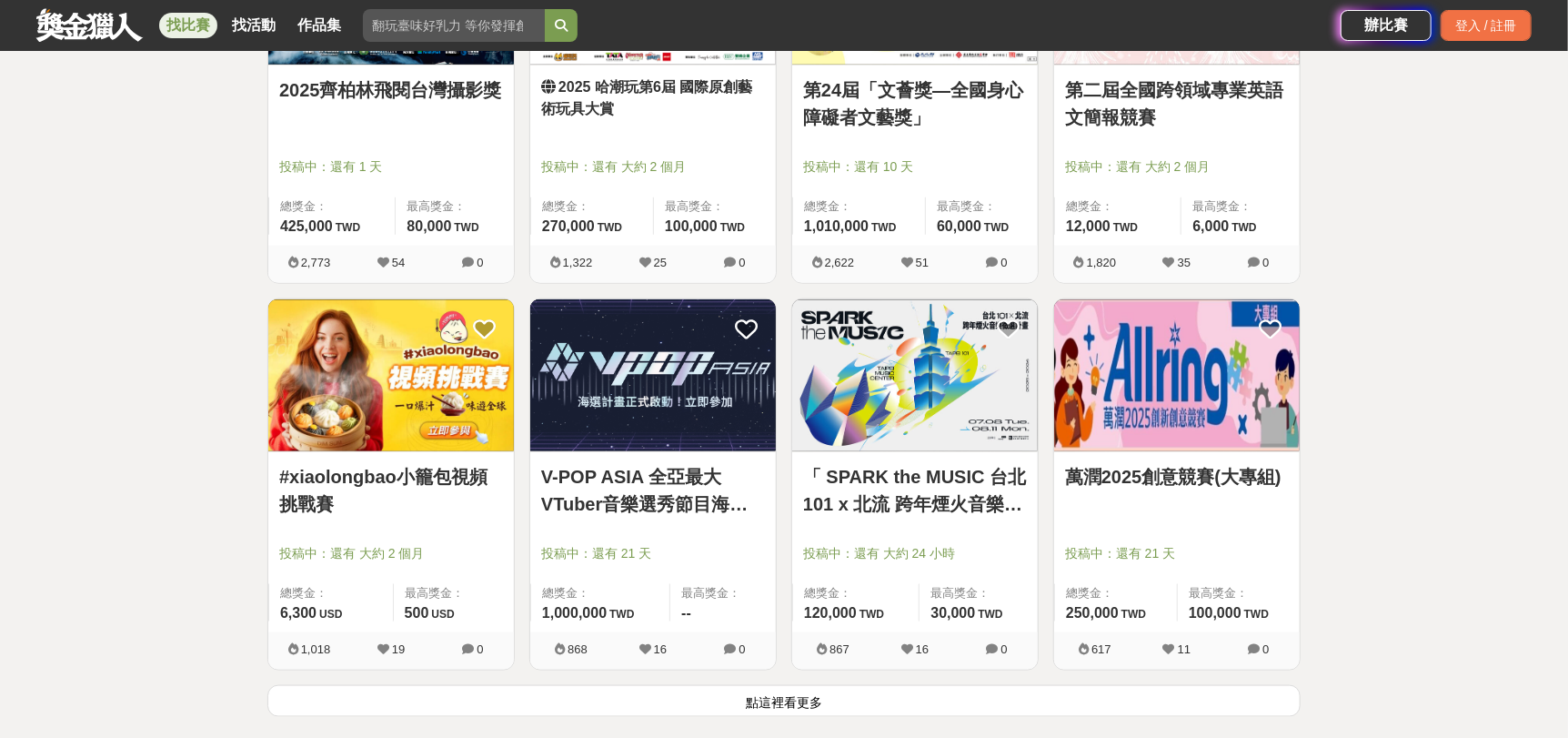
click at [969, 373] on img at bounding box center [914, 374] width 246 height 152
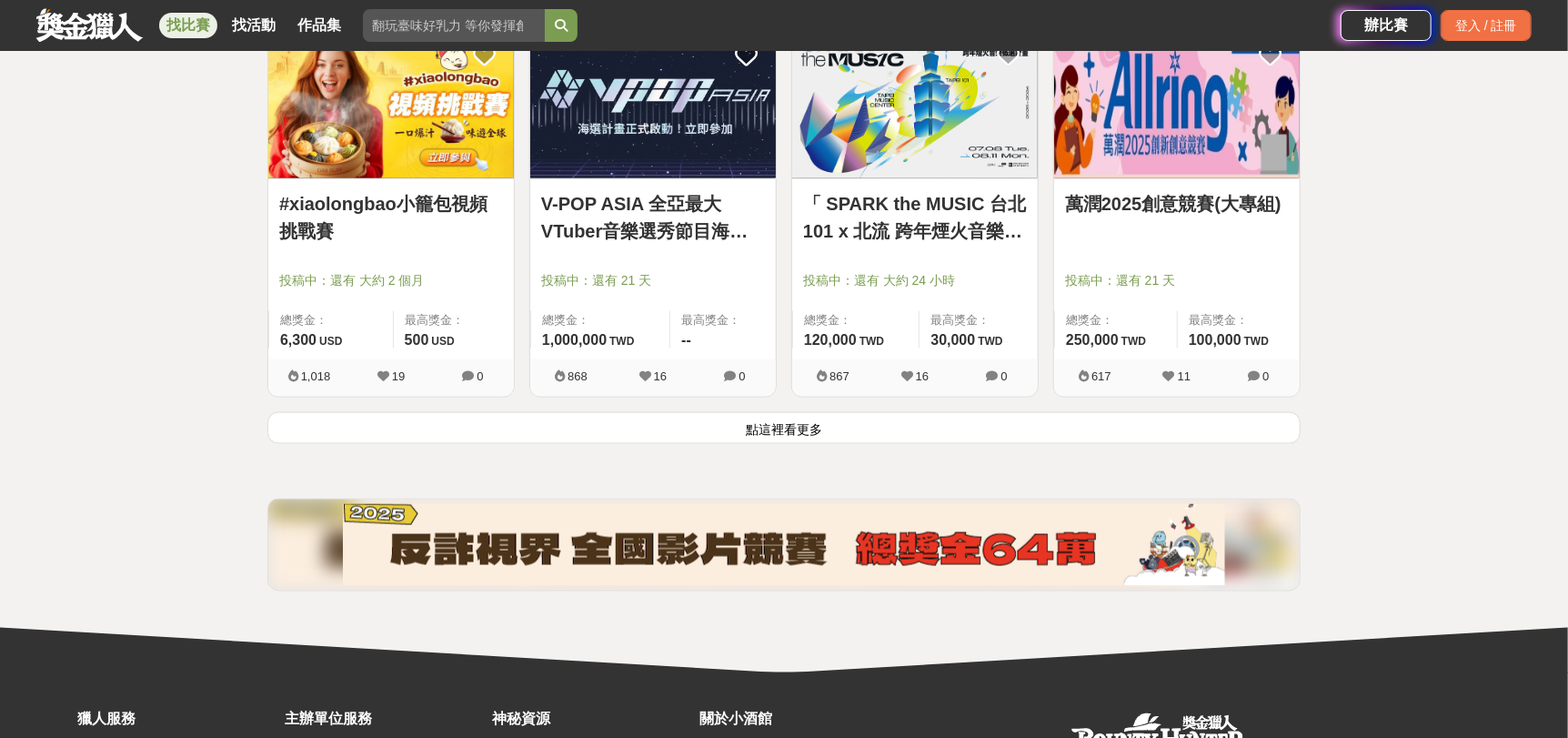
click at [885, 419] on button "點這裡看更多" at bounding box center [784, 428] width 1033 height 32
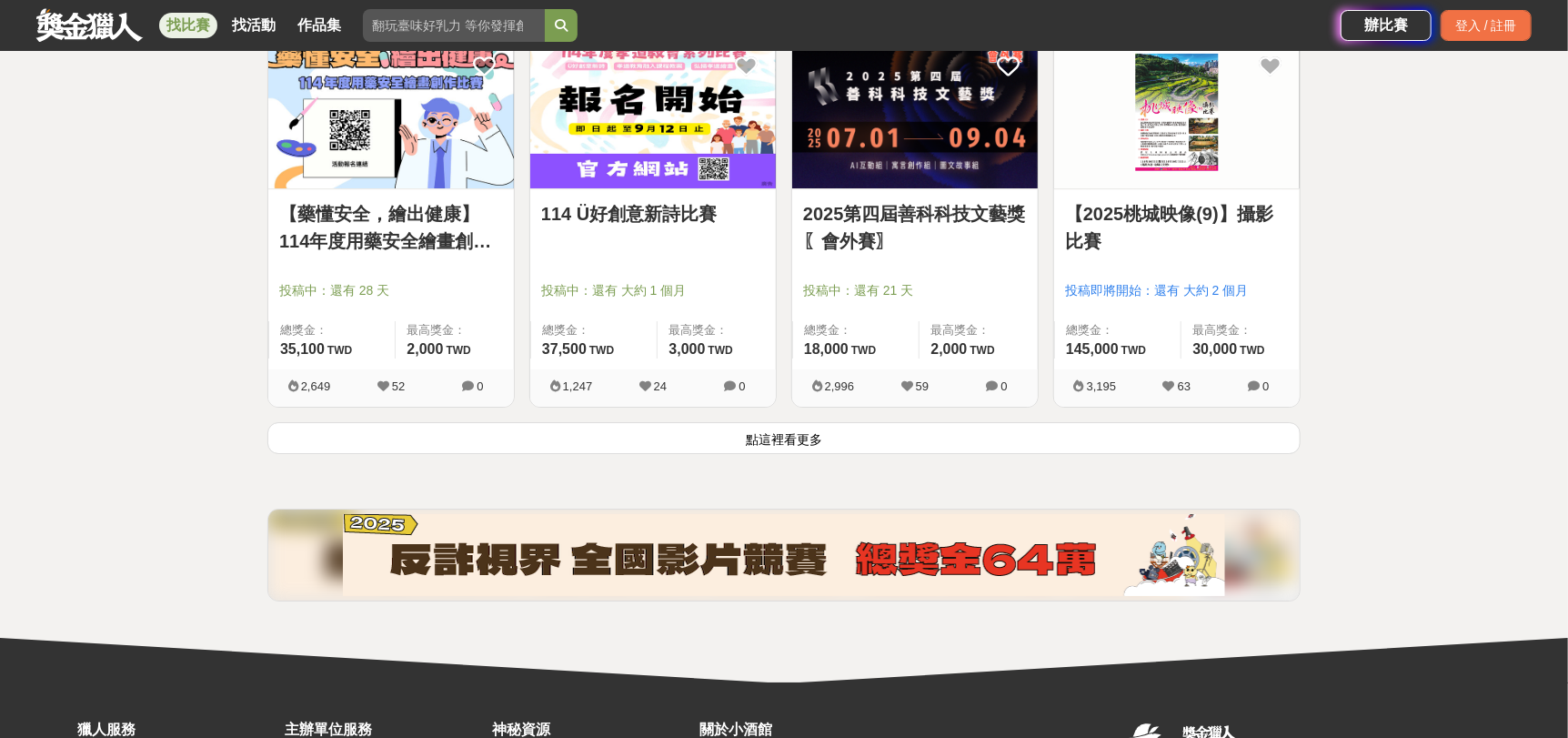
scroll to position [16199, 0]
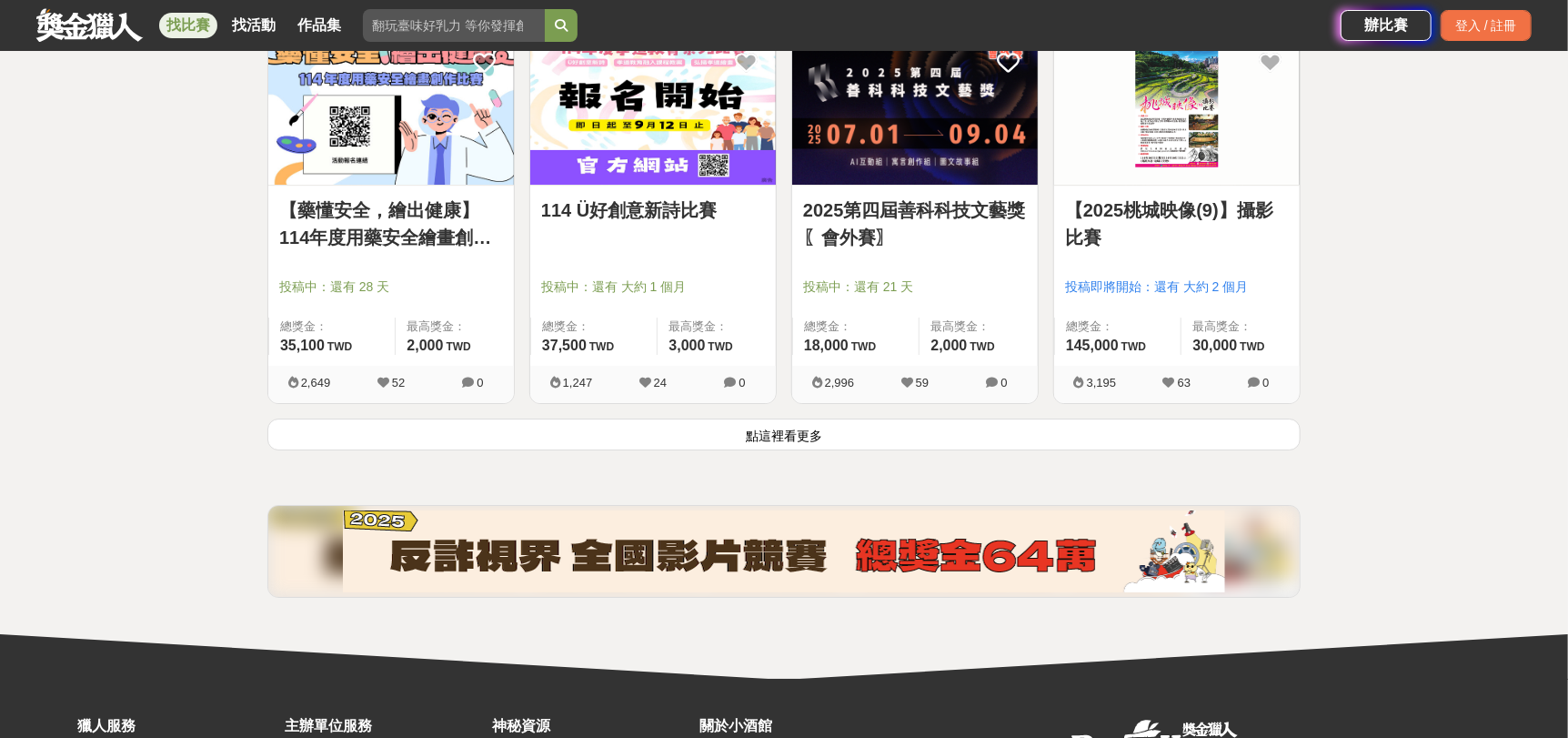
click at [788, 433] on button "點這裡看更多" at bounding box center [784, 435] width 1033 height 32
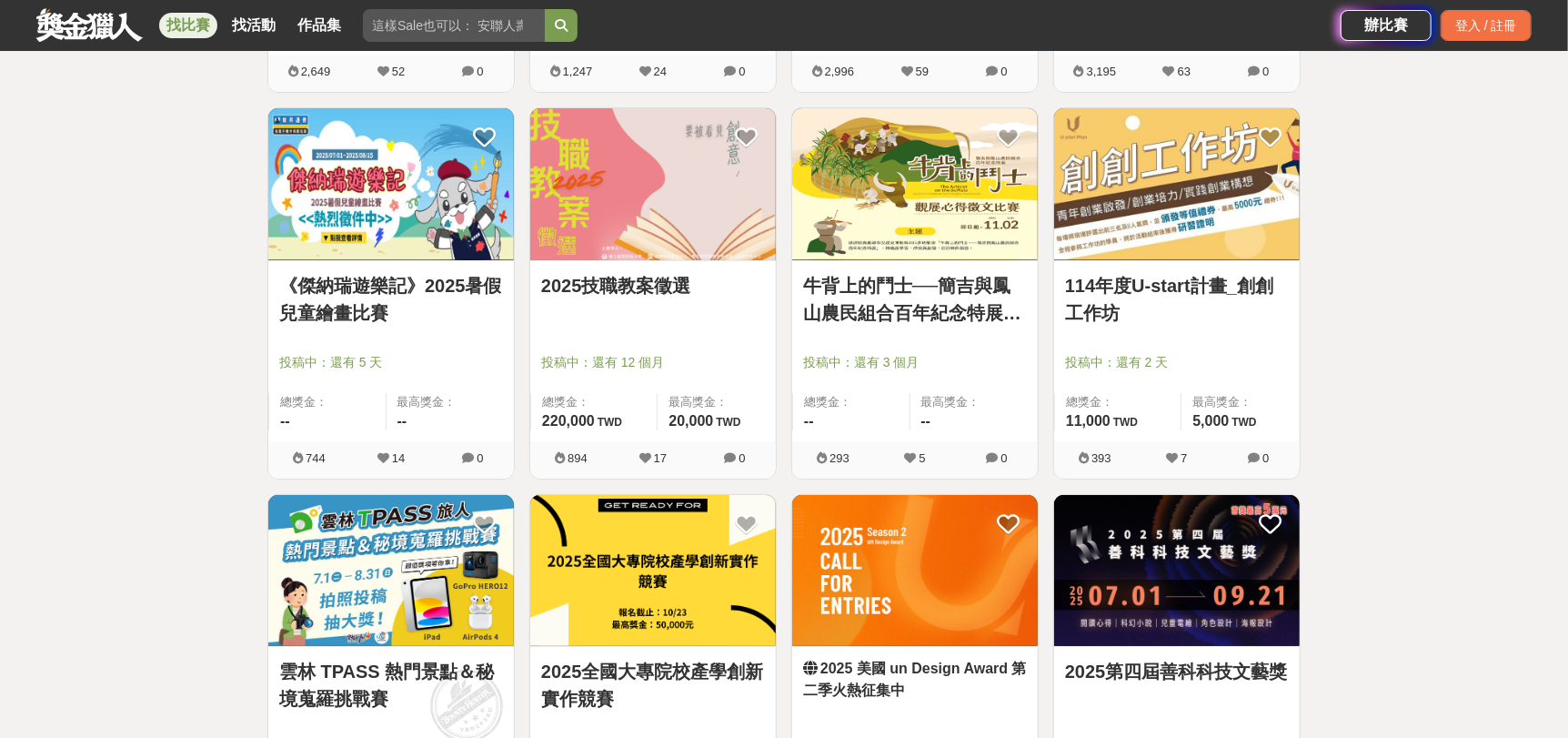
scroll to position [16654, 0]
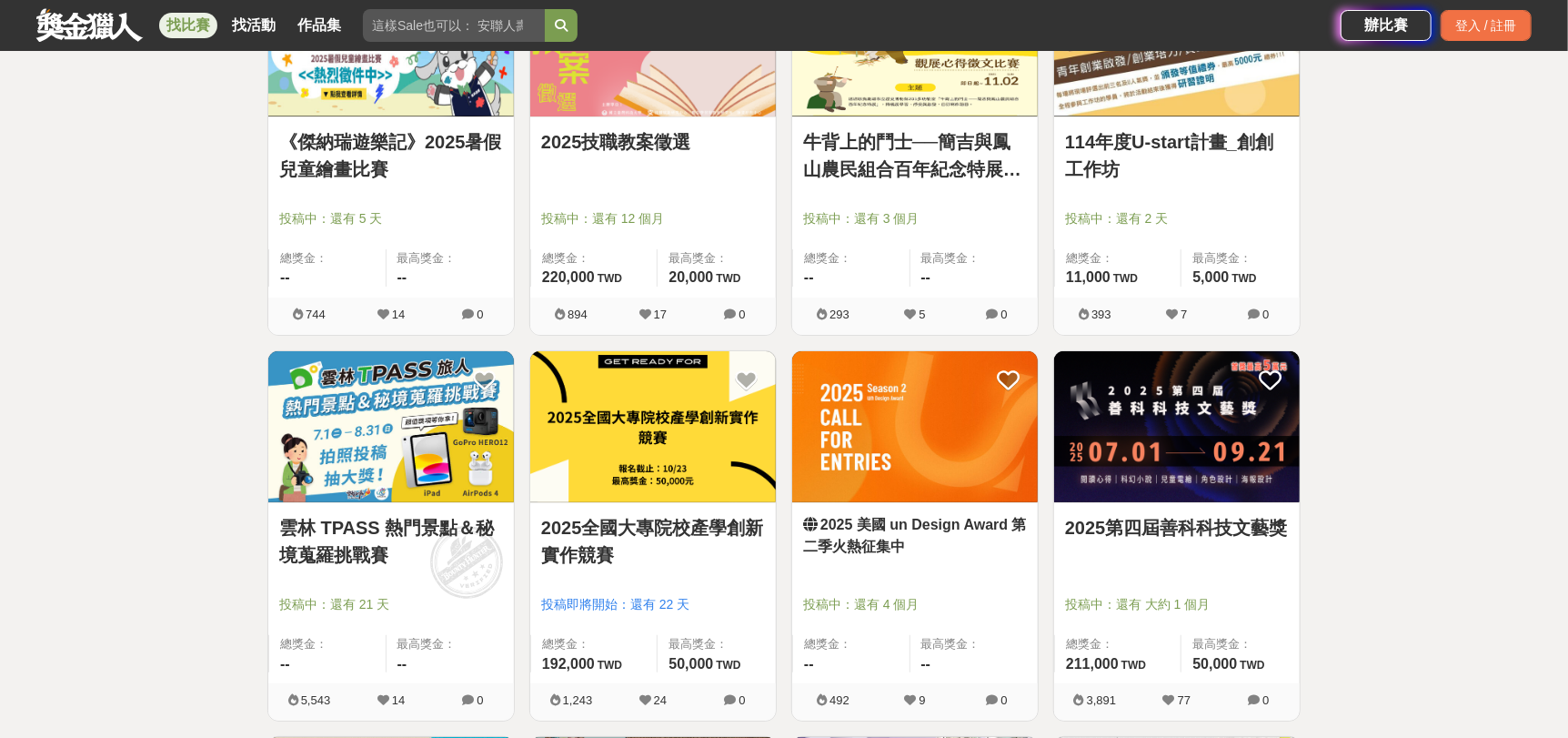
click at [923, 453] on img at bounding box center [914, 426] width 246 height 152
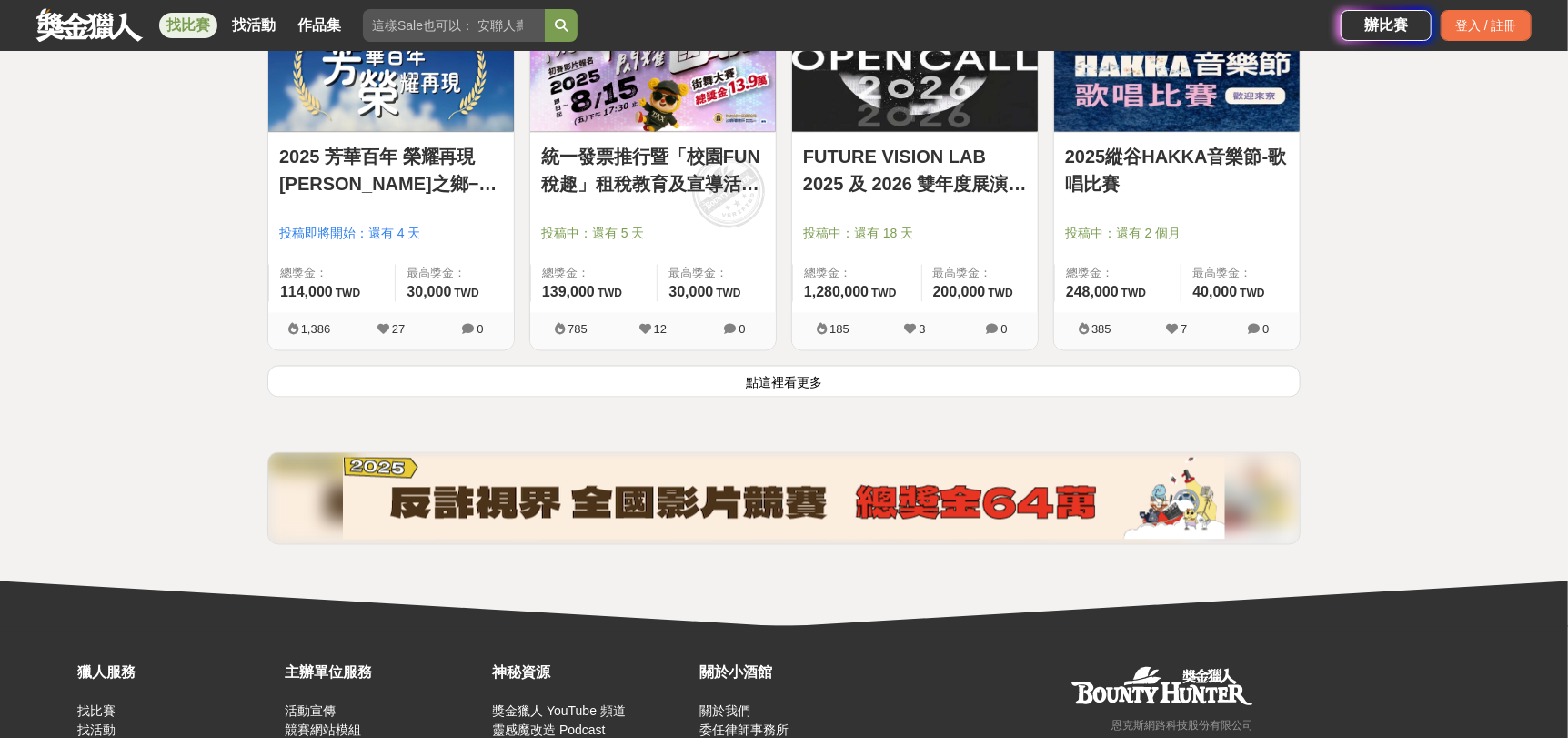
scroll to position [18430, 0]
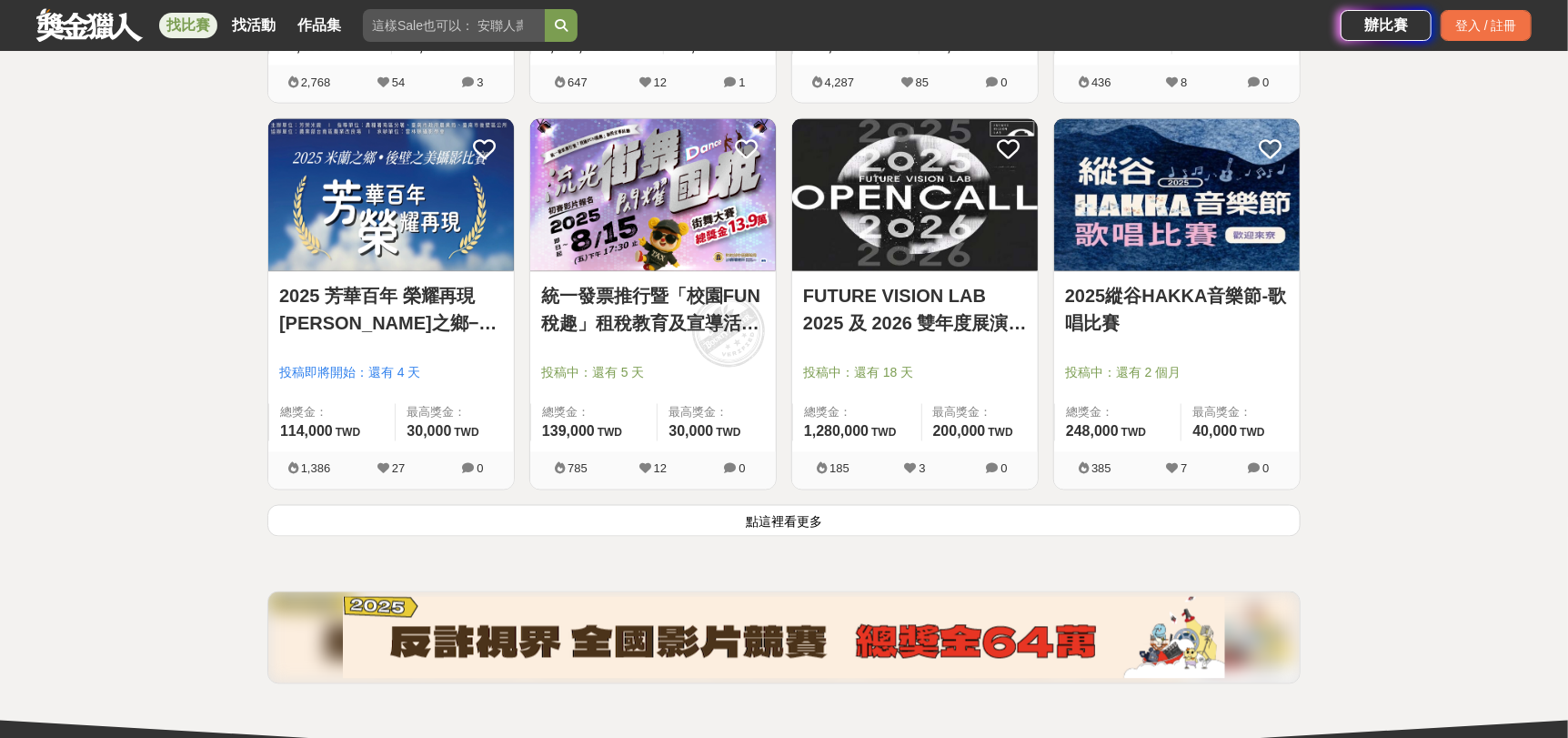
click at [910, 189] on img at bounding box center [914, 194] width 246 height 152
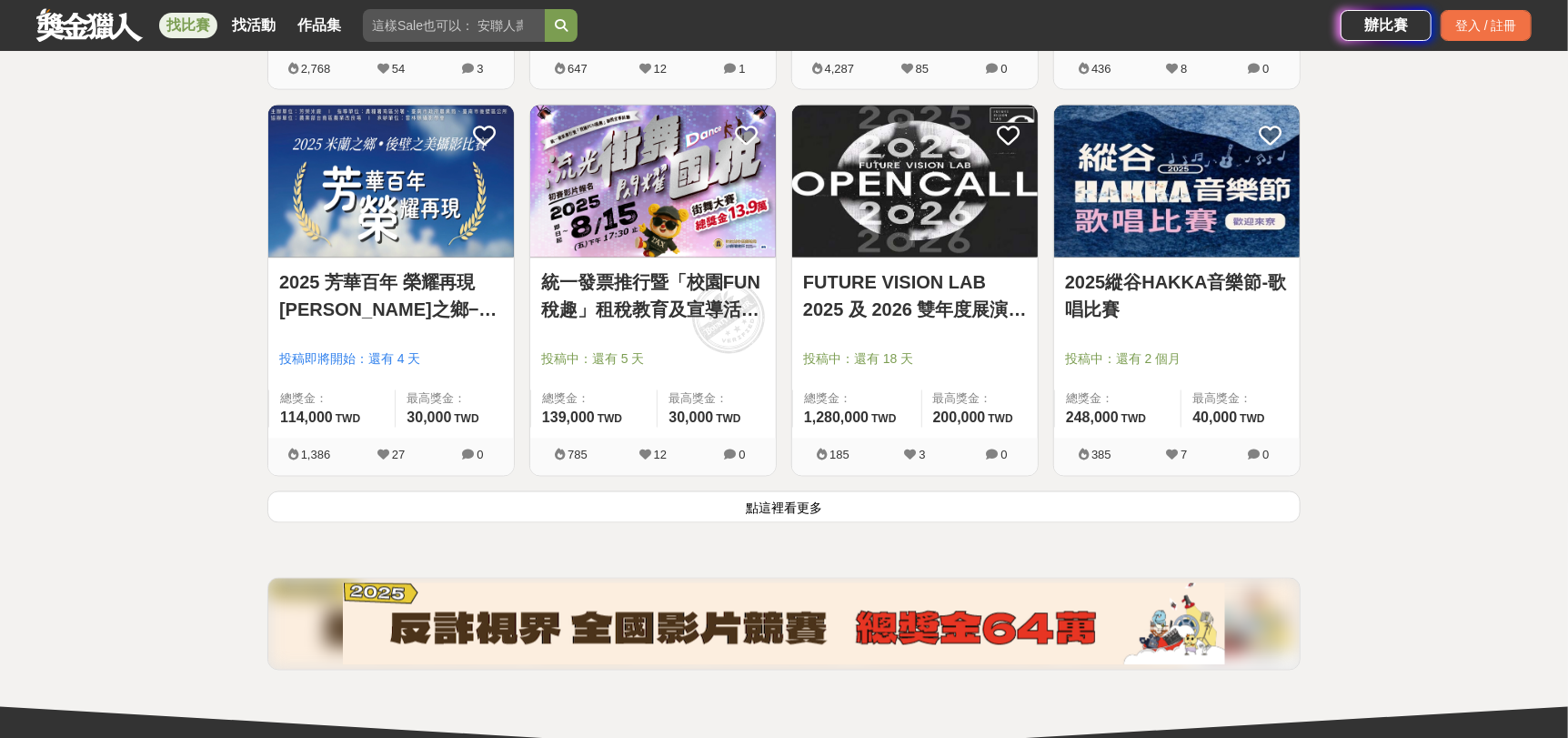
scroll to position [18702, 0]
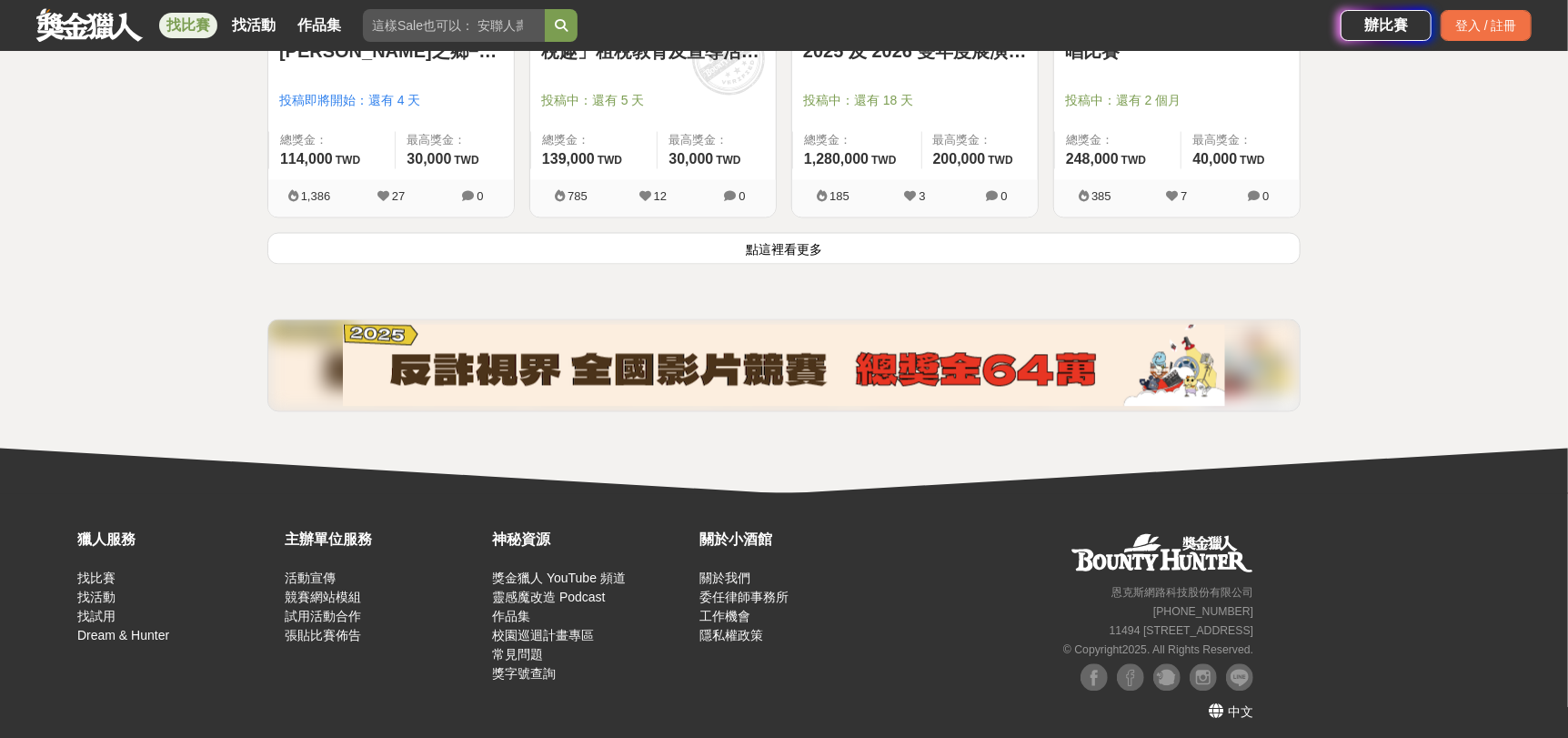
click at [851, 243] on button "點這裡看更多" at bounding box center [784, 249] width 1033 height 32
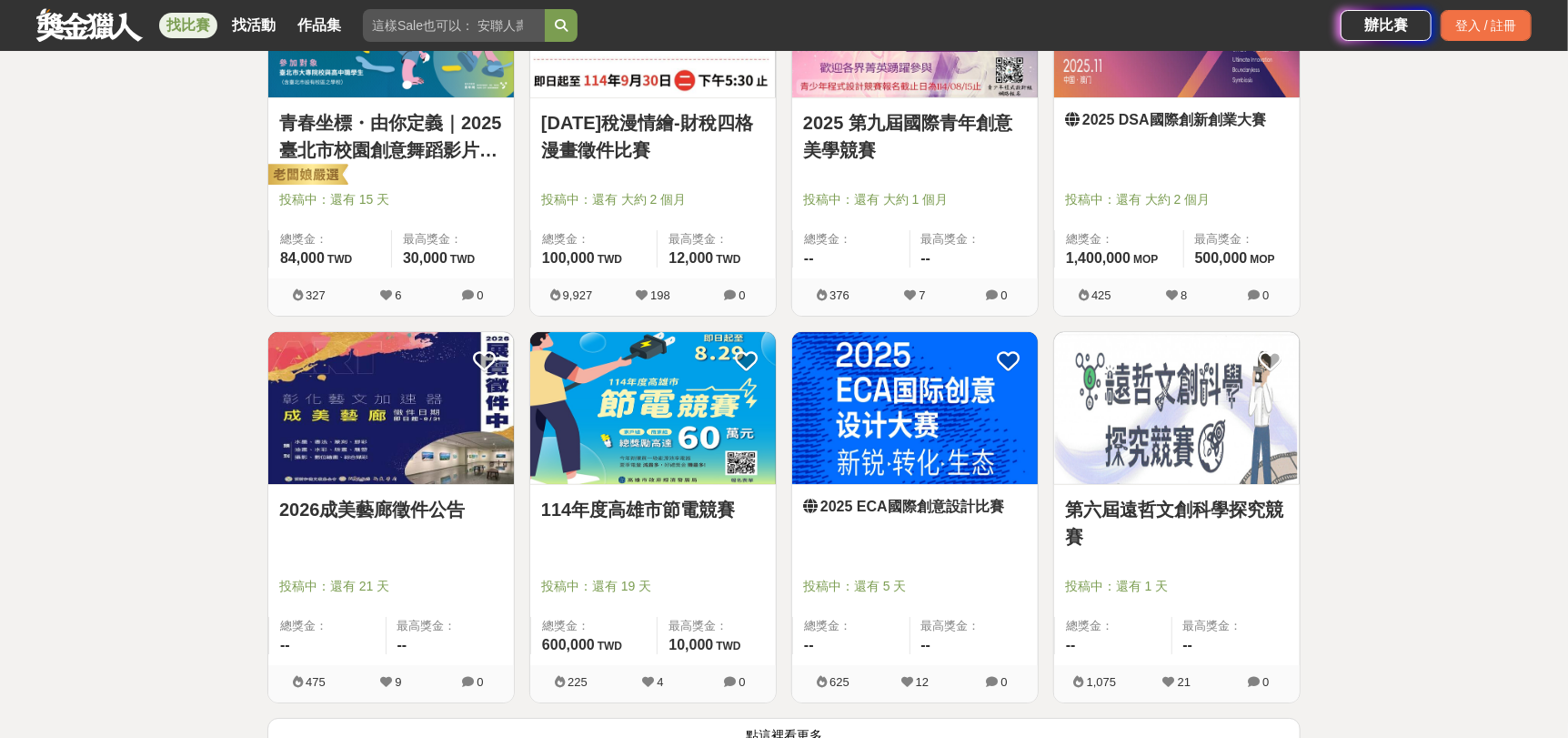
scroll to position [20795, 0]
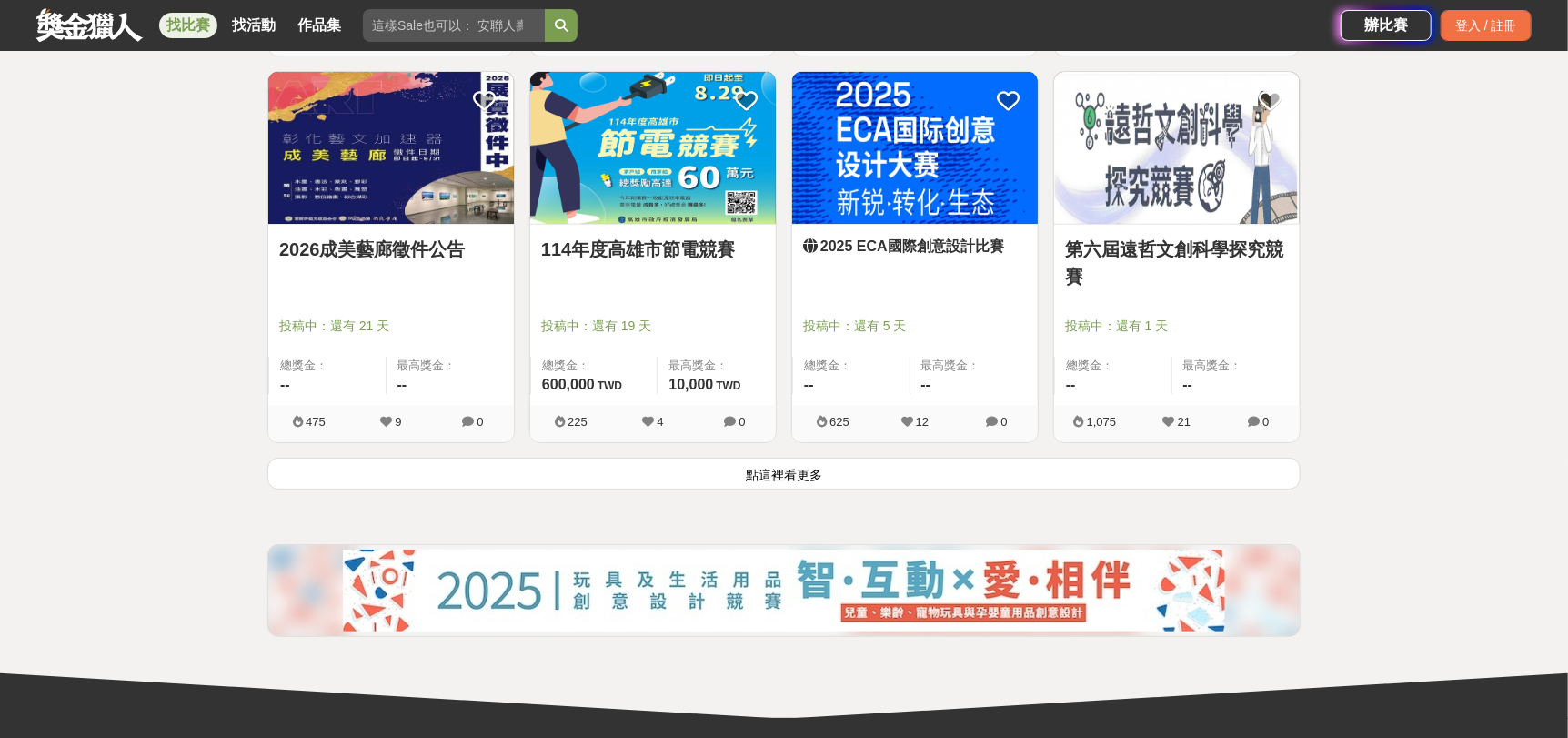
click at [773, 467] on button "點這裡看更多" at bounding box center [784, 473] width 1033 height 32
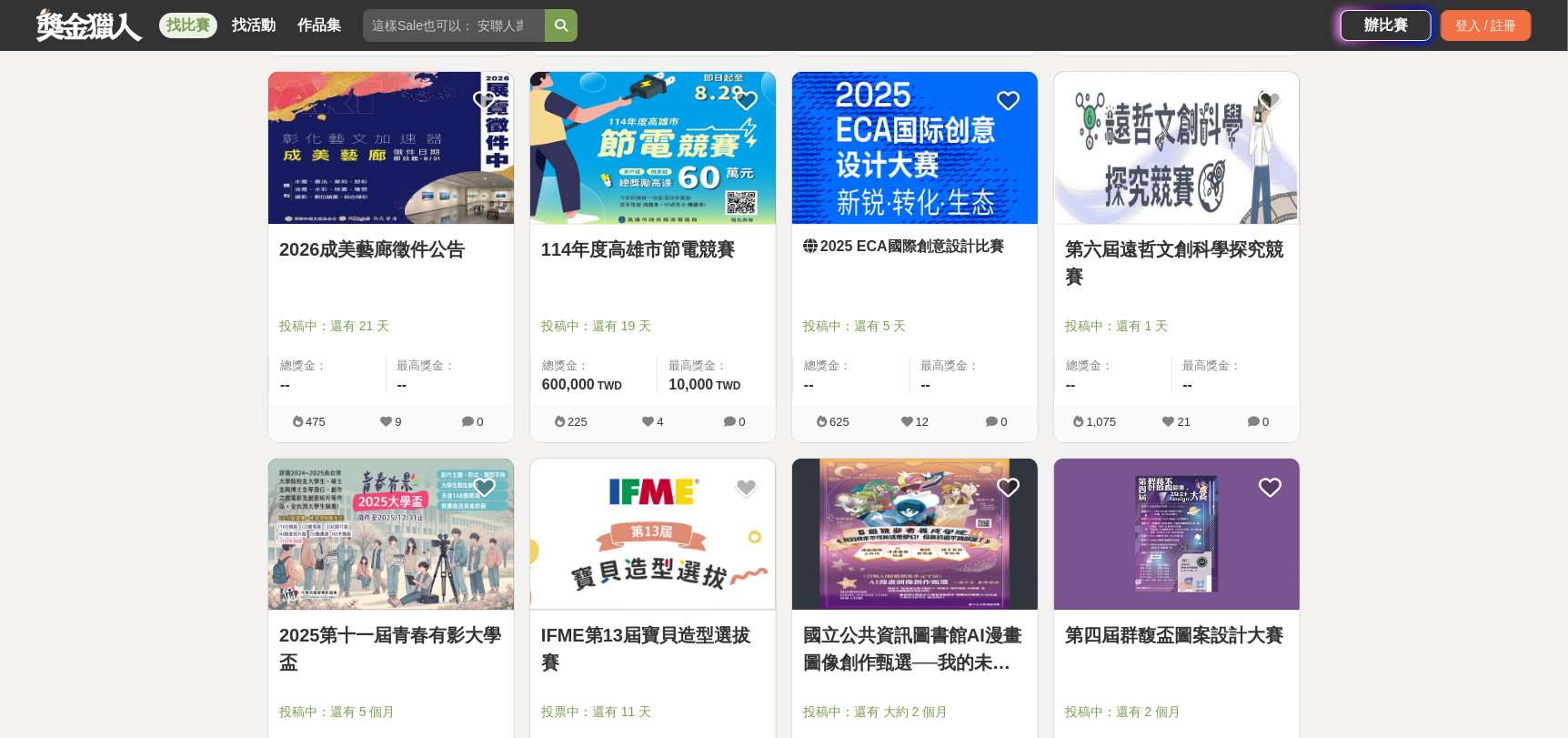
click at [464, 162] on img at bounding box center [391, 147] width 246 height 152
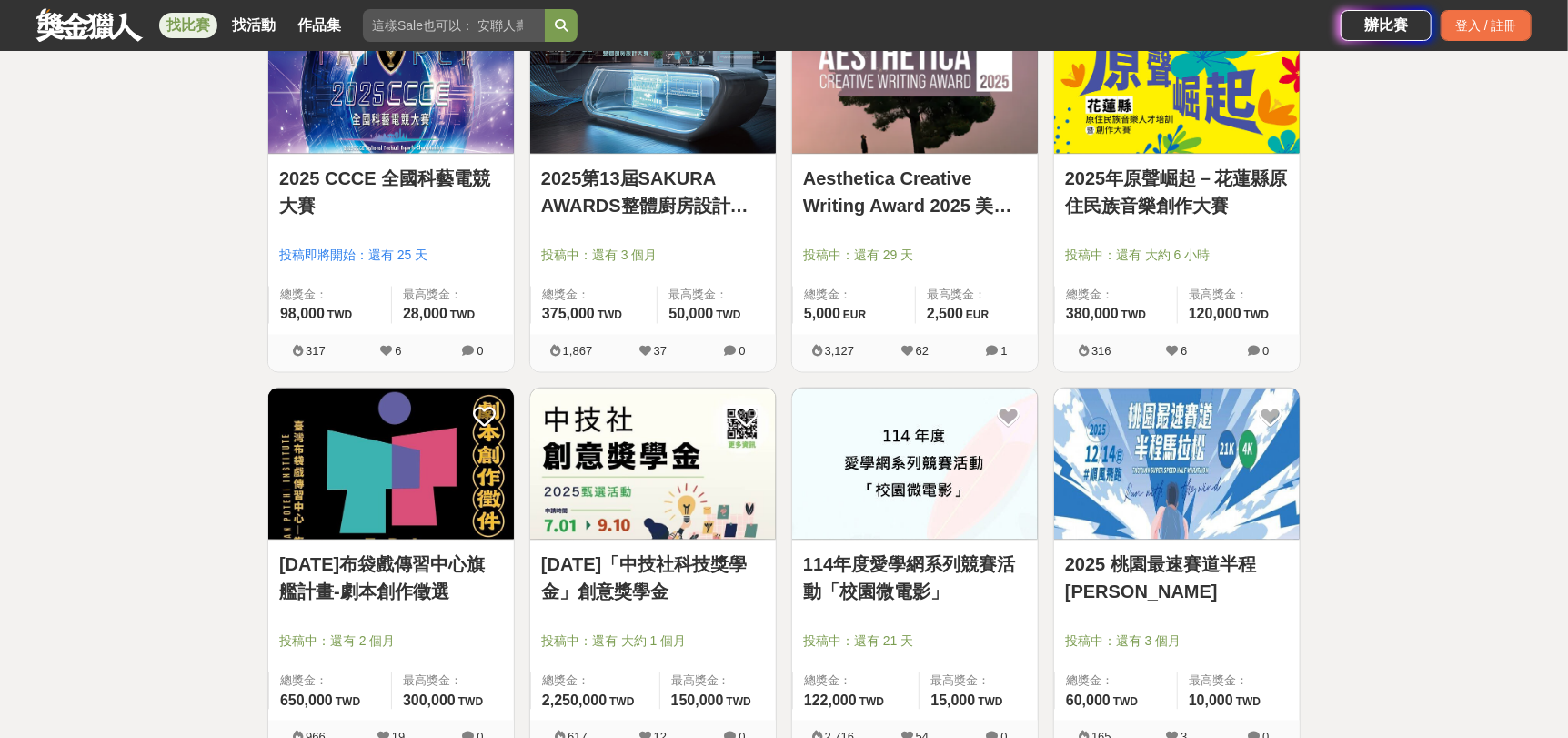
scroll to position [23158, 0]
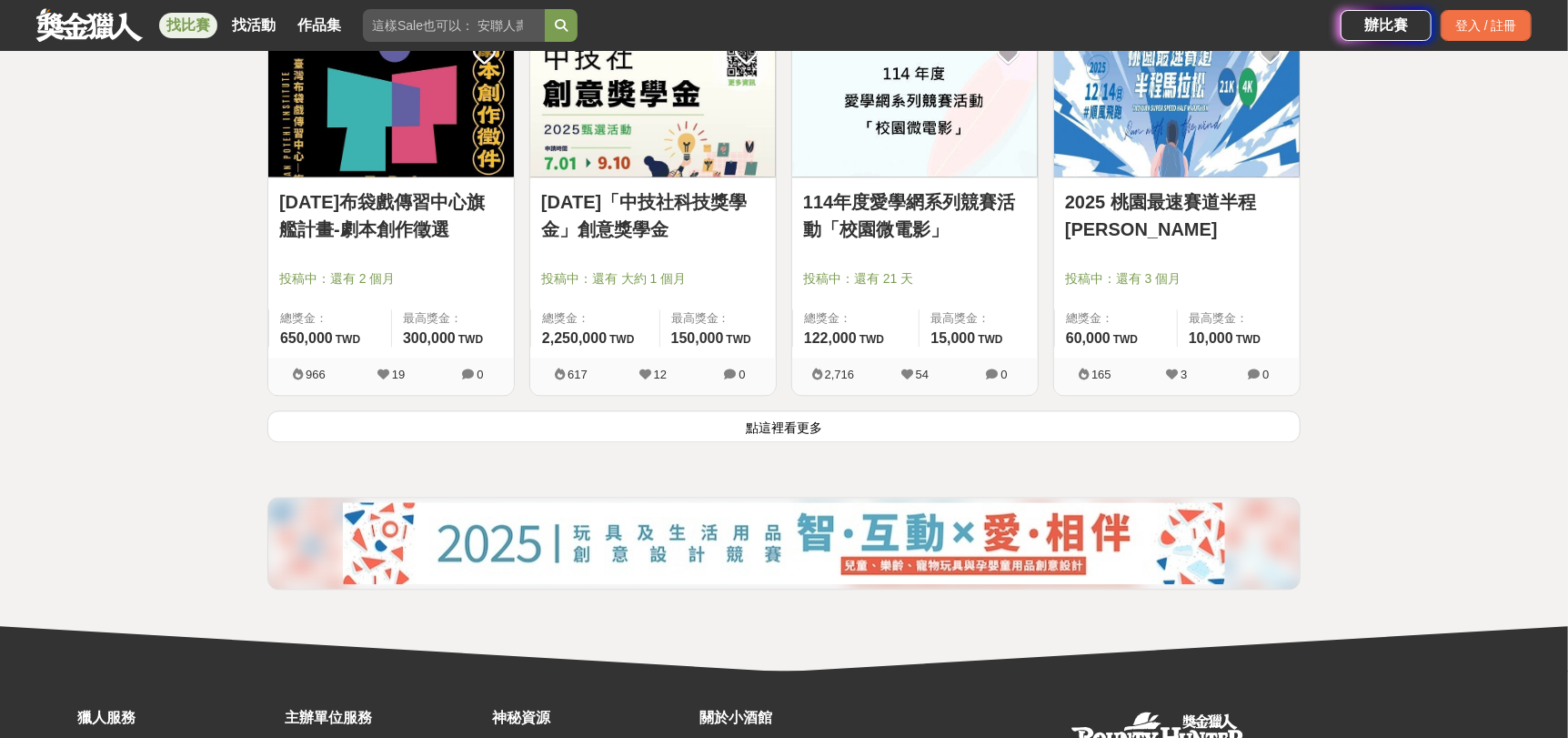
click at [791, 424] on button "點這裡看更多" at bounding box center [784, 426] width 1033 height 32
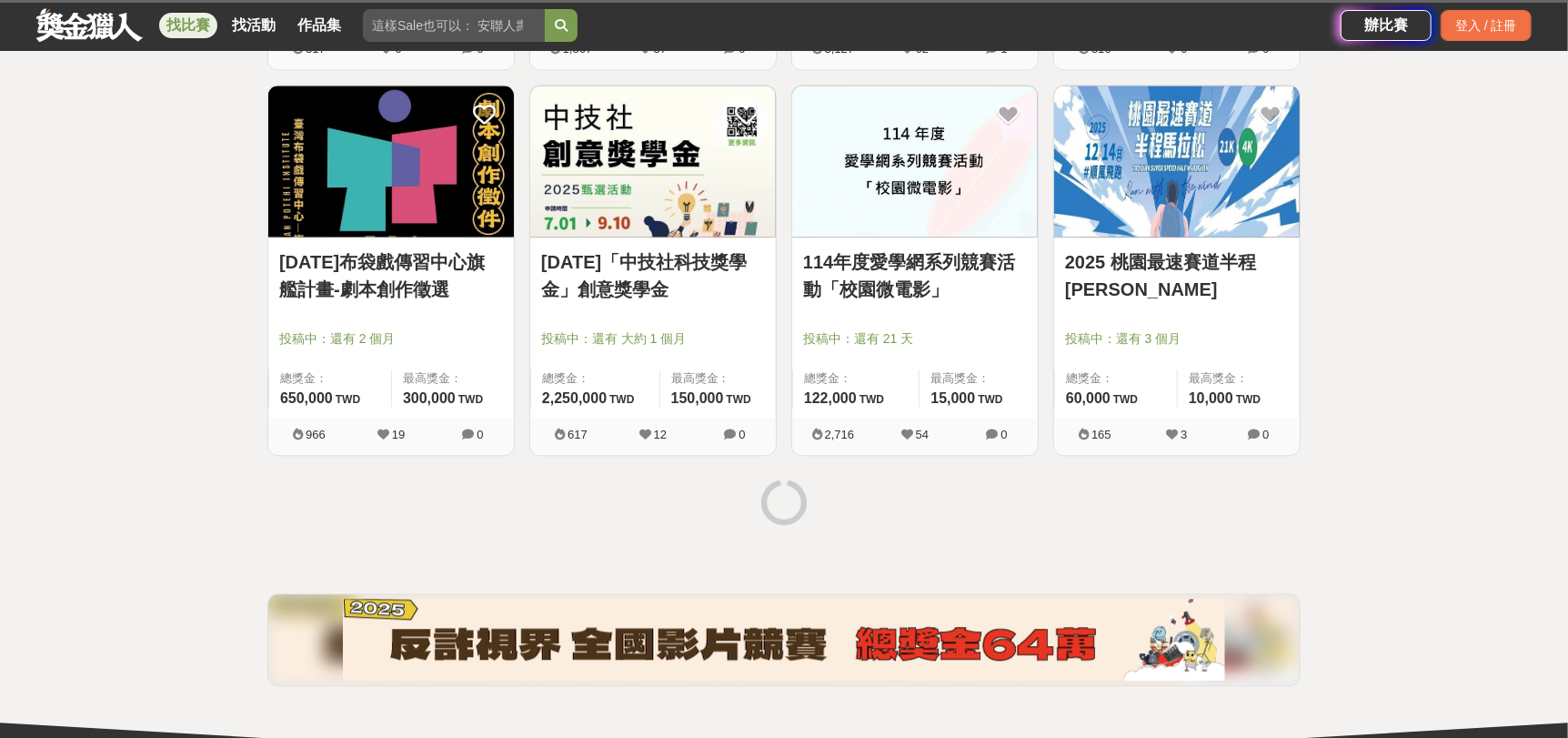
scroll to position [23371, 0]
